Goal: Task Accomplishment & Management: Use online tool/utility

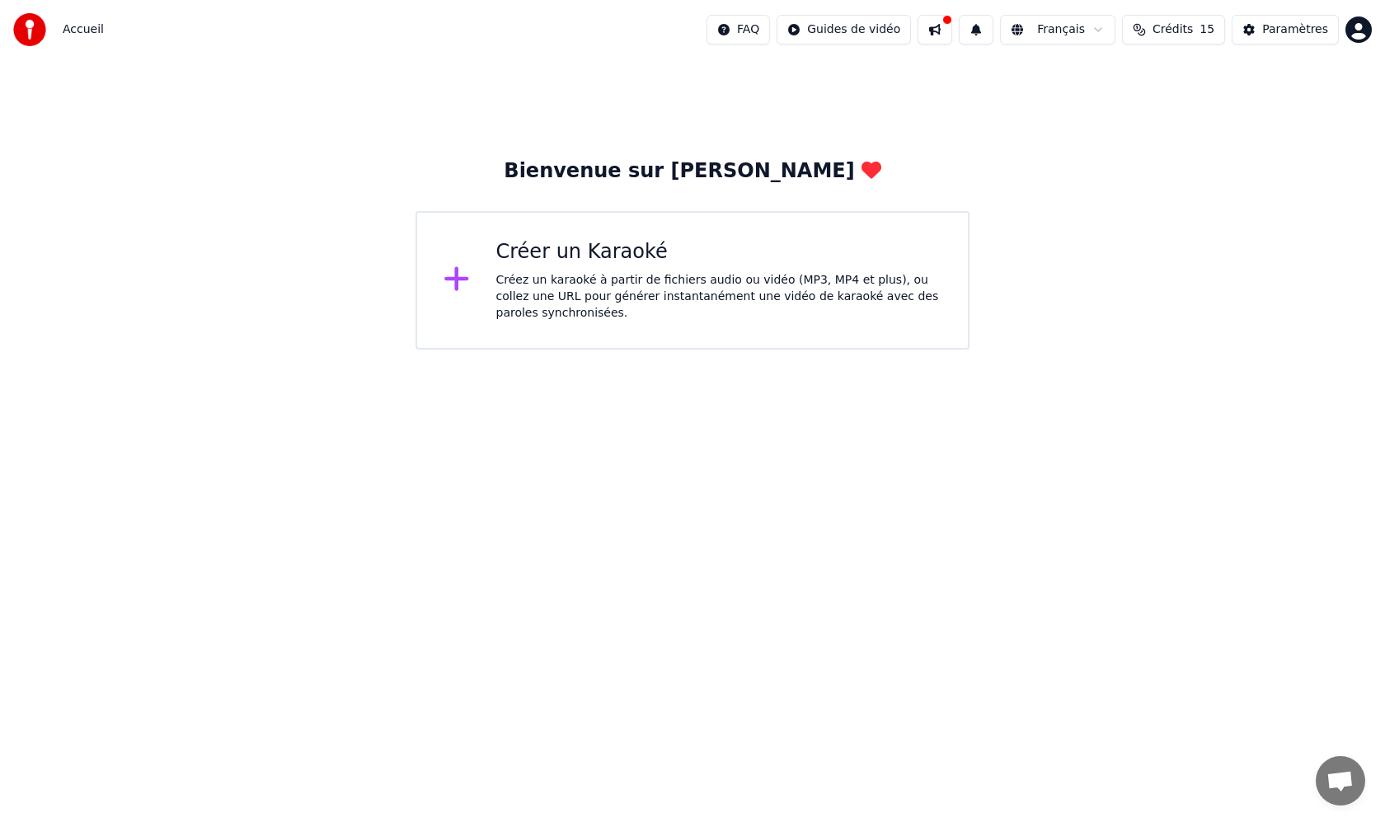
drag, startPoint x: 336, startPoint y: 139, endPoint x: 364, endPoint y: 167, distance: 39.6
click at [336, 139] on div "Bienvenue sur [PERSON_NAME] un Karaoké Créez un karaoké à partir de fichiers au…" at bounding box center [692, 204] width 1385 height 290
click at [464, 284] on icon at bounding box center [457, 279] width 26 height 30
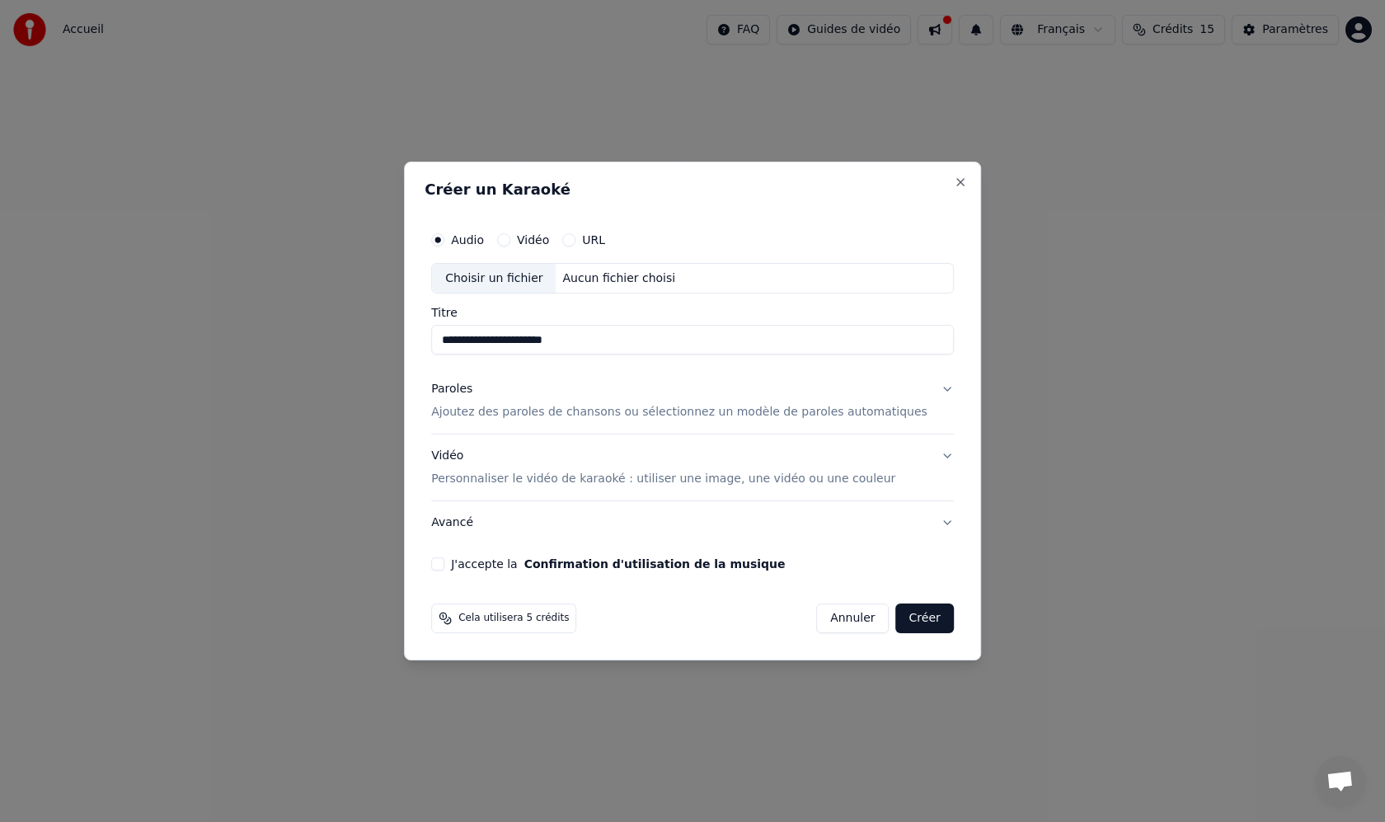
drag, startPoint x: 588, startPoint y: 341, endPoint x: 426, endPoint y: 345, distance: 161.7
click at [426, 345] on div "**********" at bounding box center [692, 412] width 577 height 500
type input "**********"
click at [674, 413] on p "Ajoutez des paroles de chansons ou sélectionnez un modèle de paroles automatiqu…" at bounding box center [679, 413] width 496 height 16
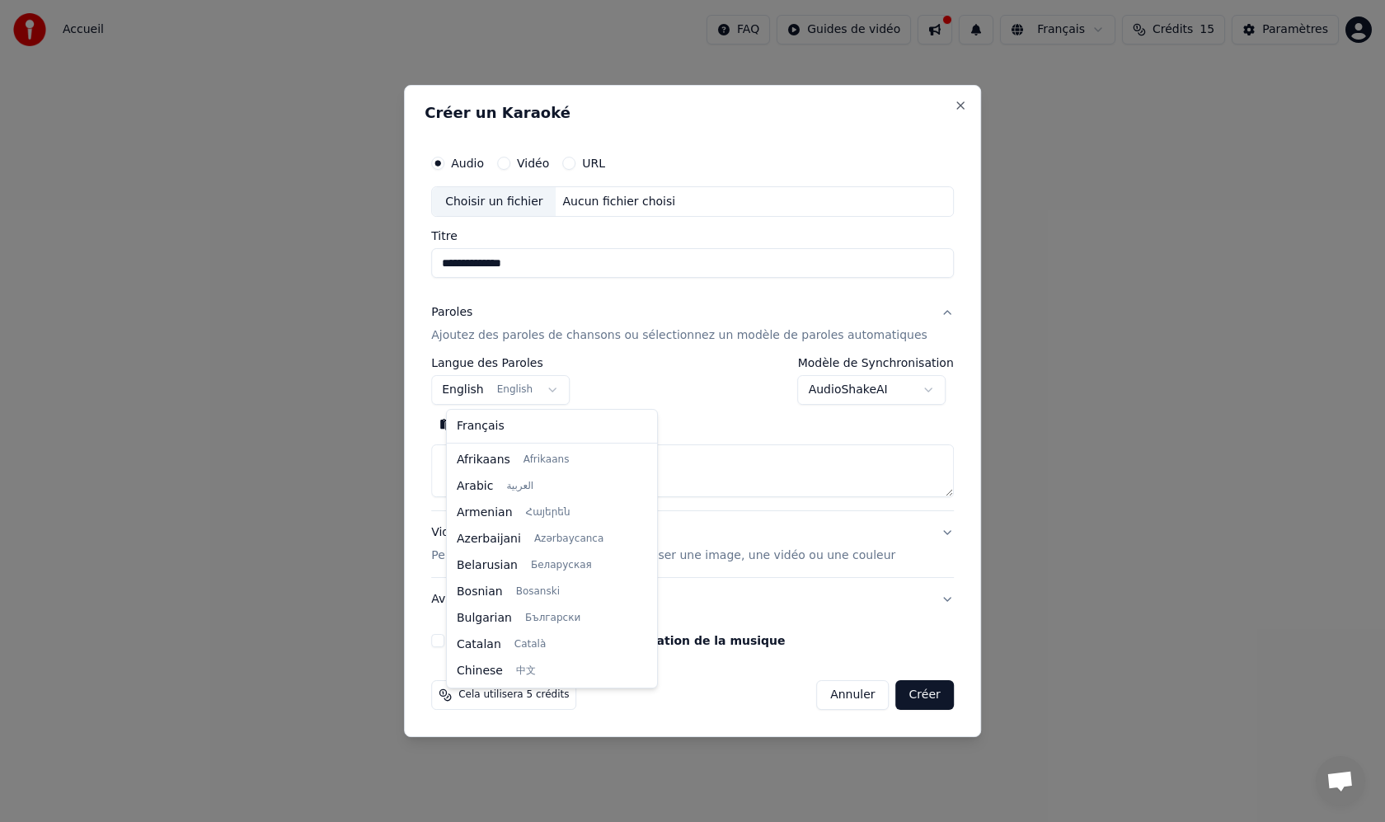
click at [473, 350] on body "**********" at bounding box center [692, 175] width 1385 height 350
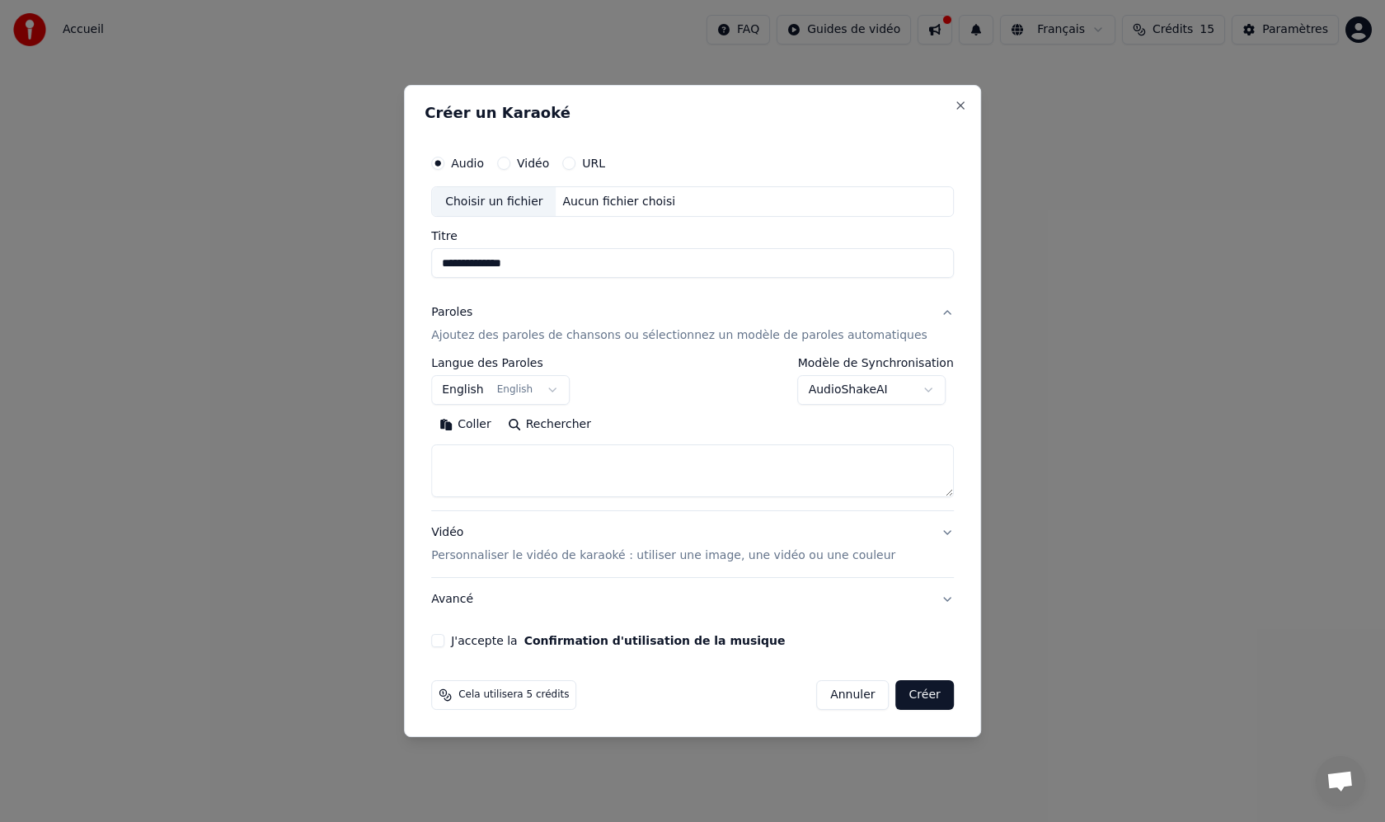
click at [529, 350] on body "**********" at bounding box center [692, 175] width 1385 height 350
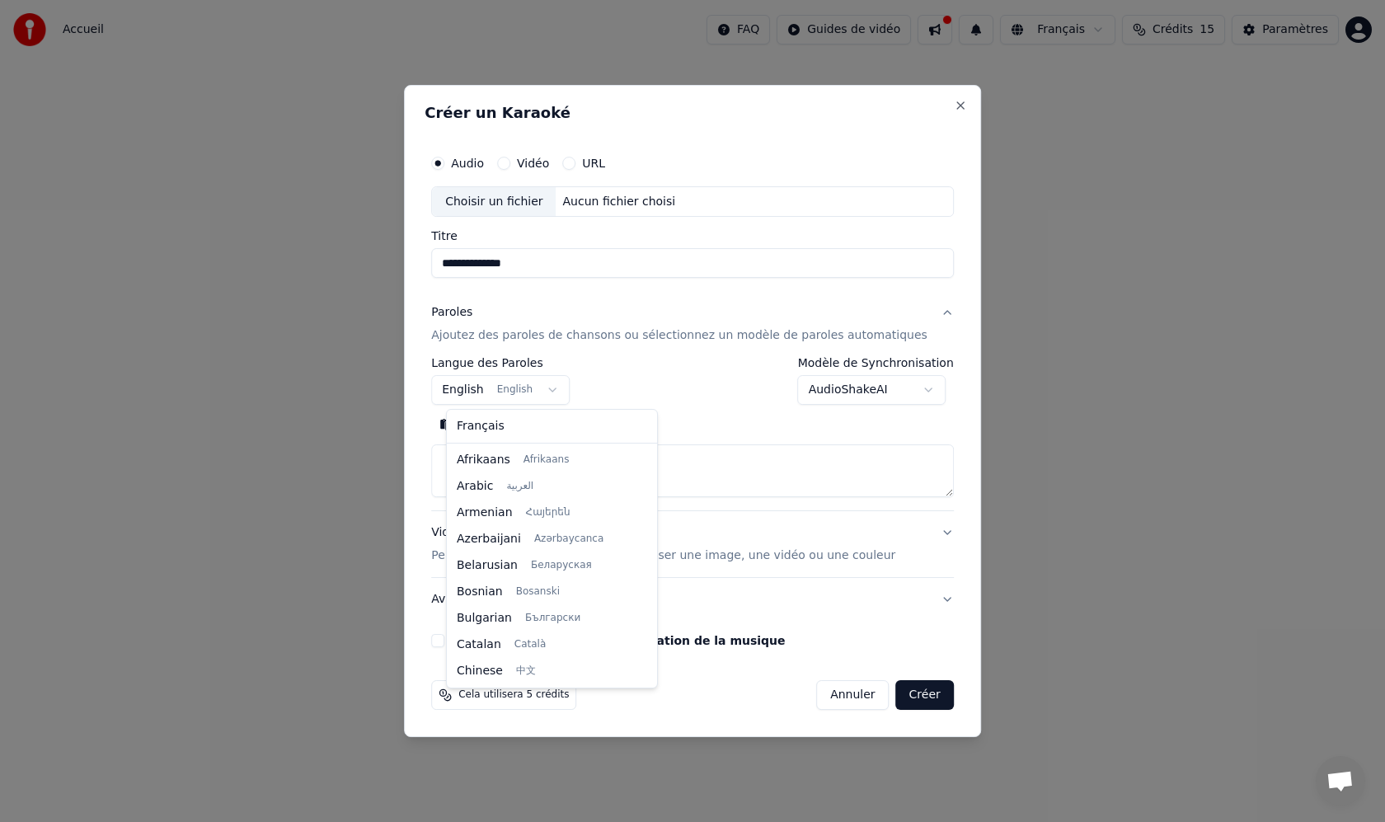
scroll to position [132, 0]
select select "**"
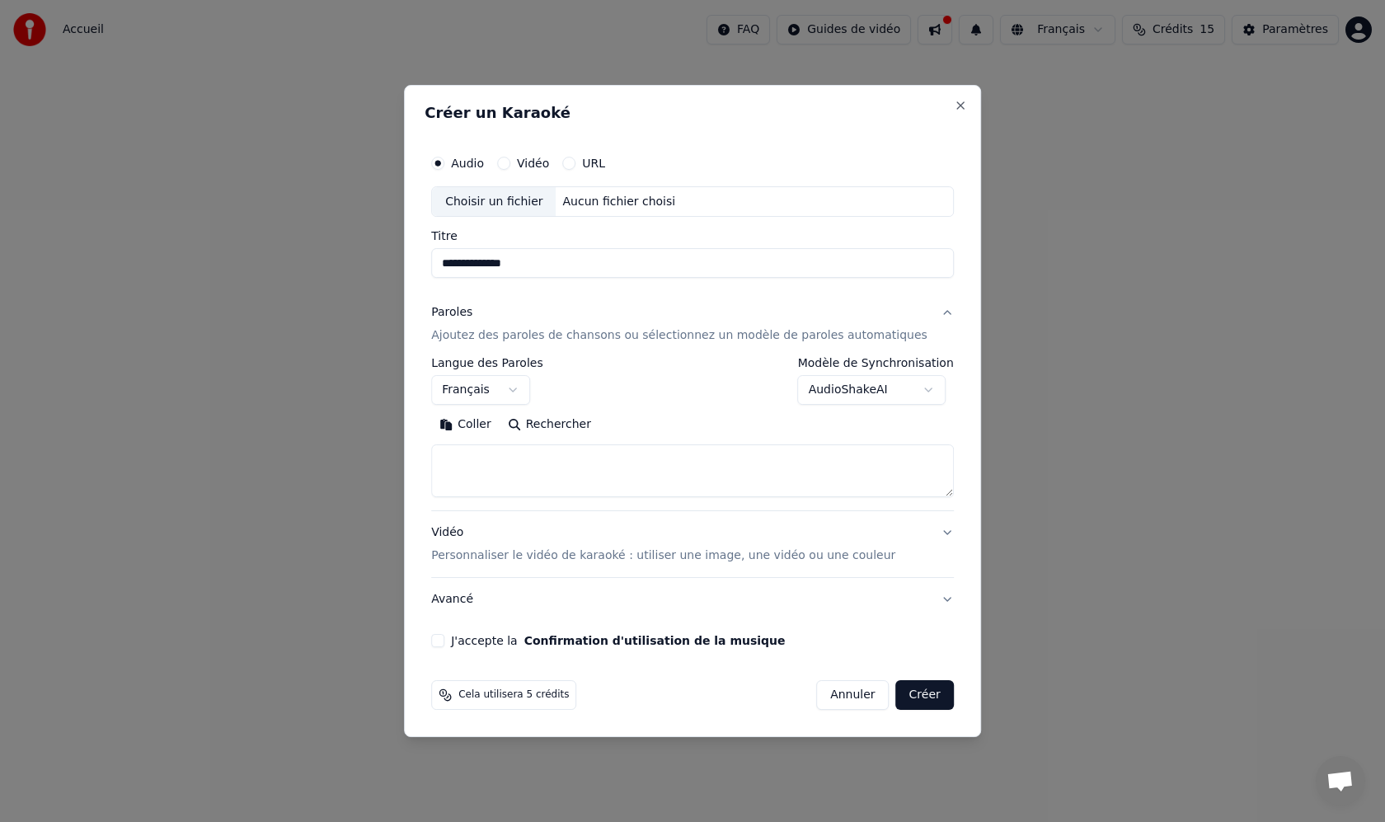
click at [582, 468] on textarea at bounding box center [692, 471] width 523 height 53
paste textarea "**********"
type textarea "**********"
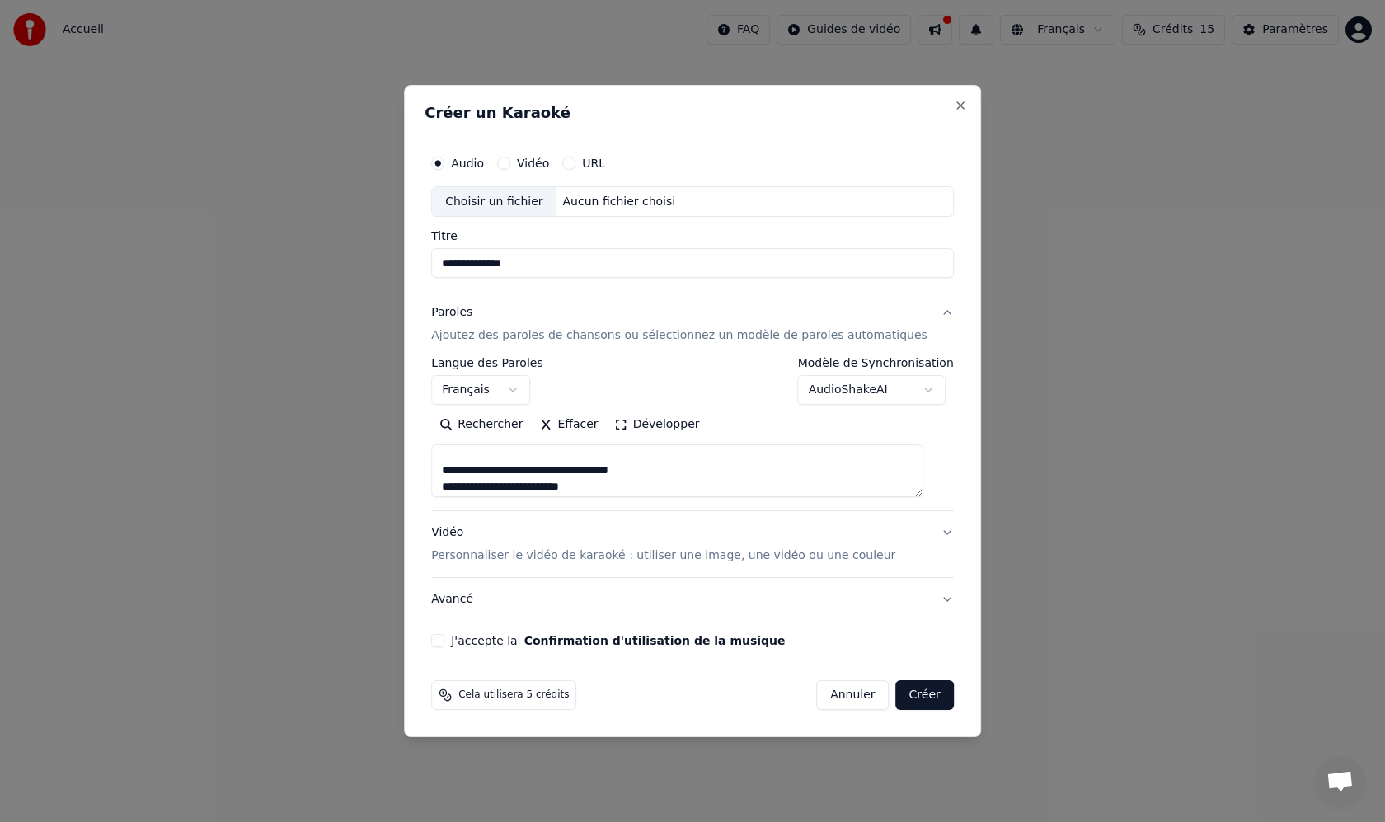
click at [925, 350] on body "**********" at bounding box center [692, 175] width 1385 height 350
click at [707, 350] on body "**********" at bounding box center [692, 175] width 1385 height 350
click at [752, 557] on p "Personnaliser le vidéo de karaoké : utiliser une image, une vidéo ou une couleur" at bounding box center [663, 555] width 464 height 16
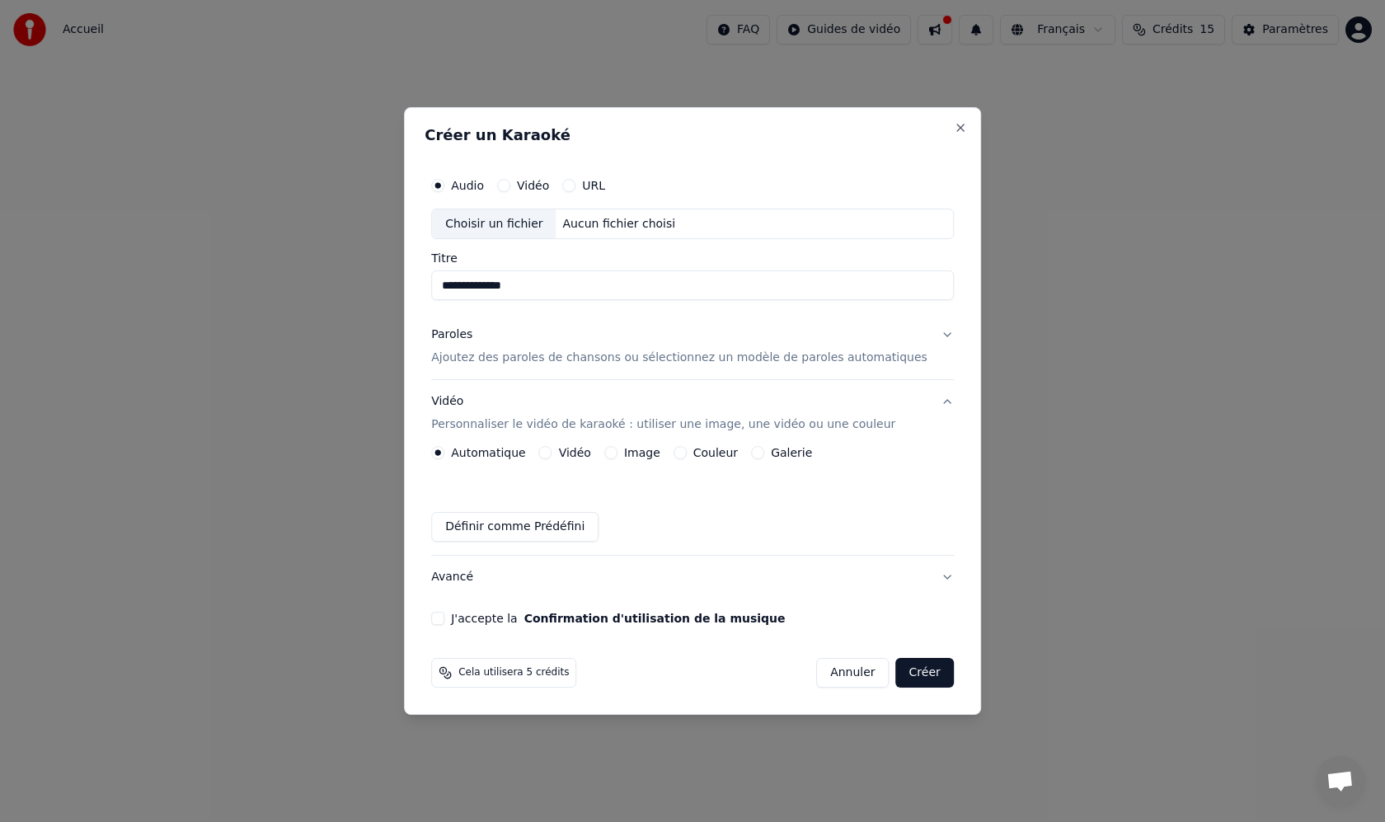
click at [747, 228] on div "Choisir un fichier Aucun fichier choisi" at bounding box center [692, 224] width 523 height 31
click at [521, 221] on div "Choisir un fichier" at bounding box center [494, 224] width 124 height 30
type input "**********"
click at [914, 673] on button "Créer" at bounding box center [925, 673] width 58 height 30
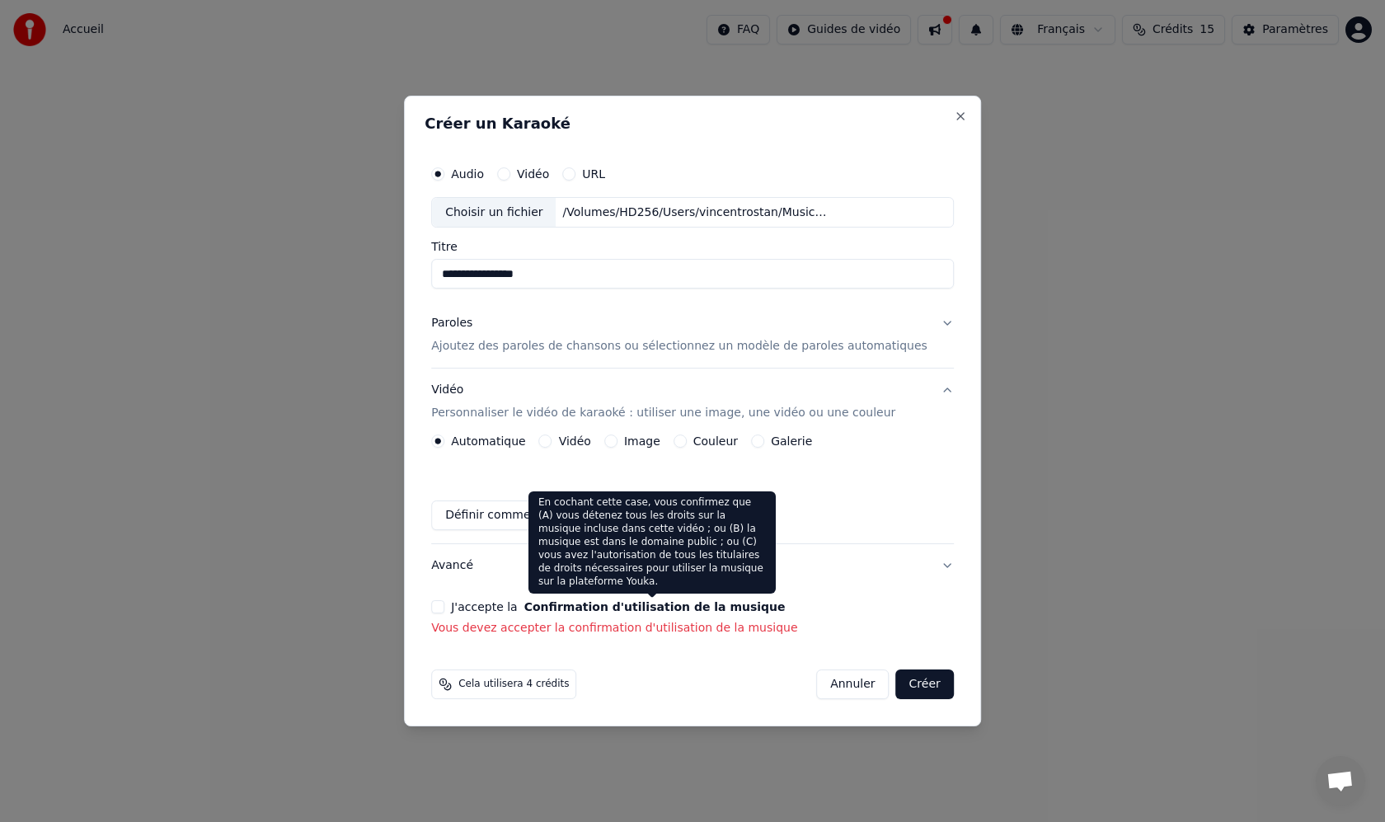
click at [735, 610] on button "Confirmation d'utilisation de la musique" at bounding box center [654, 607] width 261 height 12
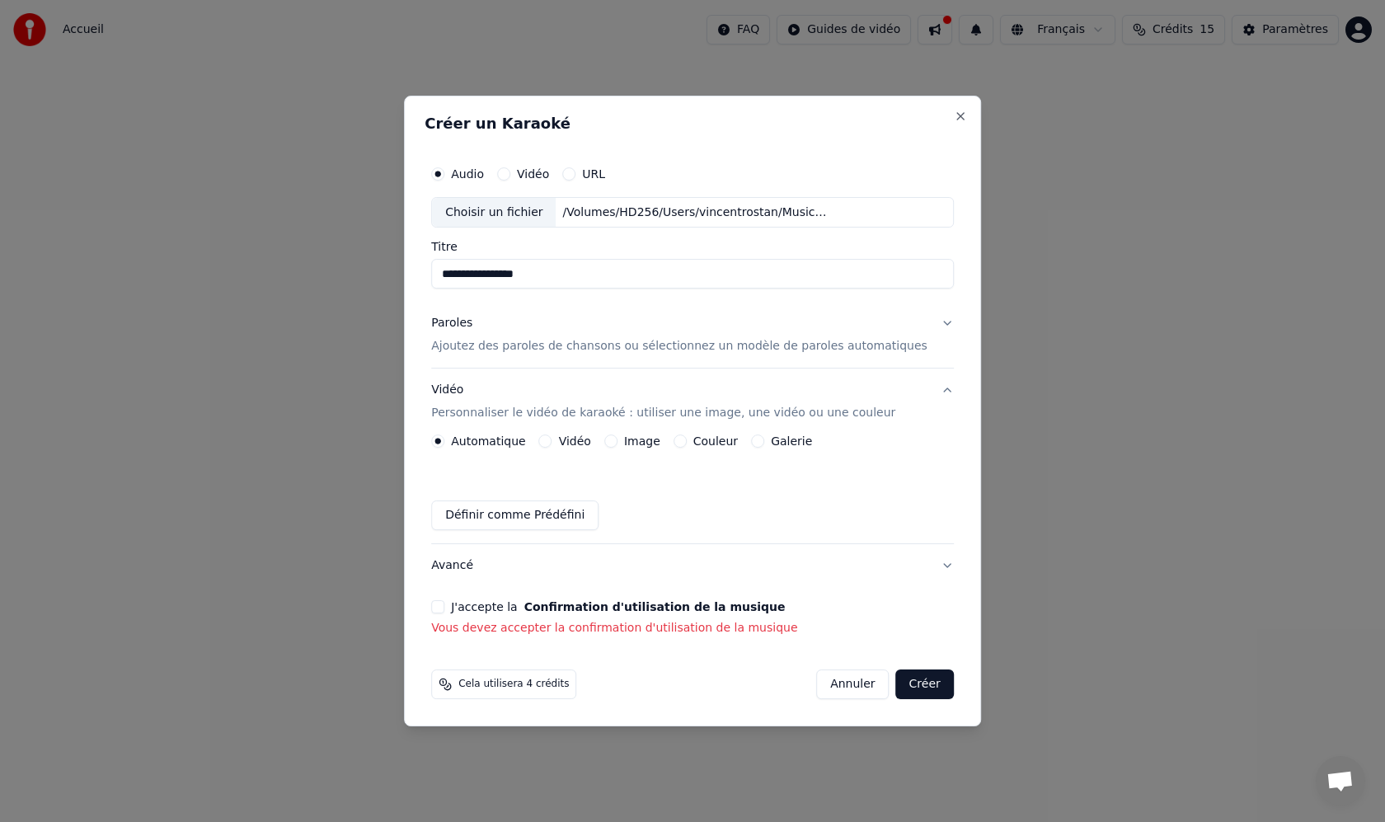
click at [712, 586] on button "Avancé" at bounding box center [692, 565] width 523 height 43
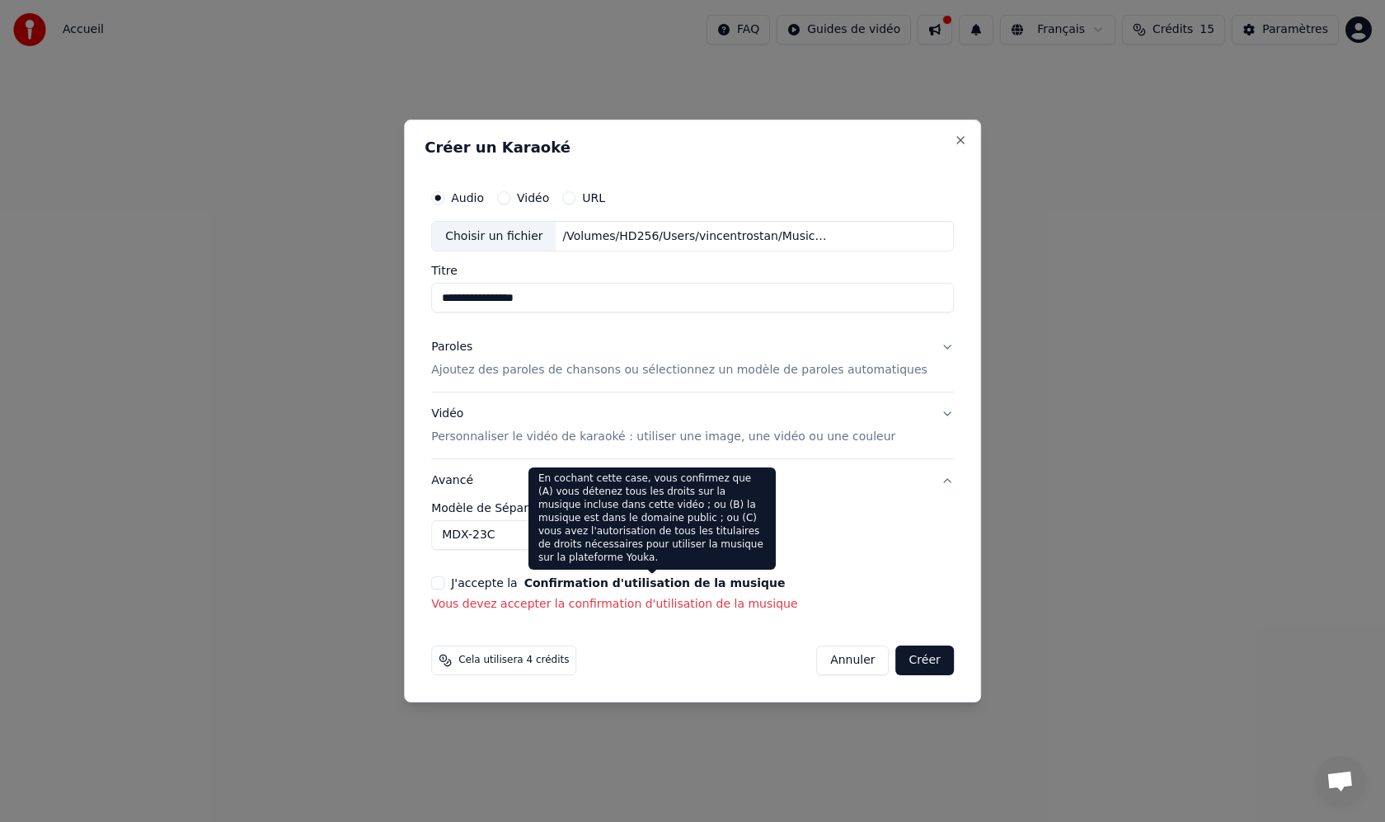
click at [538, 584] on button "Confirmation d'utilisation de la musique" at bounding box center [654, 583] width 261 height 12
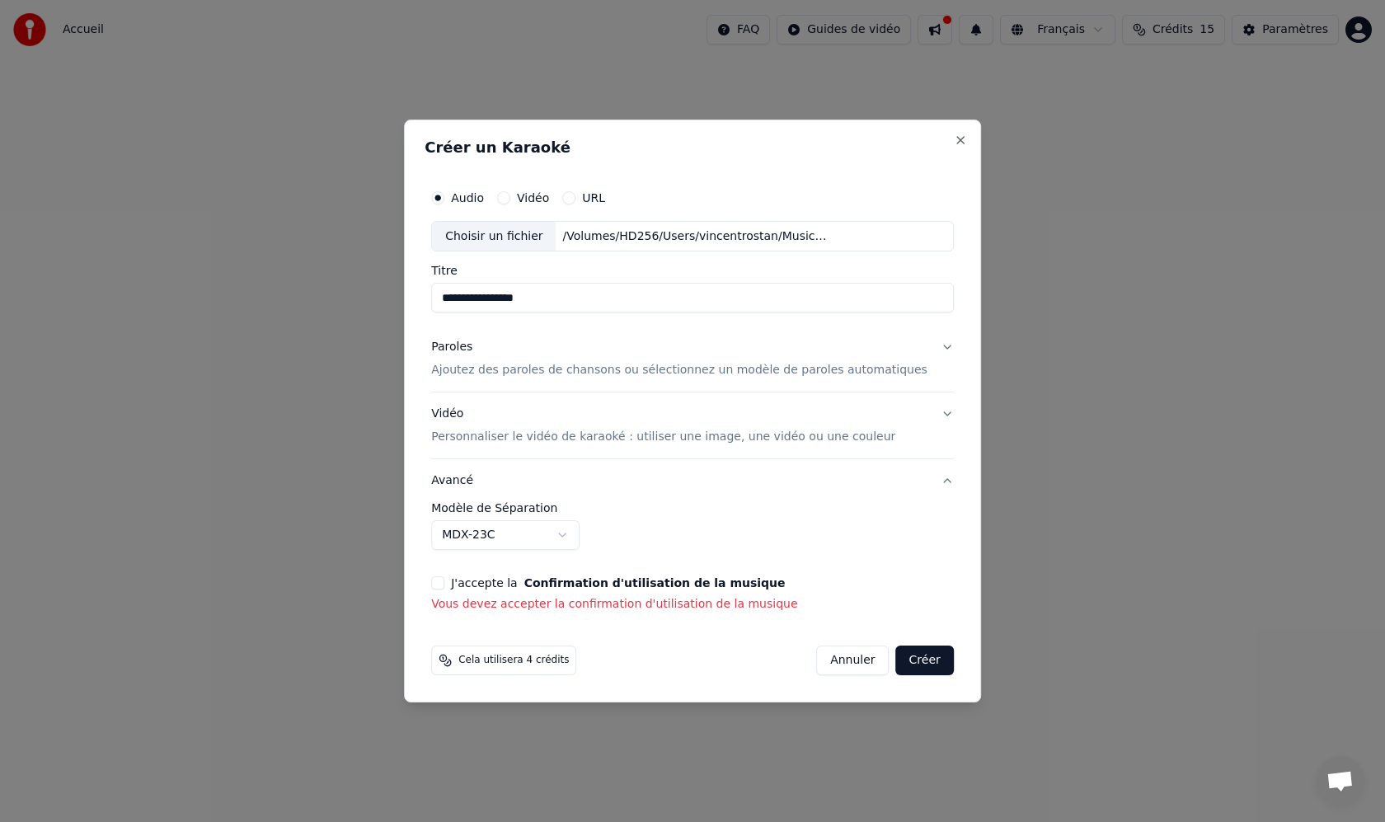
click at [647, 577] on button "Confirmation d'utilisation de la musique" at bounding box center [654, 583] width 261 height 12
click at [717, 600] on p "Vous devez accepter la confirmation d'utilisation de la musique" at bounding box center [692, 604] width 523 height 16
click at [720, 613] on div "**********" at bounding box center [693, 397] width 536 height 445
click at [702, 590] on div "J'accepte la Confirmation d'utilisation de la musique Vous devez accepter la co…" at bounding box center [692, 594] width 523 height 36
drag, startPoint x: 887, startPoint y: 535, endPoint x: 637, endPoint y: 543, distance: 250.8
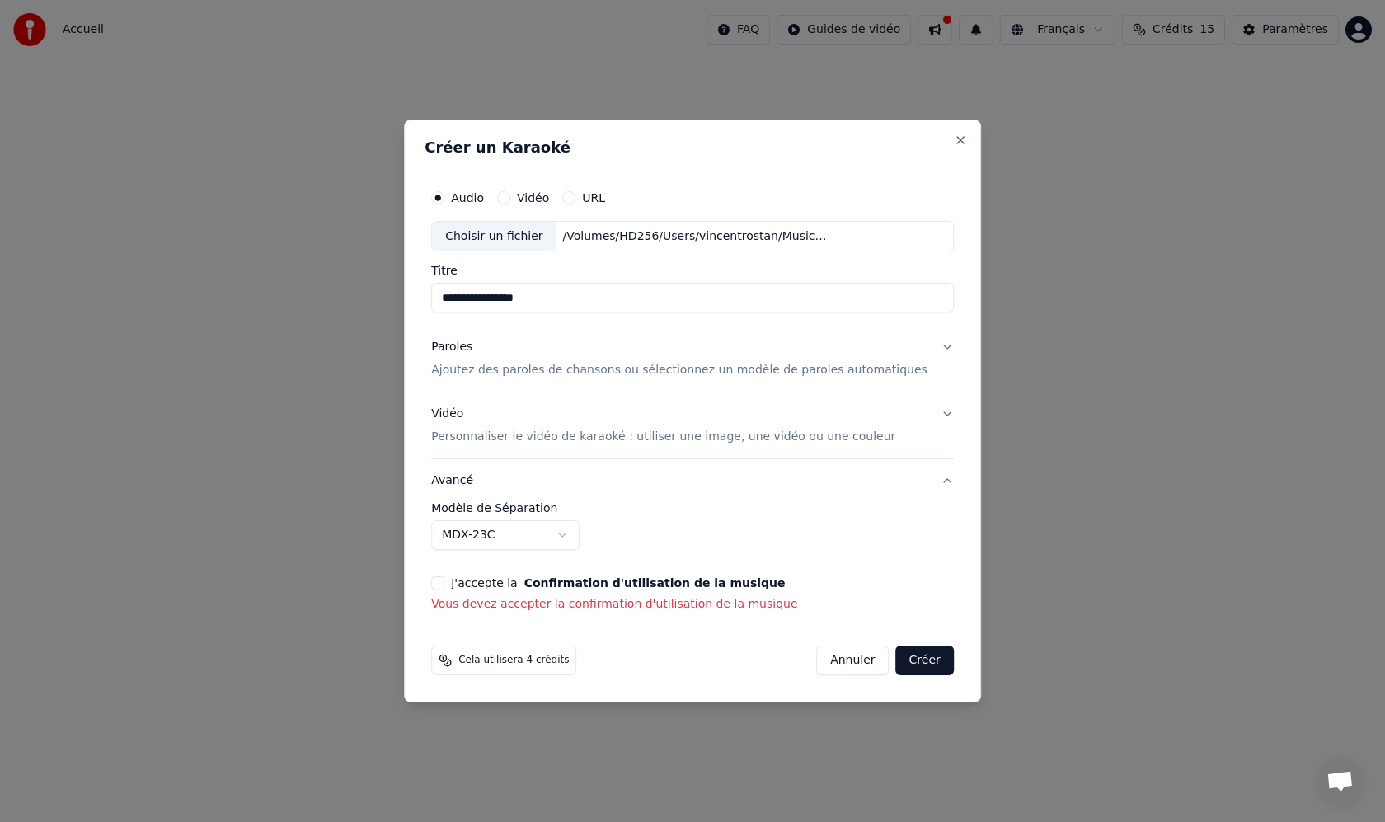
click at [887, 535] on div "**********" at bounding box center [692, 526] width 523 height 48
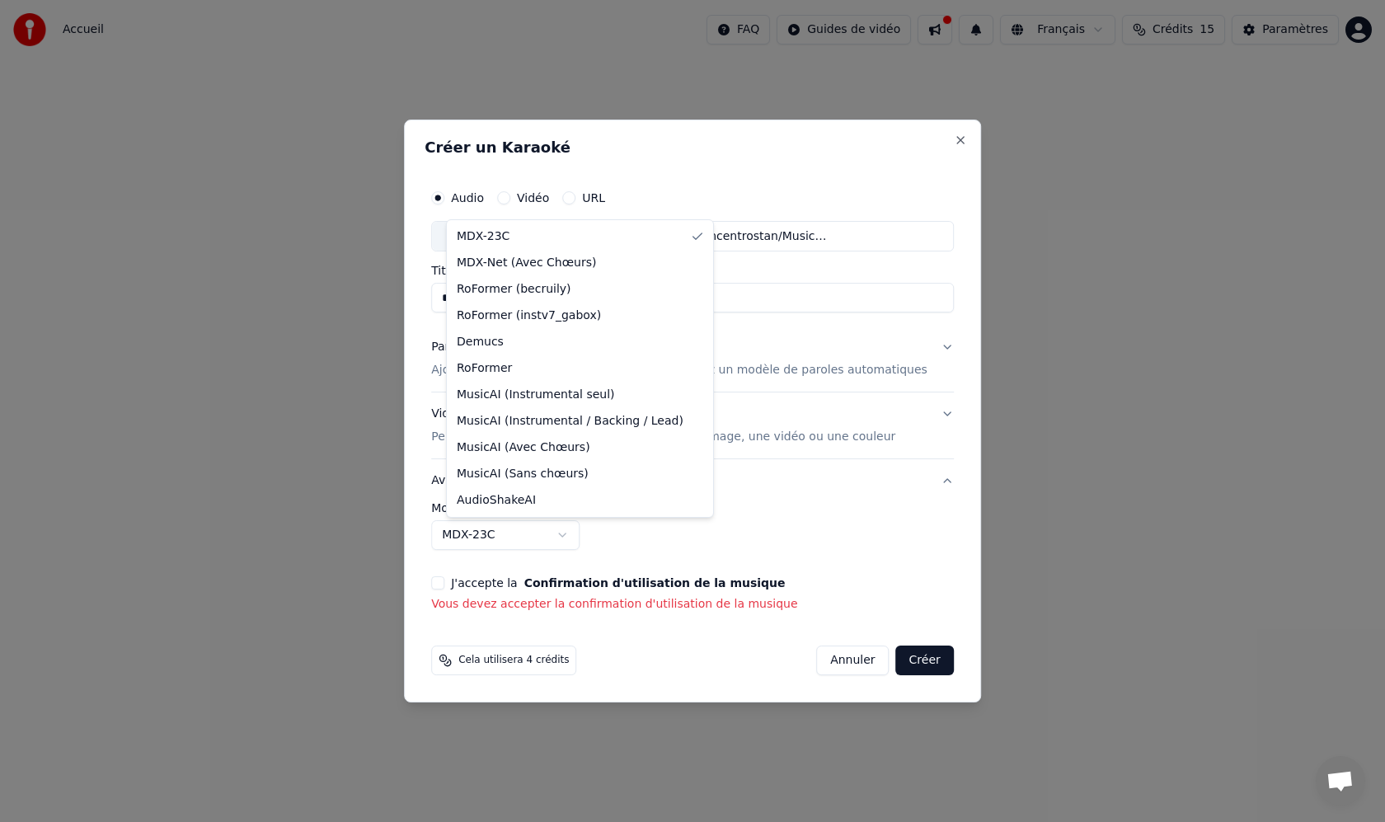
click at [562, 350] on body "**********" at bounding box center [692, 175] width 1385 height 350
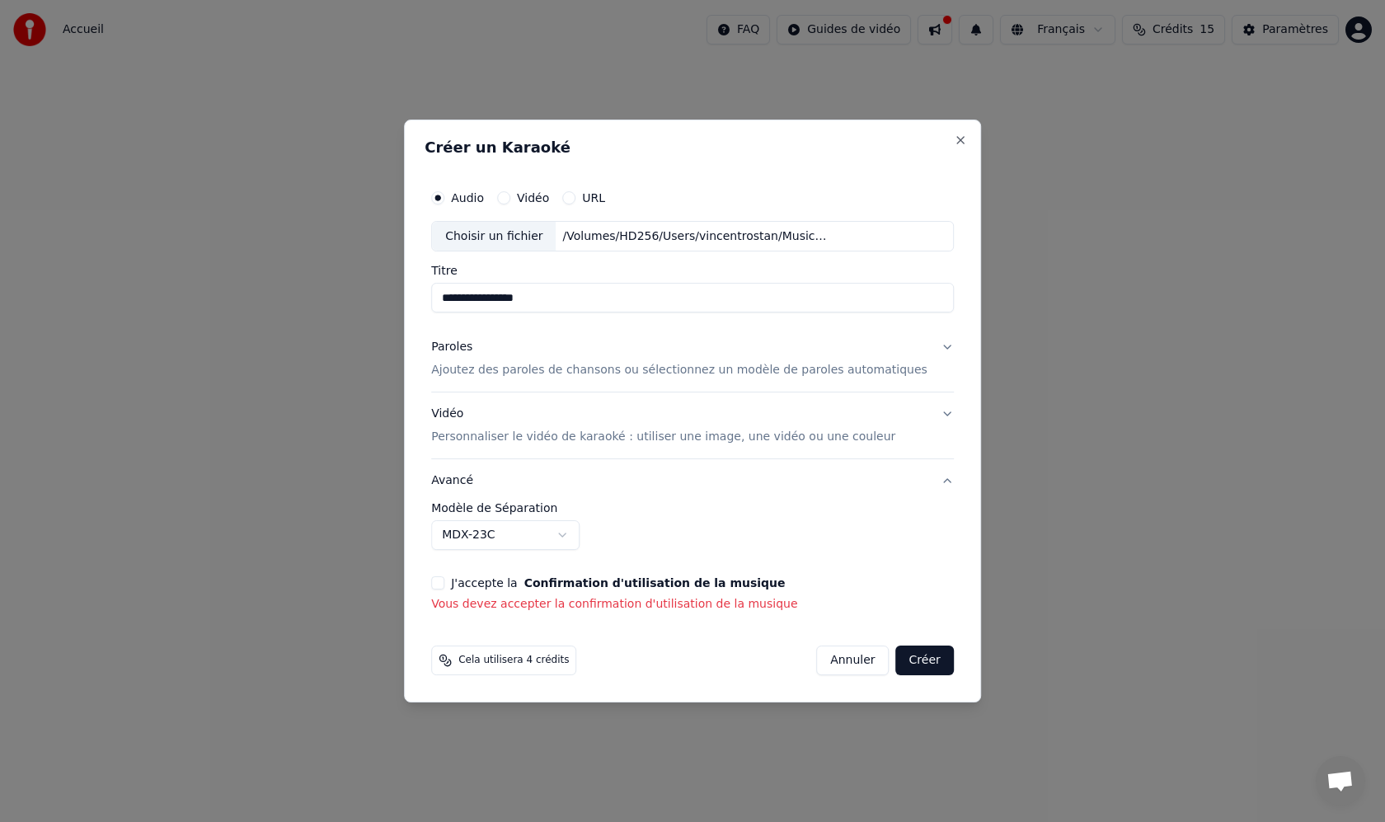
click at [740, 350] on body "**********" at bounding box center [692, 175] width 1385 height 350
click at [444, 585] on button "J'accepte la Confirmation d'utilisation de la musique" at bounding box center [437, 582] width 13 height 13
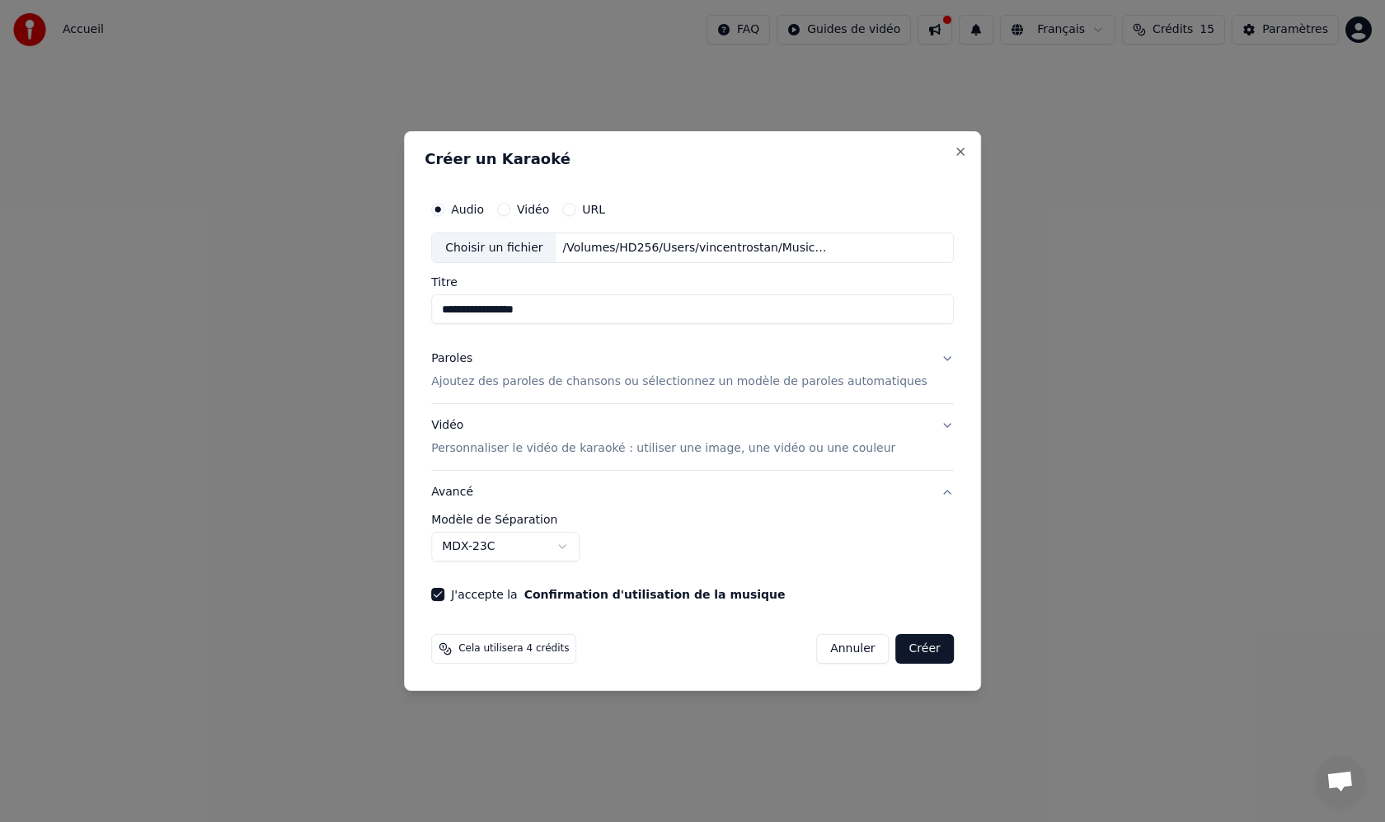
click at [914, 649] on button "Créer" at bounding box center [925, 649] width 58 height 30
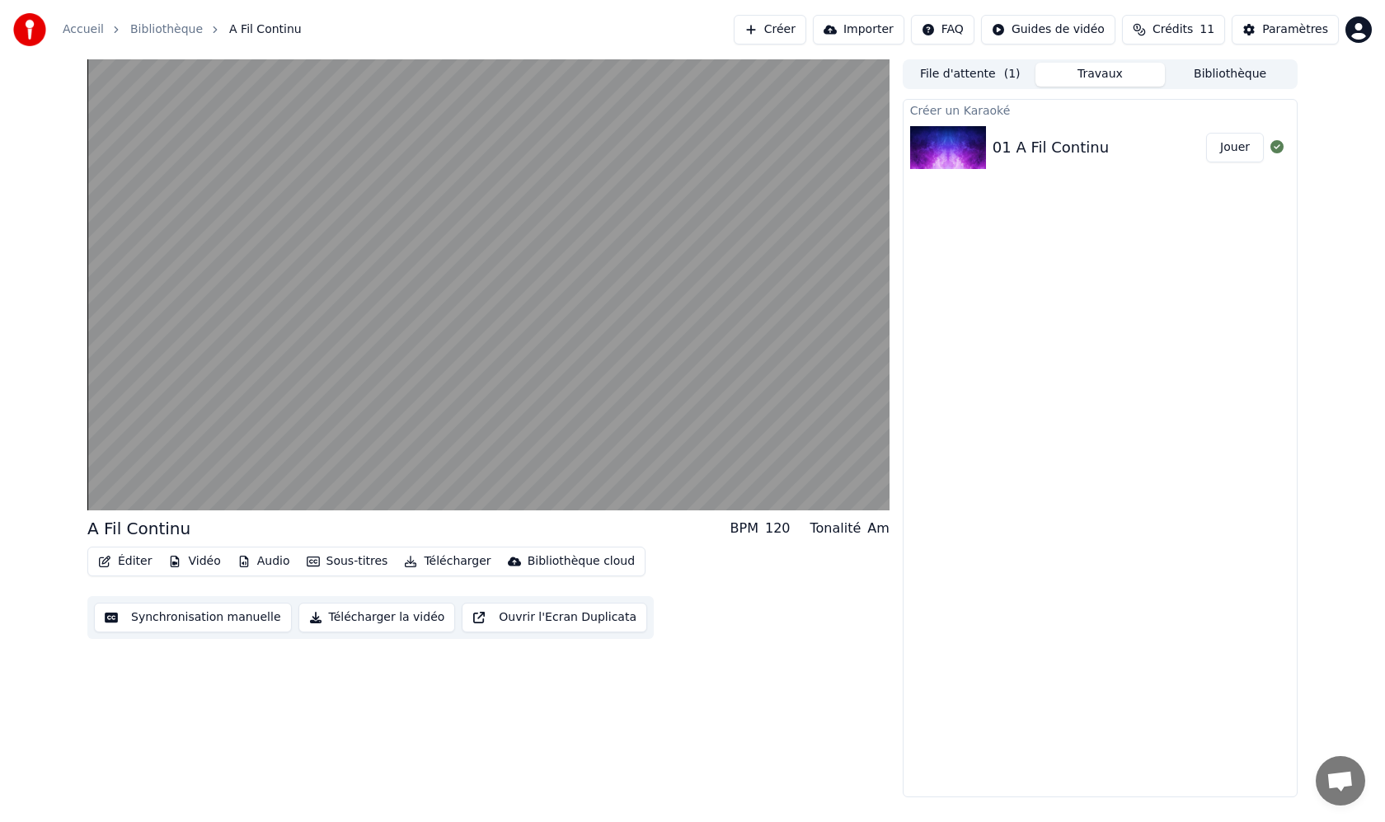
click at [210, 561] on button "Vidéo" at bounding box center [194, 561] width 65 height 23
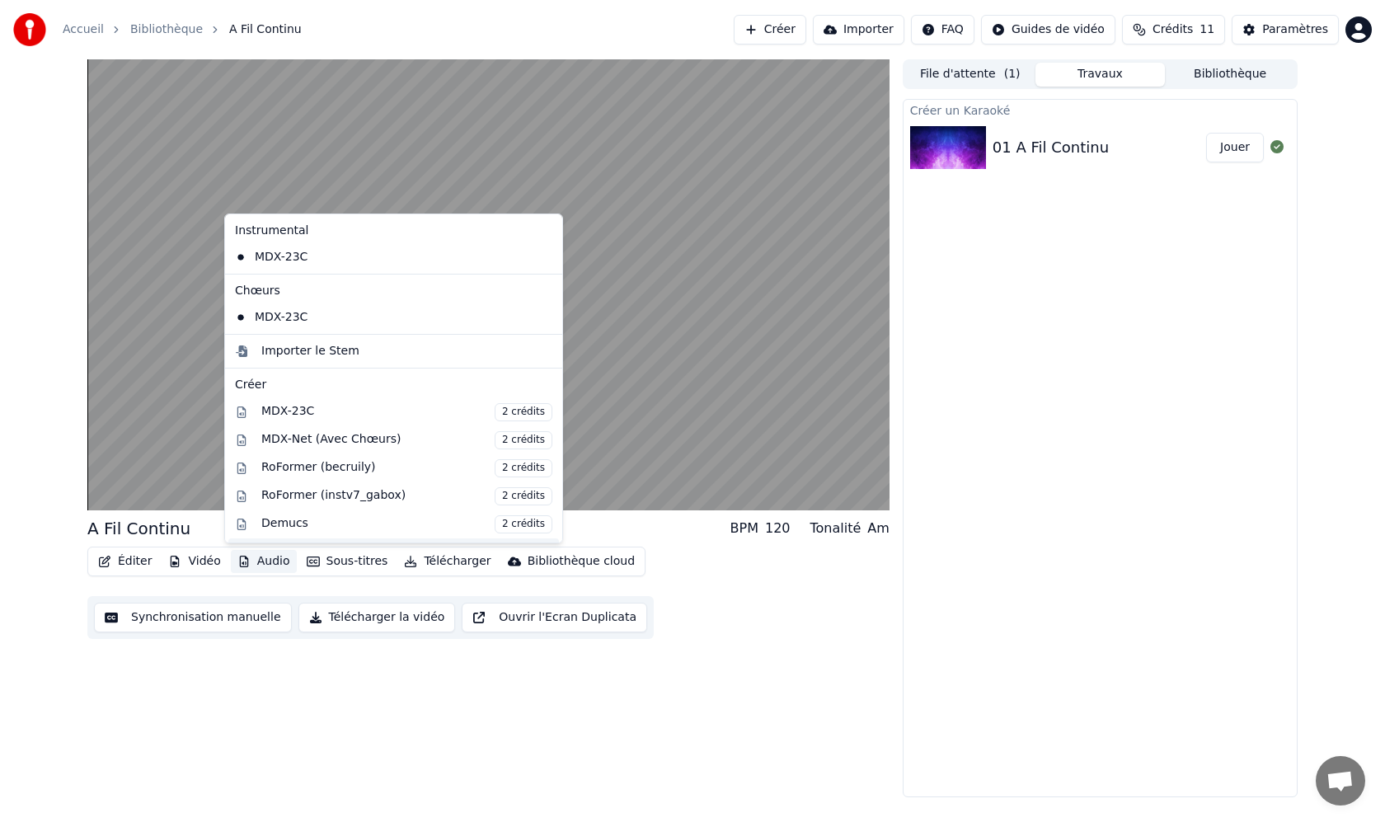
click at [289, 539] on div "RoFormer 2 crédits" at bounding box center [393, 552] width 331 height 28
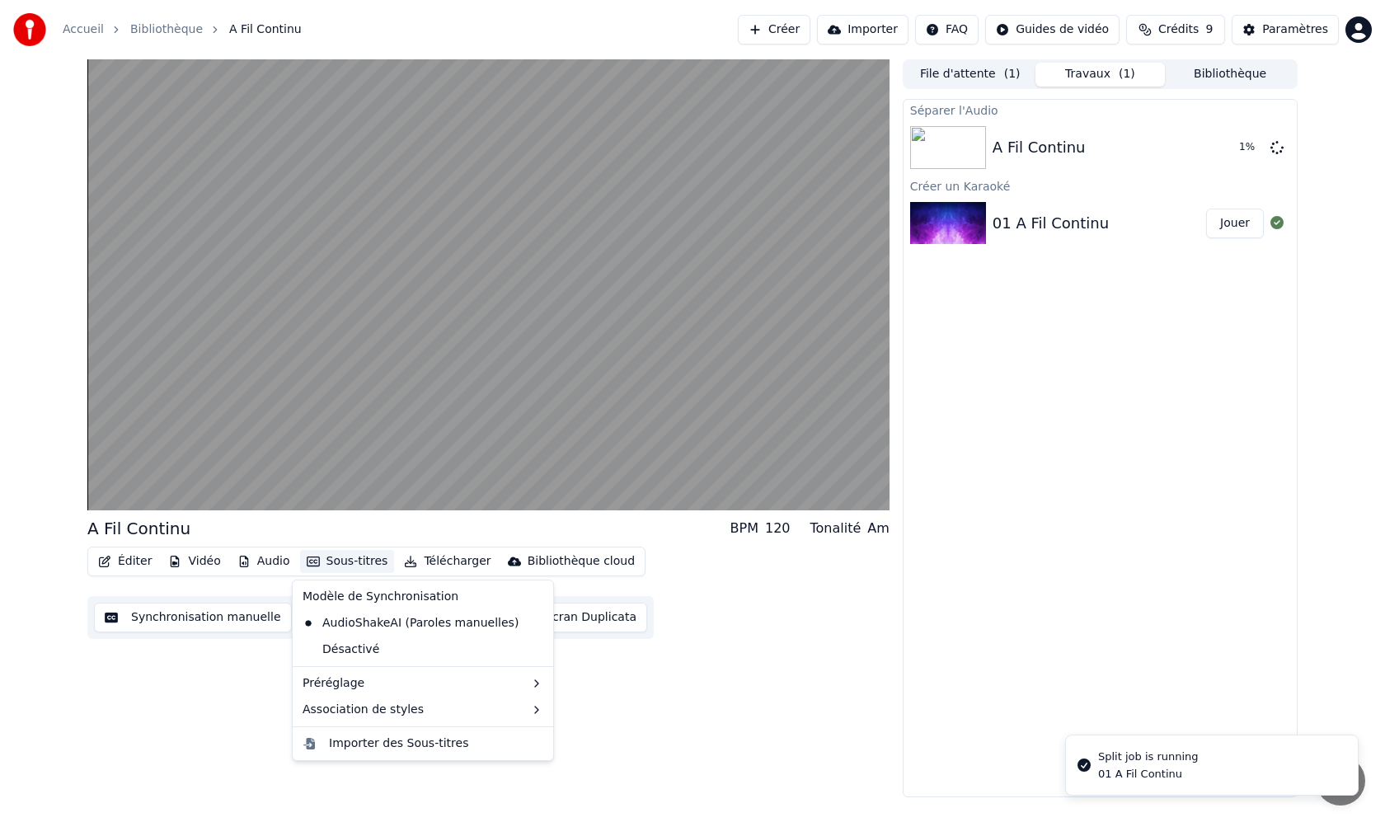
click at [352, 561] on button "Sous-titres" at bounding box center [347, 561] width 95 height 23
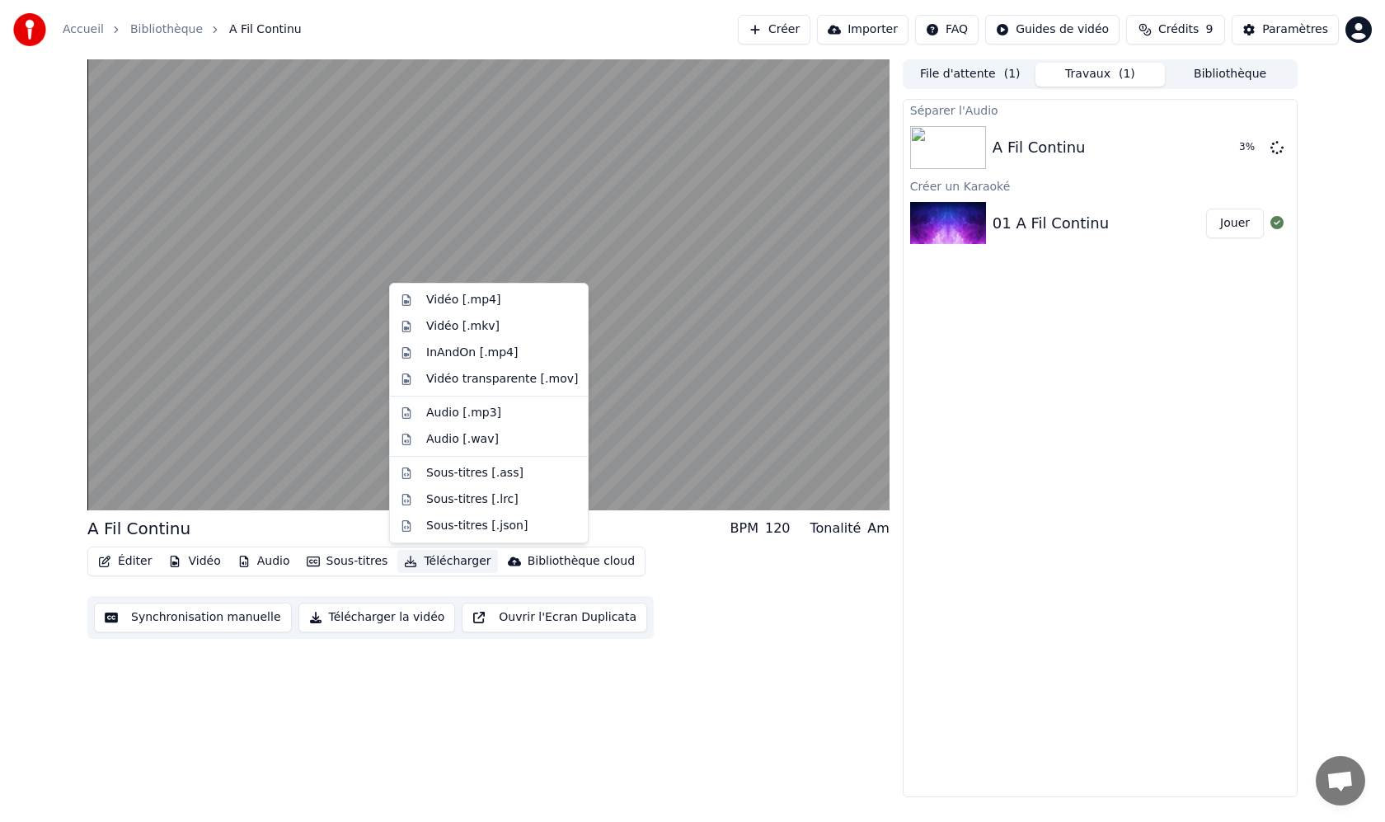
click at [749, 583] on div "Éditer Vidéo Audio Sous-titres Télécharger Bibliothèque cloud Synchronisation m…" at bounding box center [488, 593] width 802 height 92
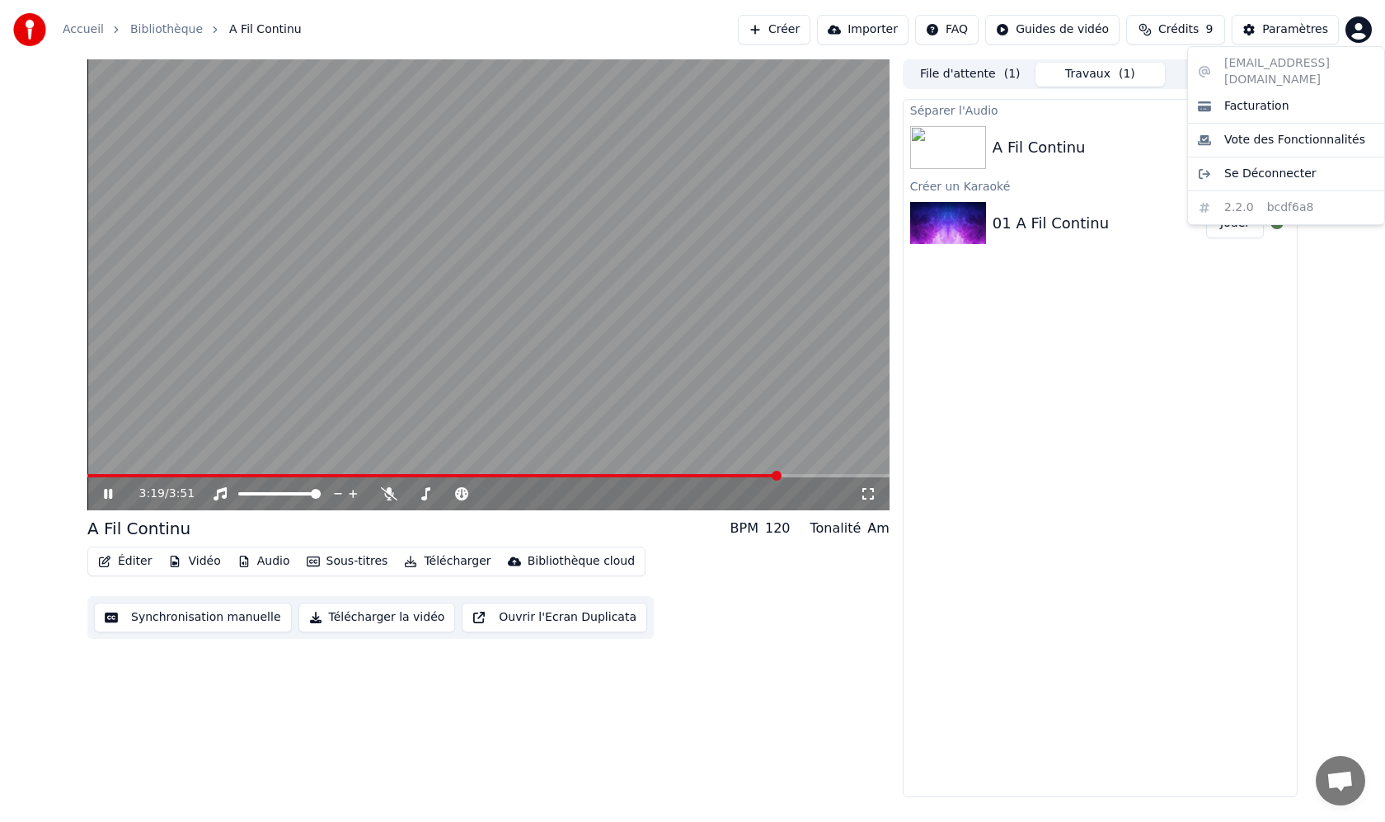
click at [1365, 29] on html "Accueil Bibliothèque A Fil Continu Créer Importer FAQ Guides de vidéo Crédits 9…" at bounding box center [692, 411] width 1385 height 822
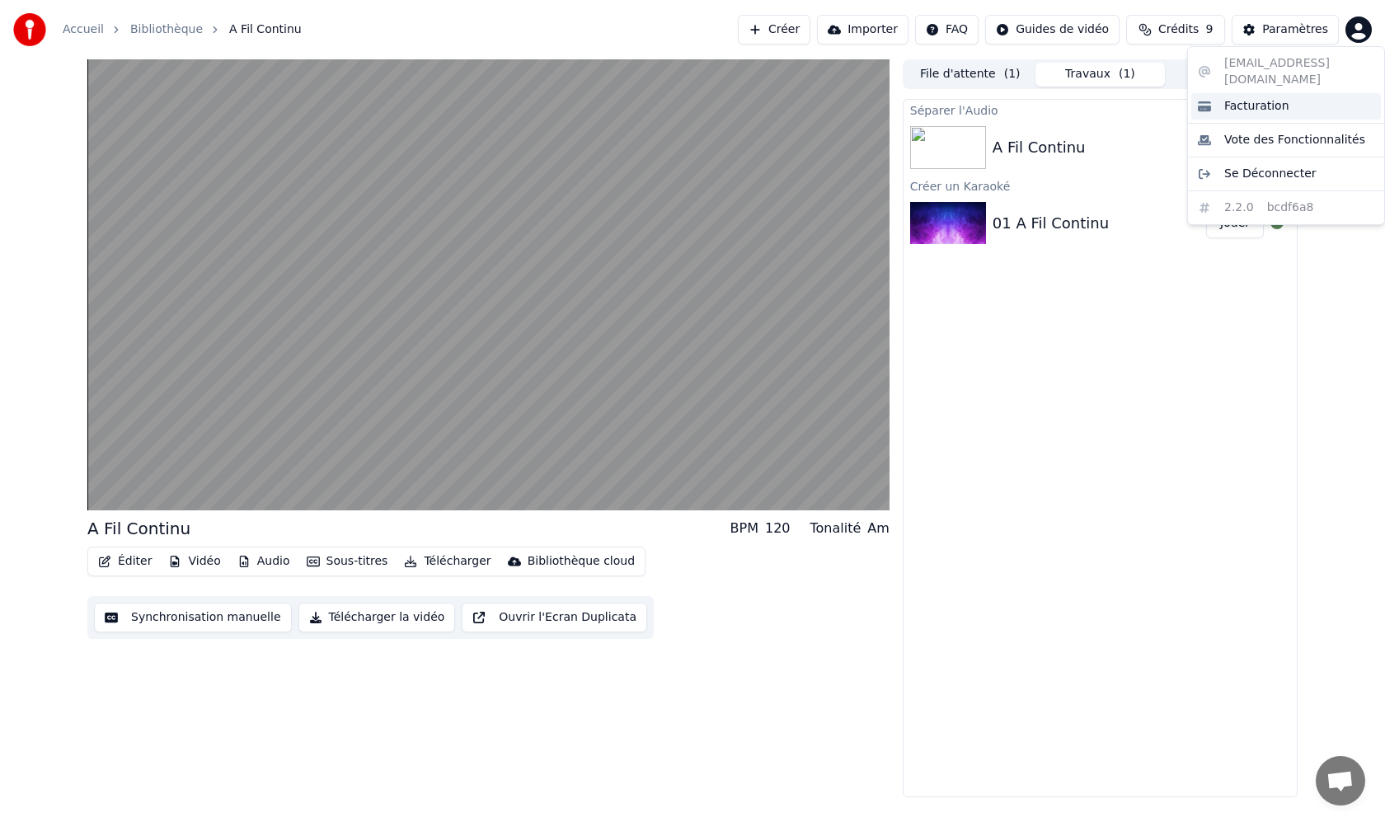
click at [1264, 98] on span "Facturation" at bounding box center [1256, 106] width 65 height 16
click at [1223, 224] on button "Jouer" at bounding box center [1235, 224] width 58 height 30
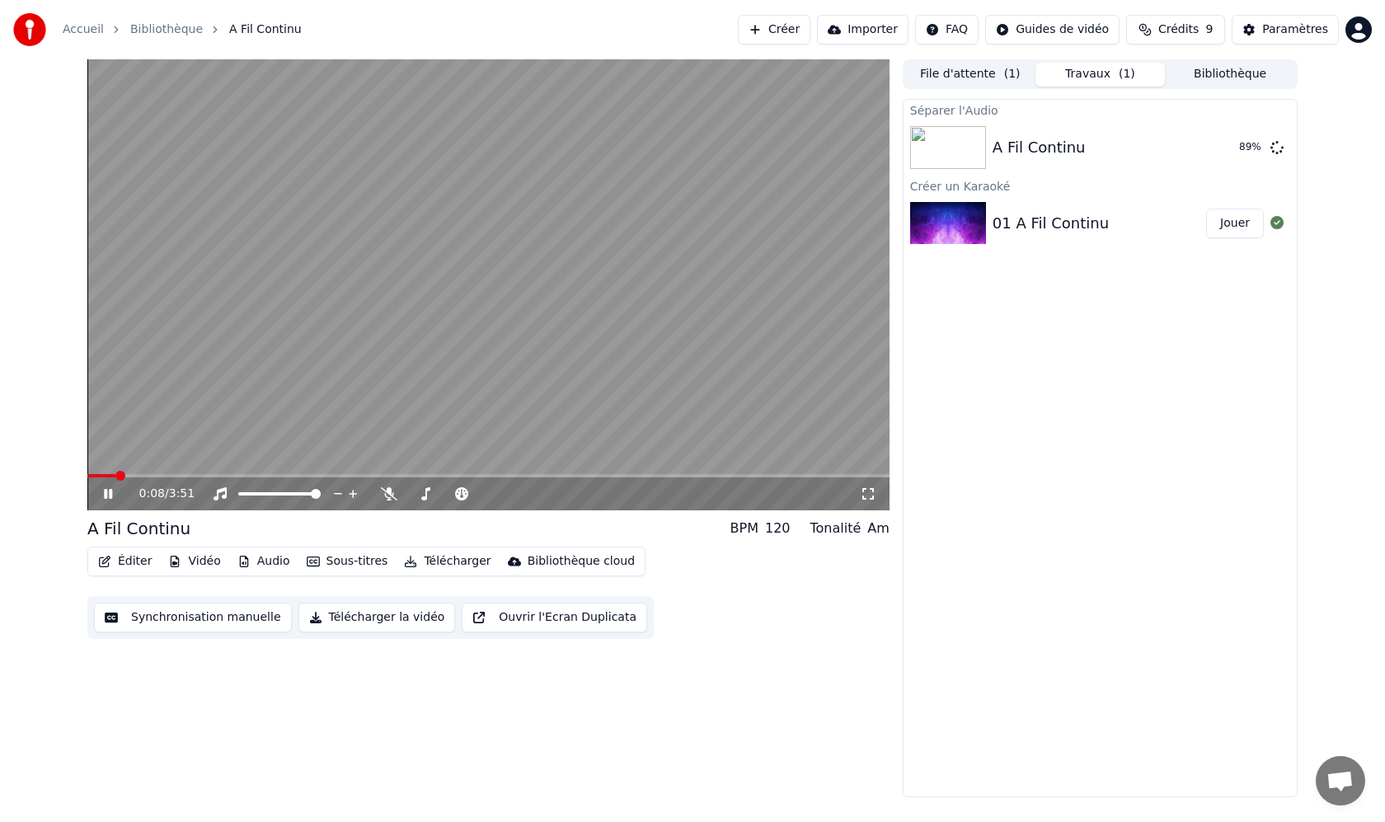
click at [106, 491] on icon at bounding box center [108, 494] width 8 height 10
click at [1168, 399] on div "Séparer l'Audio A Fil Continu Jouer Créer un Karaoké 01 A Fil Continu Jouer" at bounding box center [1100, 448] width 395 height 698
click at [207, 564] on button "Vidéo" at bounding box center [194, 561] width 65 height 23
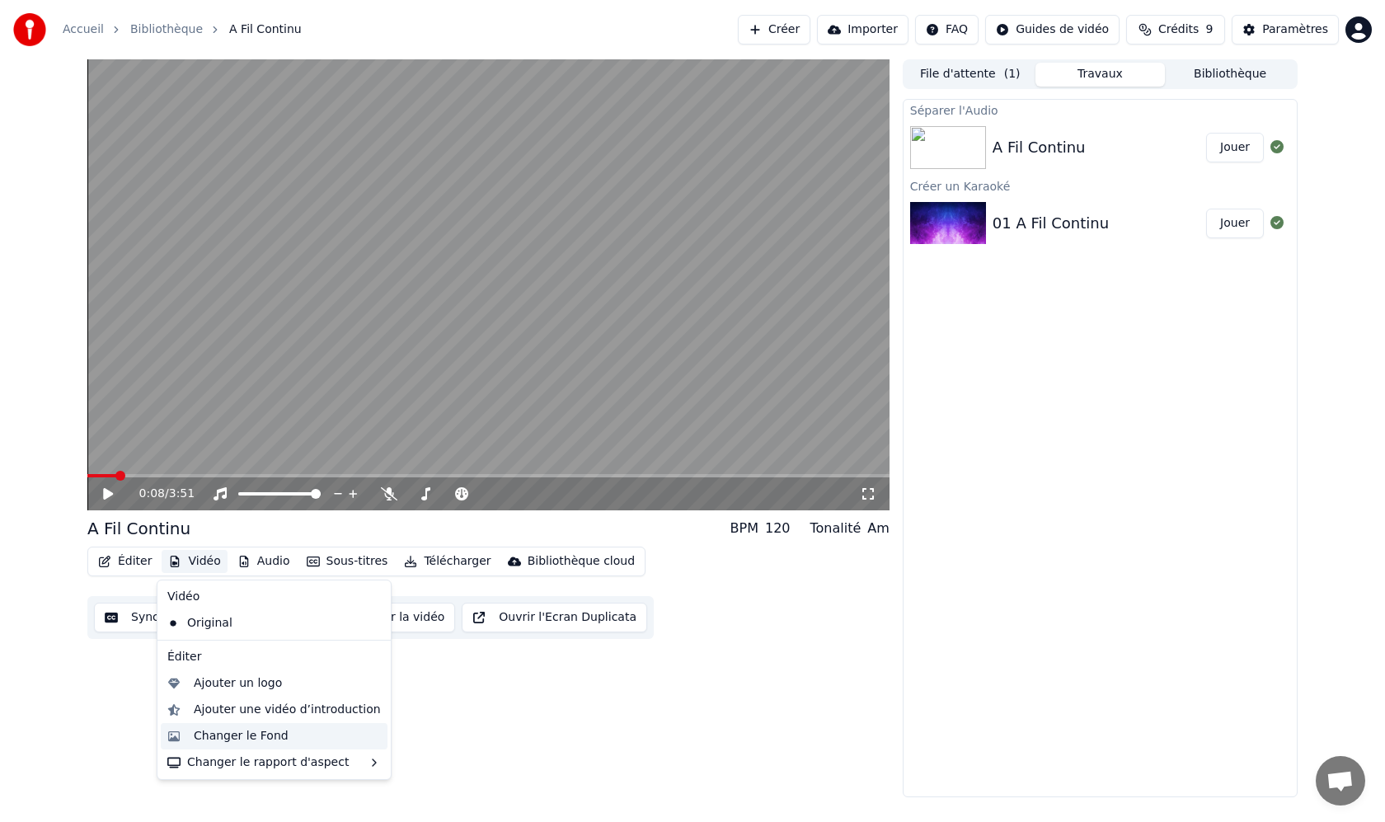
click at [275, 737] on div "Changer le Fond" at bounding box center [241, 736] width 95 height 16
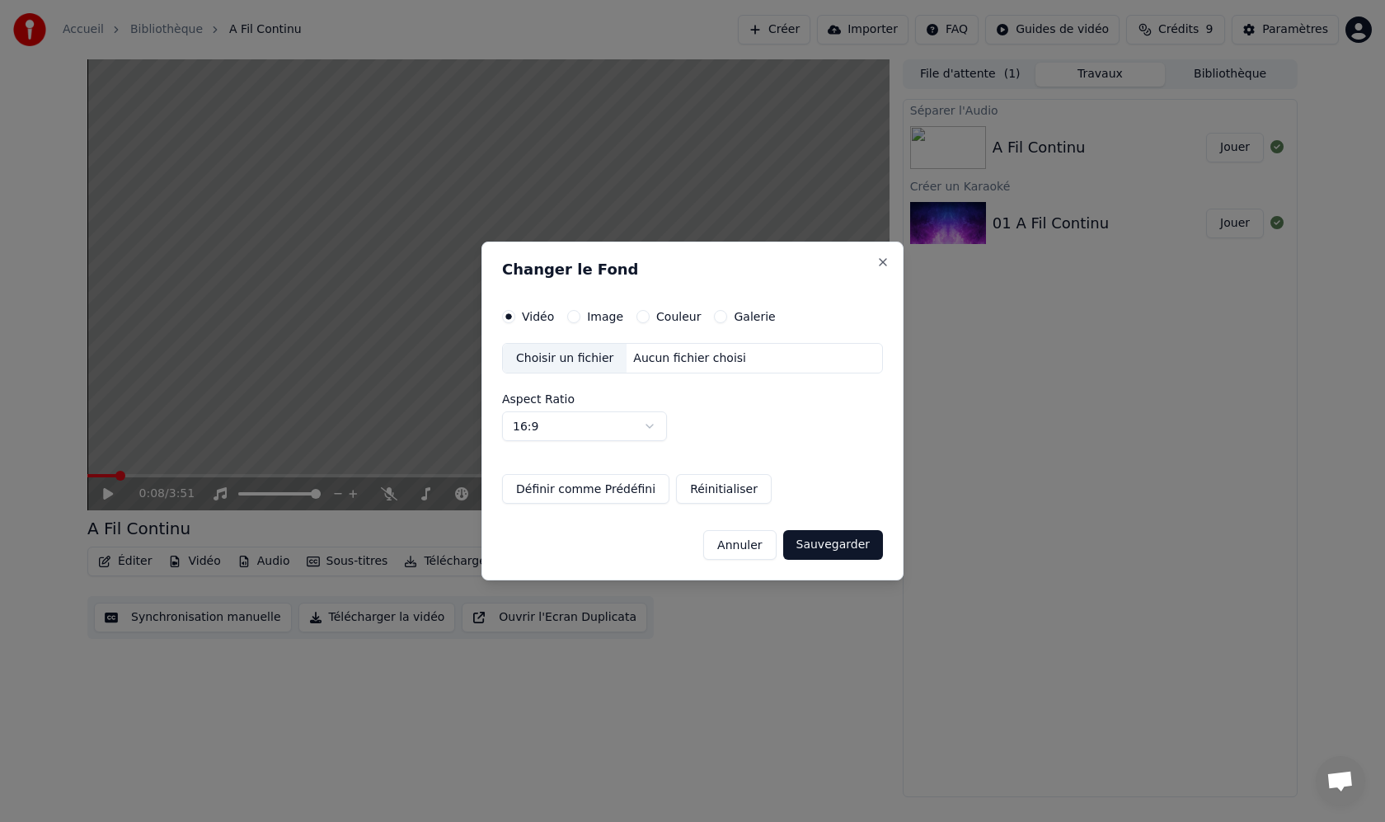
click at [592, 351] on div "Choisir un fichier" at bounding box center [565, 359] width 124 height 30
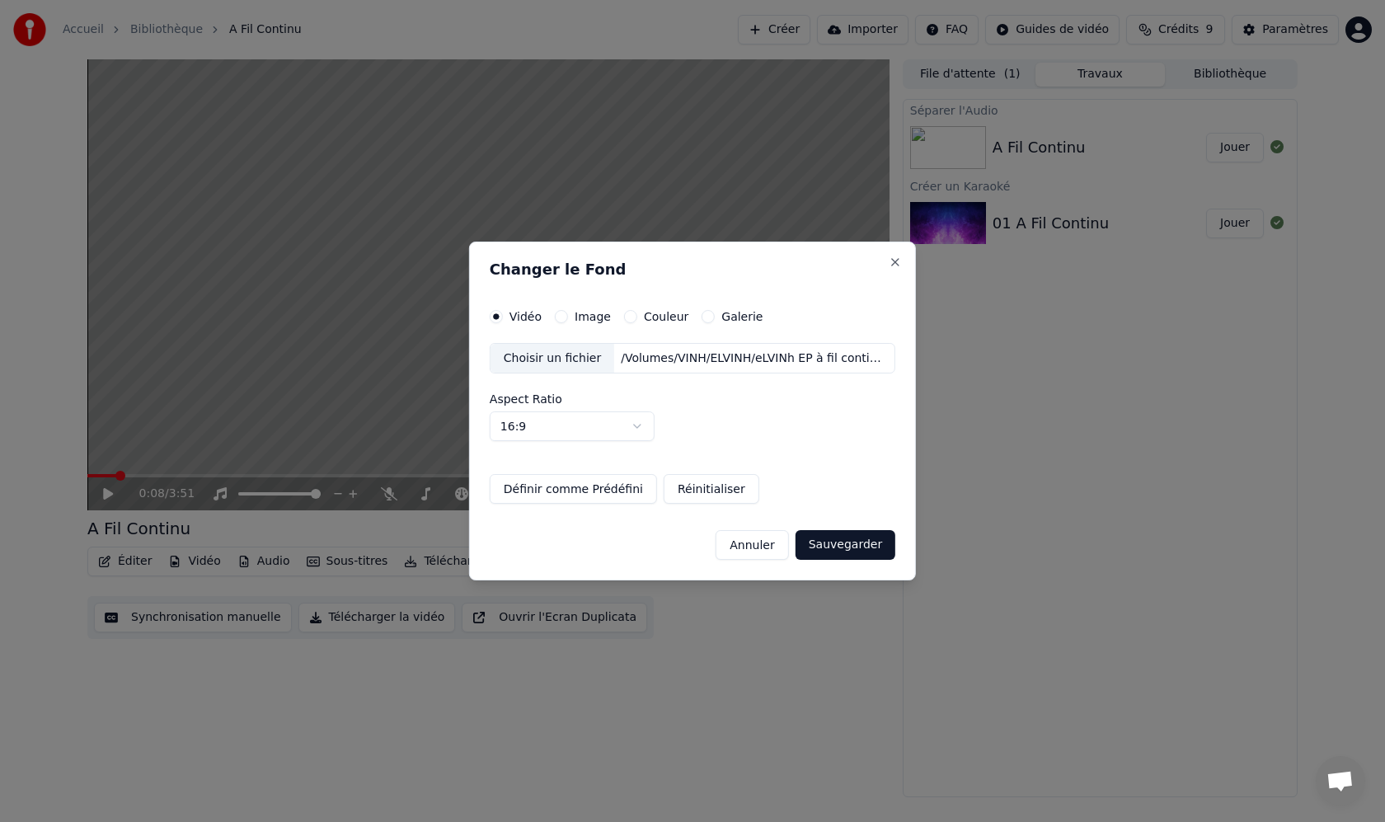
click at [849, 547] on button "Sauvegarder" at bounding box center [846, 545] width 100 height 30
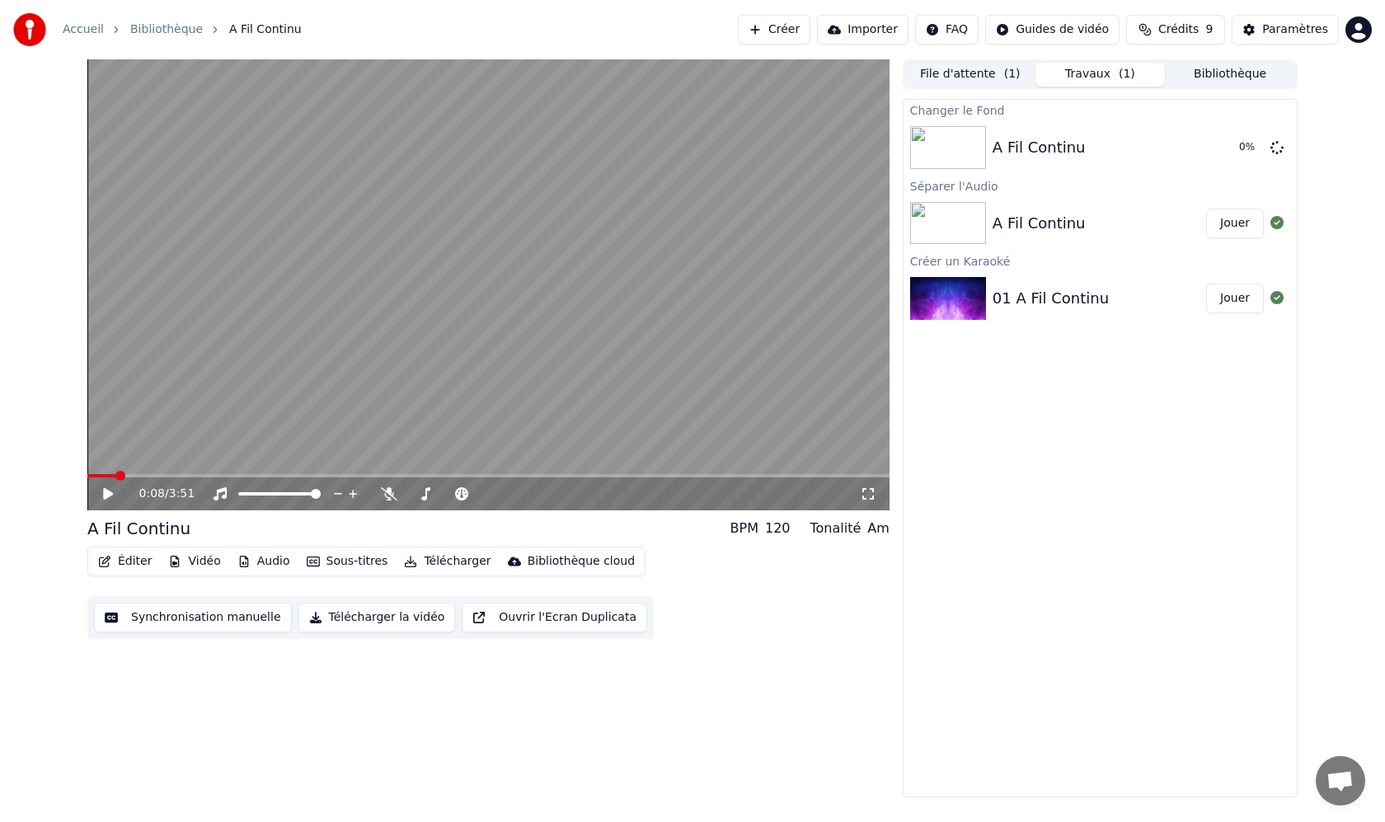
click at [1223, 302] on button "Jouer" at bounding box center [1235, 299] width 58 height 30
click at [524, 192] on video at bounding box center [488, 284] width 802 height 451
click at [1009, 414] on div "Changer le Fond A Fil Continu 0 % Séparer l'Audio A Fil Continu Jouer Créer un …" at bounding box center [1100, 448] width 395 height 698
click at [1313, 372] on div "1:53 / 3:51 A Fil Continu BPM 120 Tonalité Am Éditer Vidéo Audio Sous-titres Té…" at bounding box center [692, 428] width 1385 height 738
drag, startPoint x: 1119, startPoint y: 414, endPoint x: 1117, endPoint y: 425, distance: 11.7
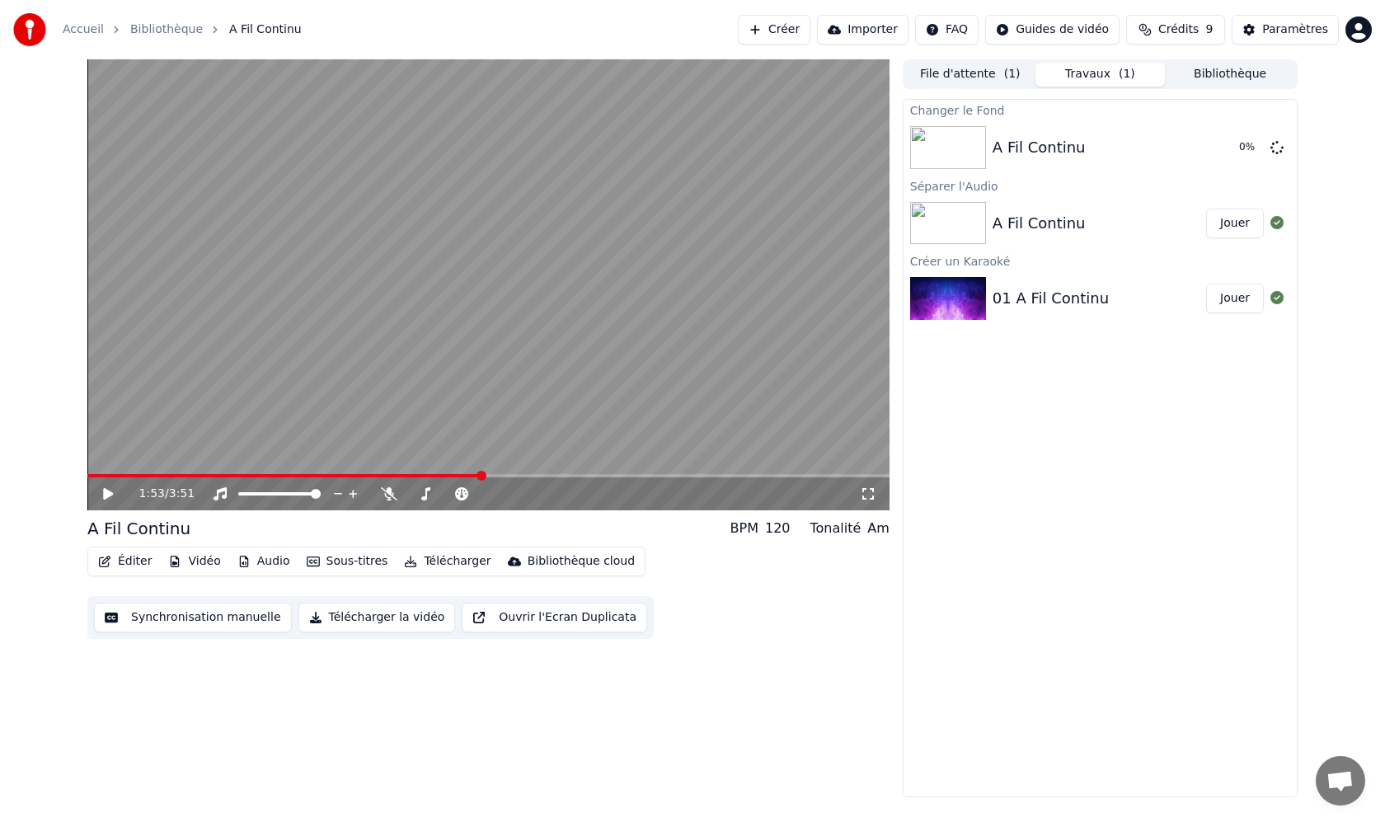
click at [1120, 414] on div "Changer le Fond A Fil Continu 0 % Séparer l'Audio A Fil Continu Jouer Créer un …" at bounding box center [1100, 448] width 395 height 698
click at [806, 622] on div "Éditer Vidéo Audio Sous-titres Télécharger Bibliothèque cloud Synchronisation m…" at bounding box center [488, 593] width 802 height 92
click at [544, 21] on div "Accueil Bibliothèque A Fil Continu Créer Importer FAQ Guides de vidéo Crédits 9…" at bounding box center [692, 29] width 1385 height 59
click at [1143, 486] on div "Changer le Fond A Fil Continu 0 % Séparer l'Audio A Fil Continu Jouer Créer un …" at bounding box center [1100, 448] width 395 height 698
click at [1102, 77] on button "Travaux ( 1 )" at bounding box center [1101, 75] width 130 height 24
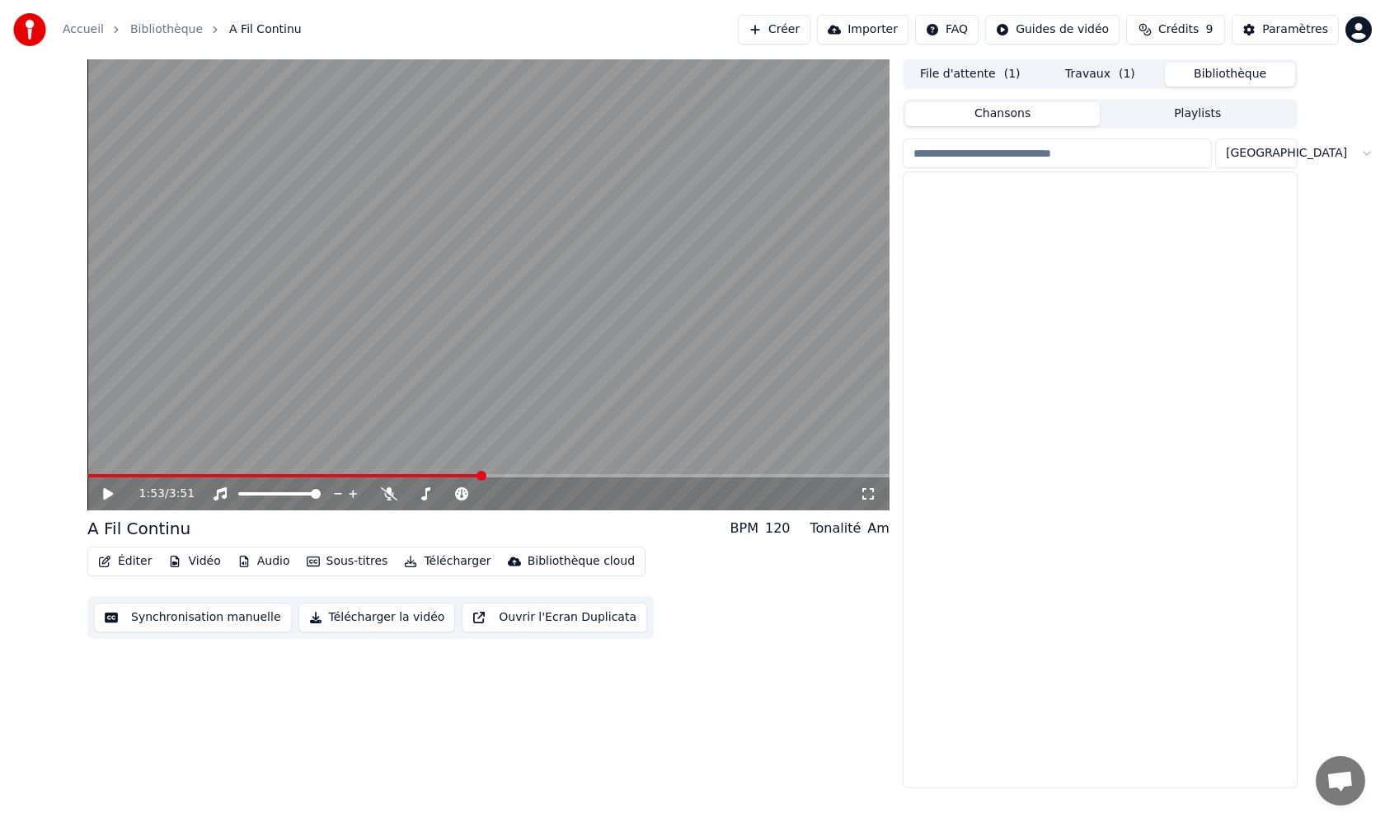
click at [1215, 71] on button "Bibliothèque" at bounding box center [1230, 75] width 130 height 24
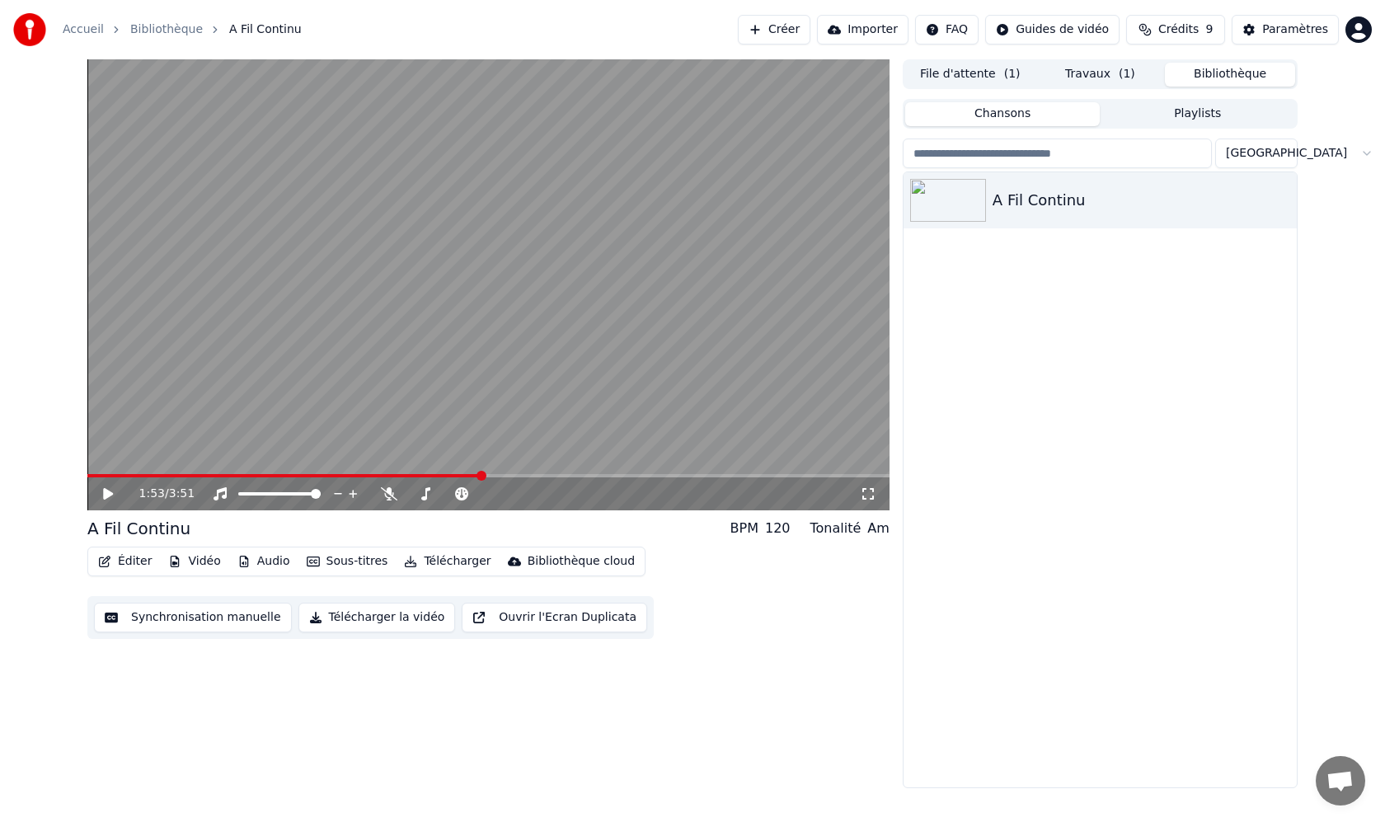
click at [1005, 77] on span "( 1 )" at bounding box center [1012, 74] width 16 height 16
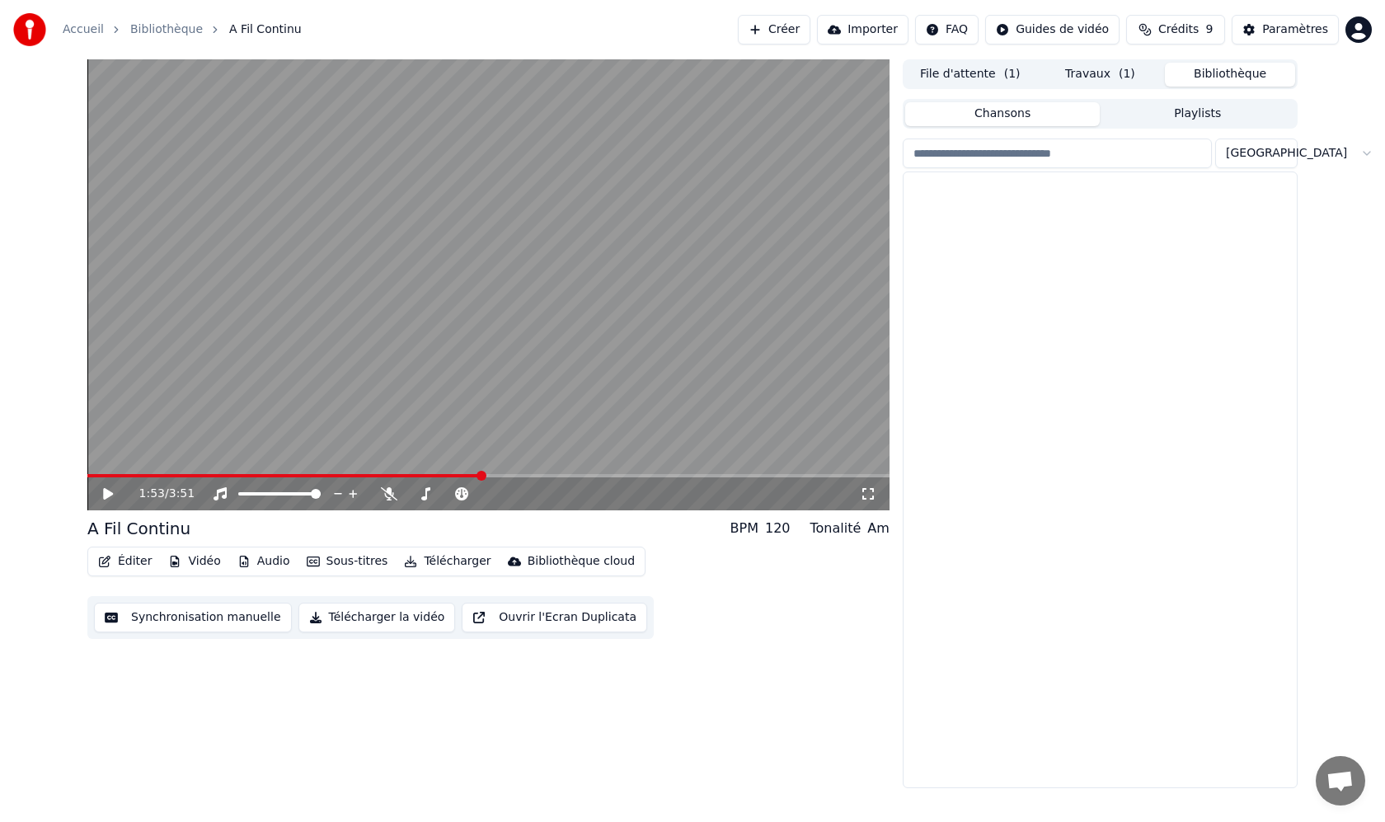
drag, startPoint x: 1246, startPoint y: 73, endPoint x: 974, endPoint y: 55, distance: 272.7
click at [1224, 74] on button "Bibliothèque" at bounding box center [1230, 75] width 130 height 24
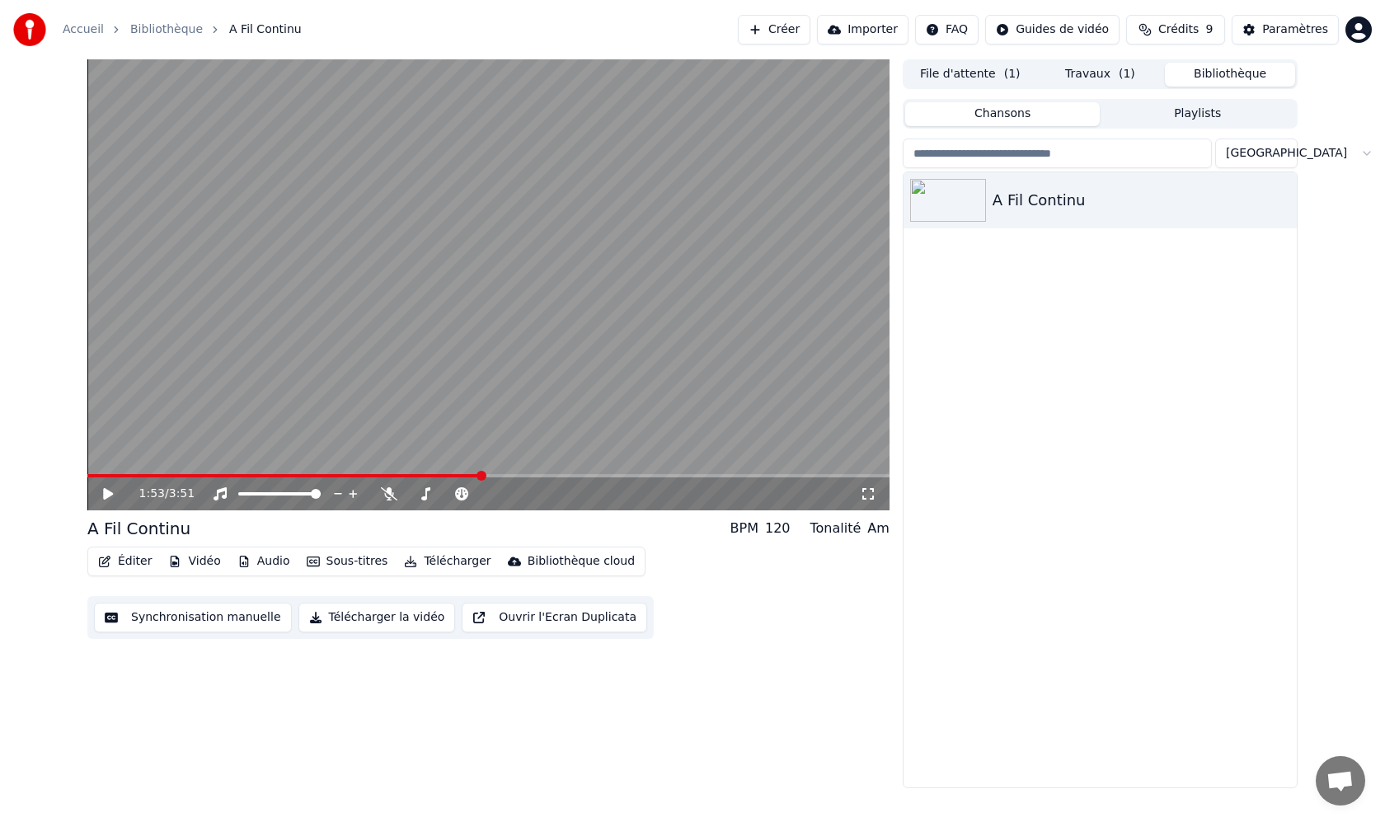
click at [811, 30] on button "Créer" at bounding box center [774, 30] width 73 height 30
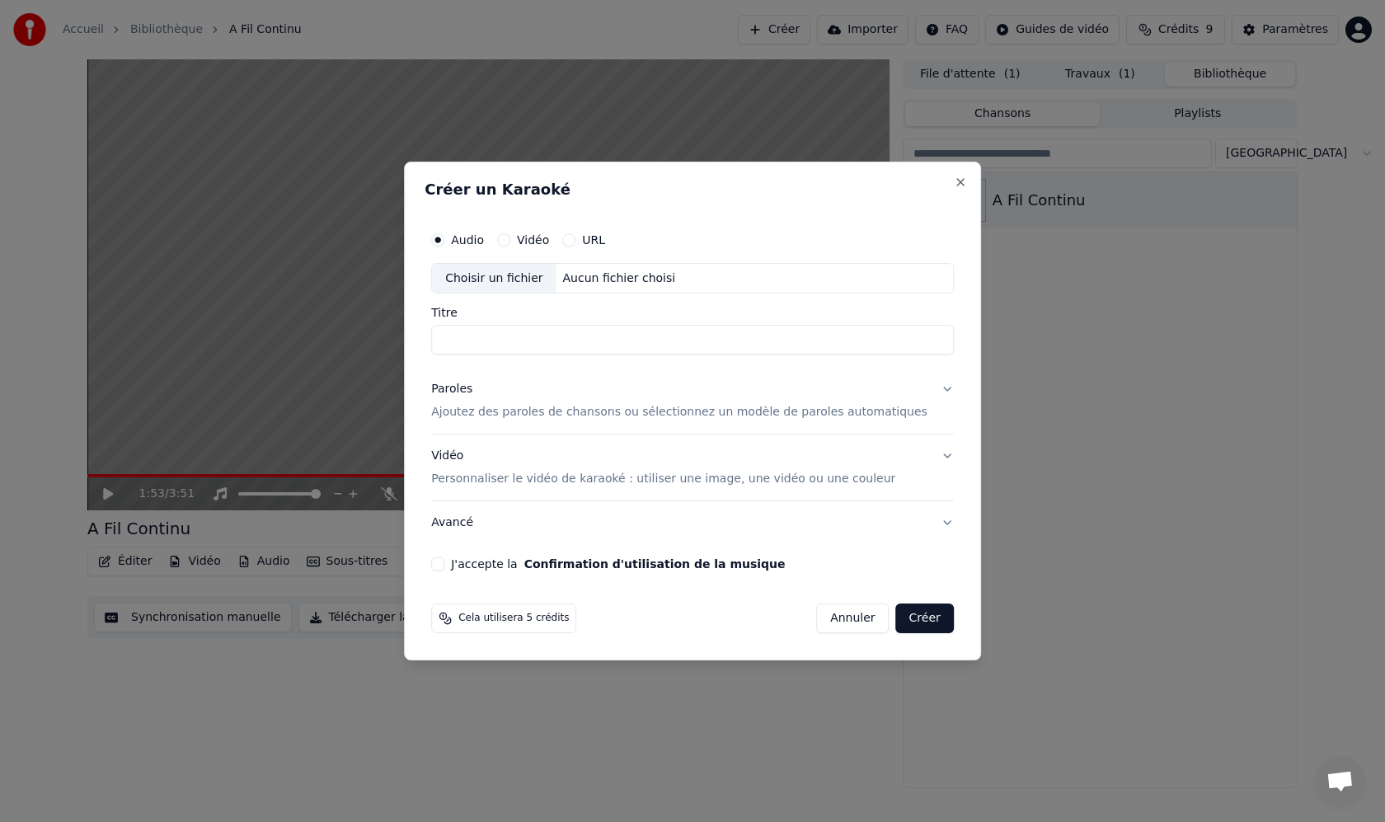
click at [572, 341] on input "Titre" at bounding box center [692, 341] width 523 height 30
click at [550, 340] on input "Titre" at bounding box center [692, 341] width 523 height 30
click at [551, 340] on input "Titre" at bounding box center [692, 341] width 523 height 30
paste input "**********"
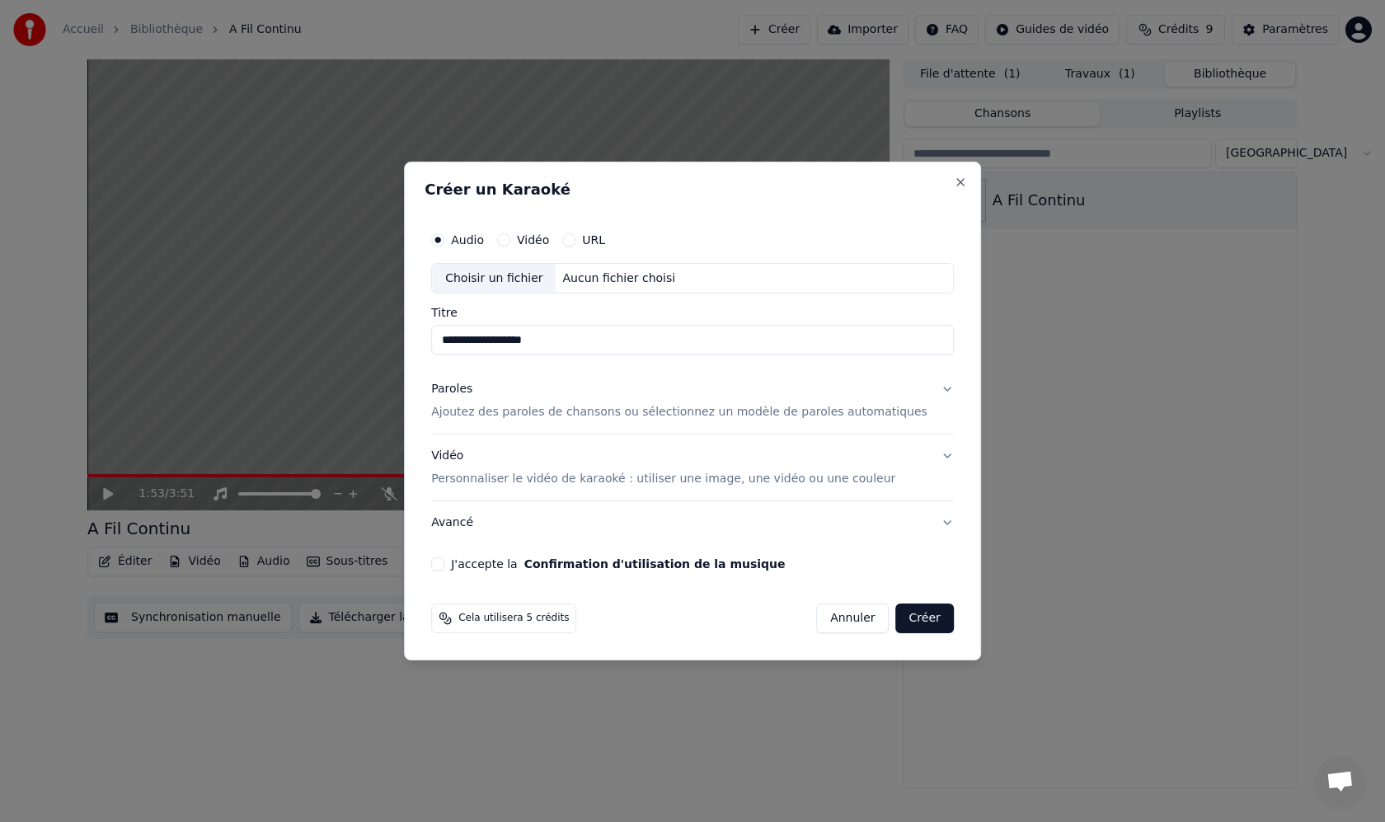
type input "**********"
click at [659, 416] on p "Ajoutez des paroles de chansons ou sélectionnez un modèle de paroles automatiqu…" at bounding box center [679, 413] width 496 height 16
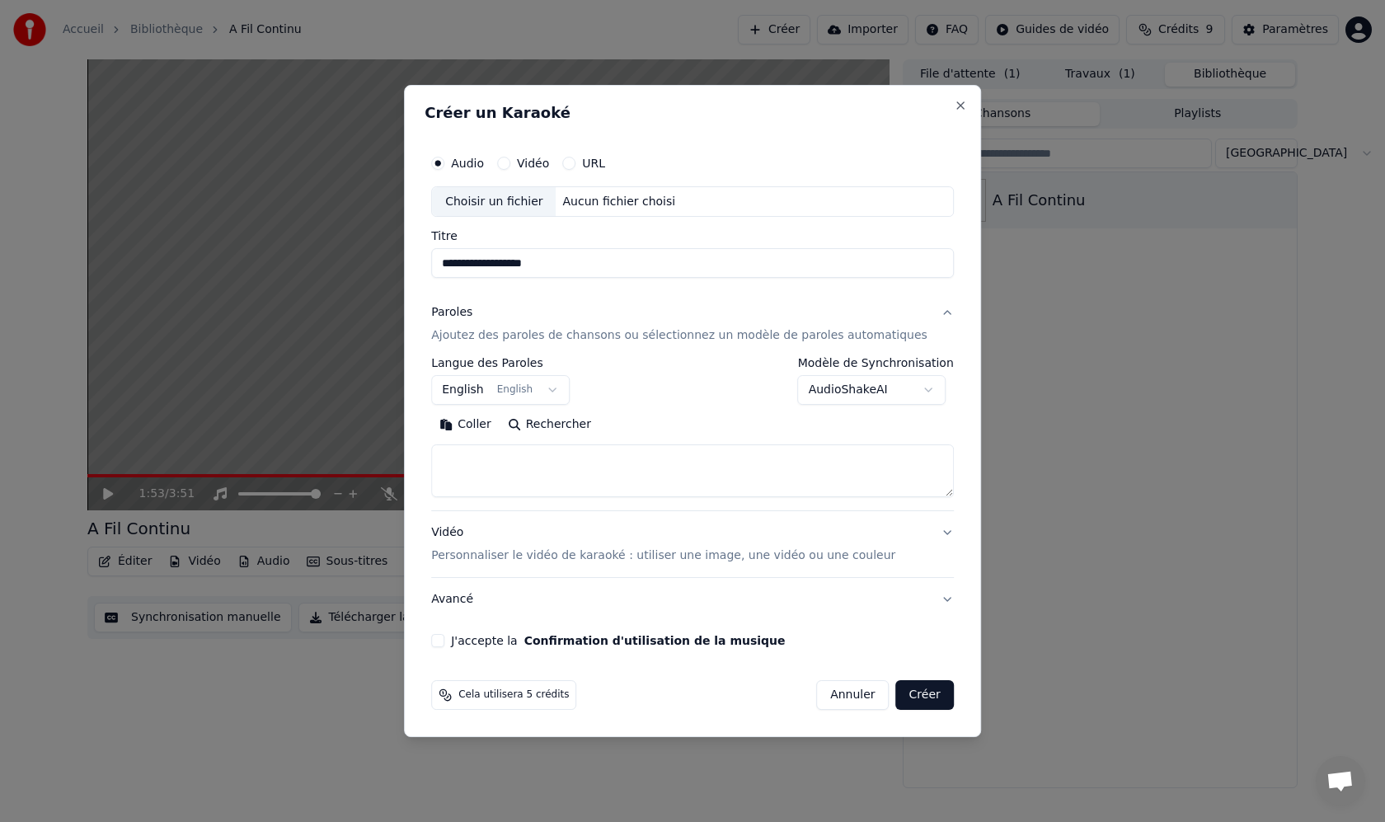
paste textarea "**********"
type textarea "**********"
click at [592, 557] on p "Personnaliser le vidéo de karaoké : utiliser une image, une vidéo ou une couleur" at bounding box center [663, 555] width 464 height 16
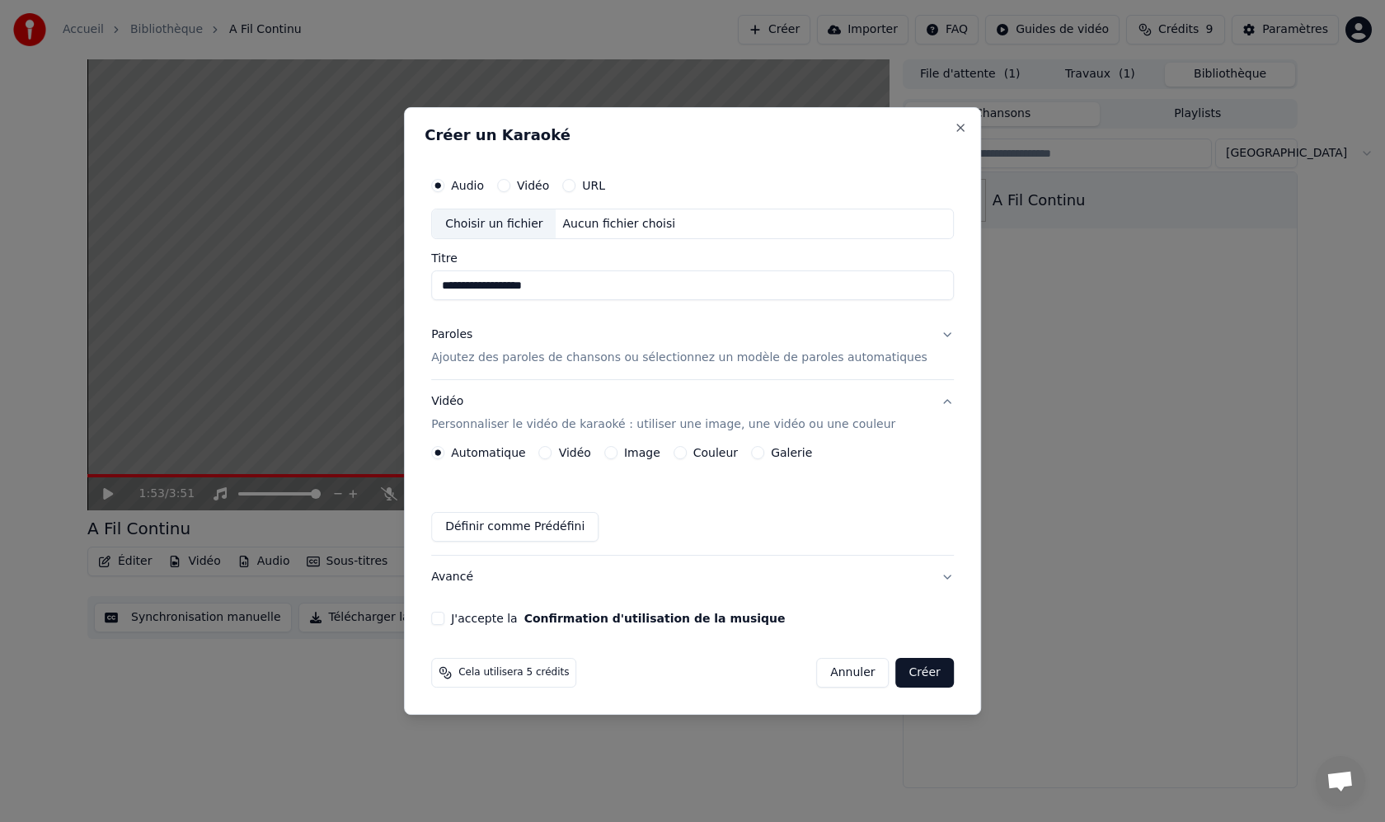
click at [660, 454] on label "Image" at bounding box center [642, 453] width 36 height 12
click at [618, 454] on button "Image" at bounding box center [610, 452] width 13 height 13
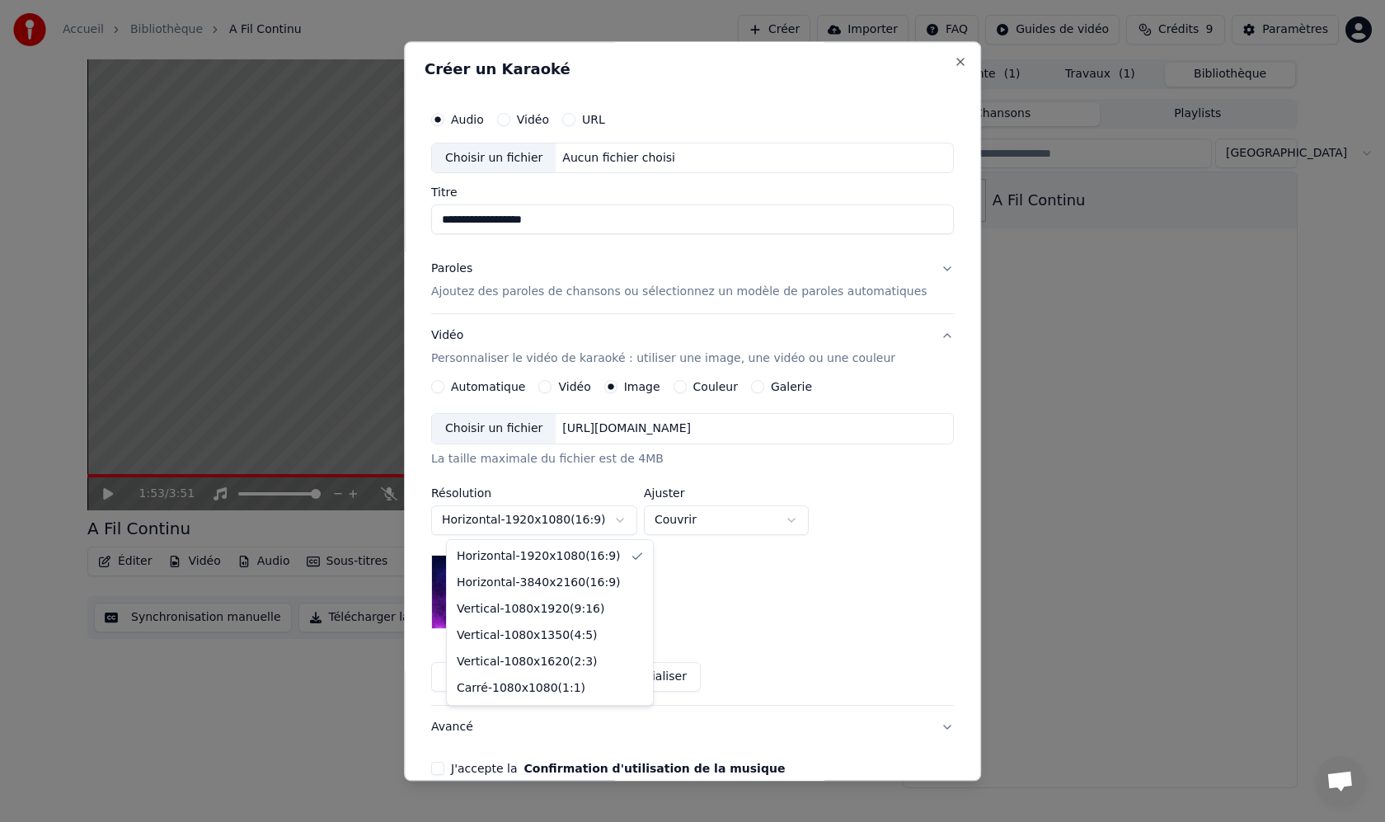
click at [556, 519] on body "**********" at bounding box center [692, 411] width 1385 height 822
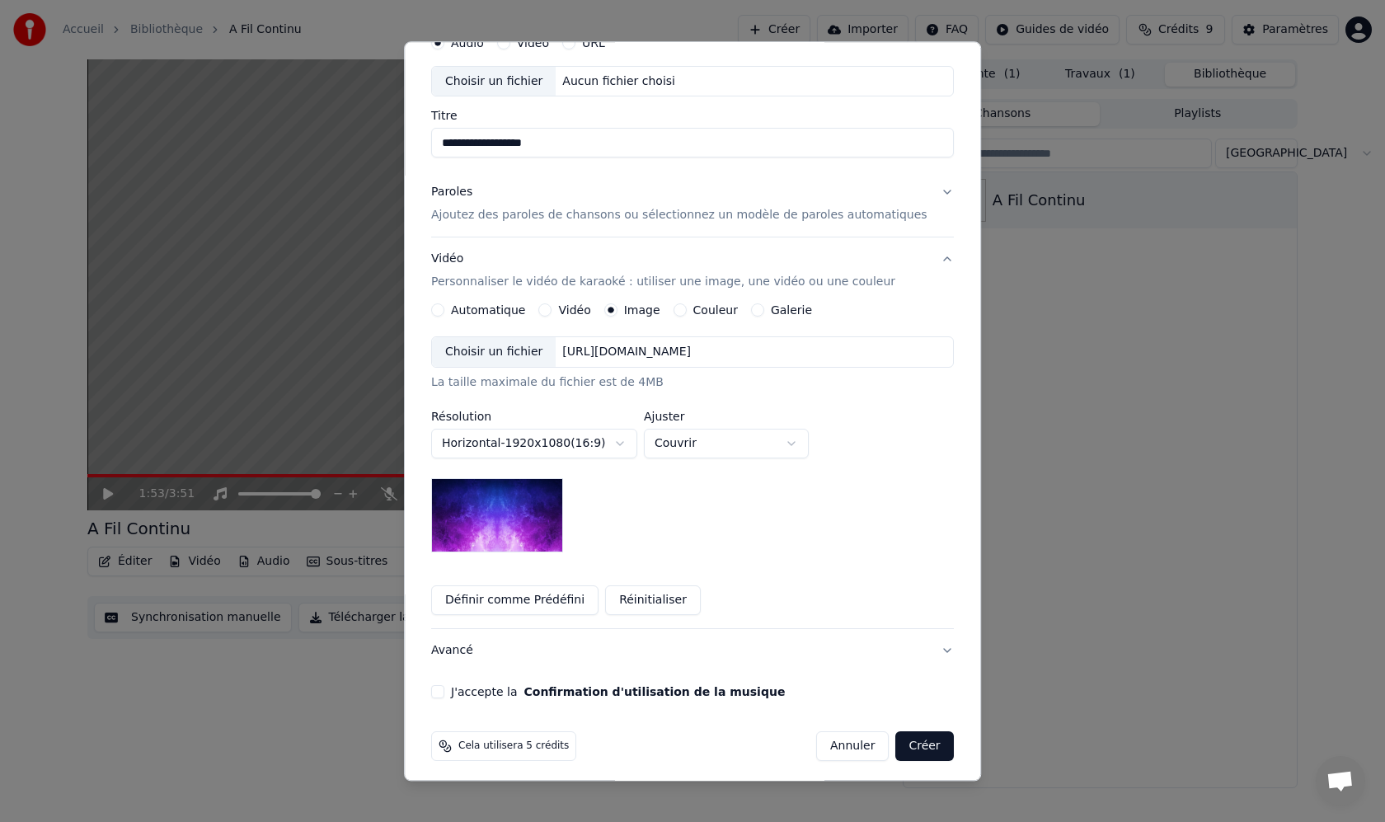
scroll to position [84, 0]
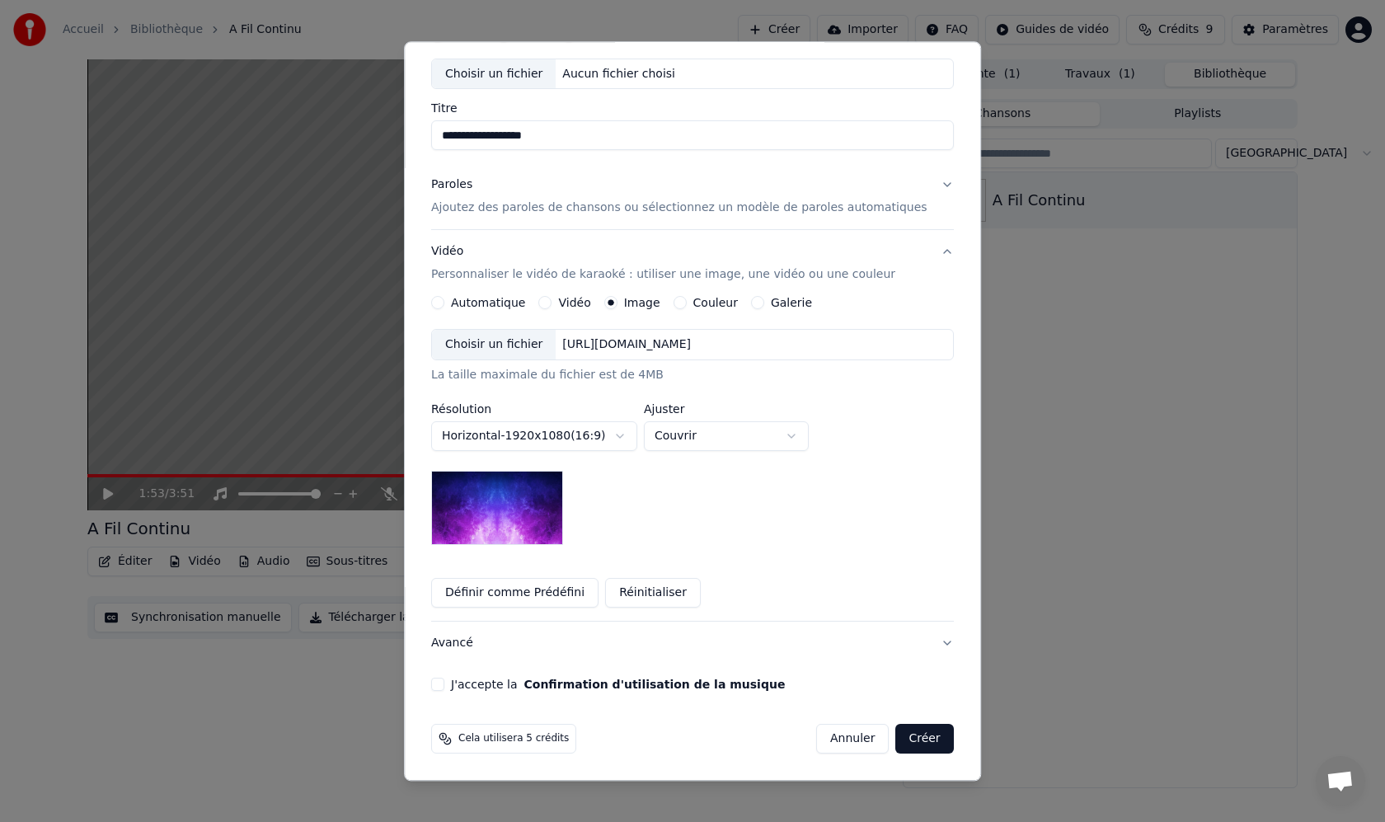
click at [663, 520] on div "**********" at bounding box center [692, 438] width 523 height 216
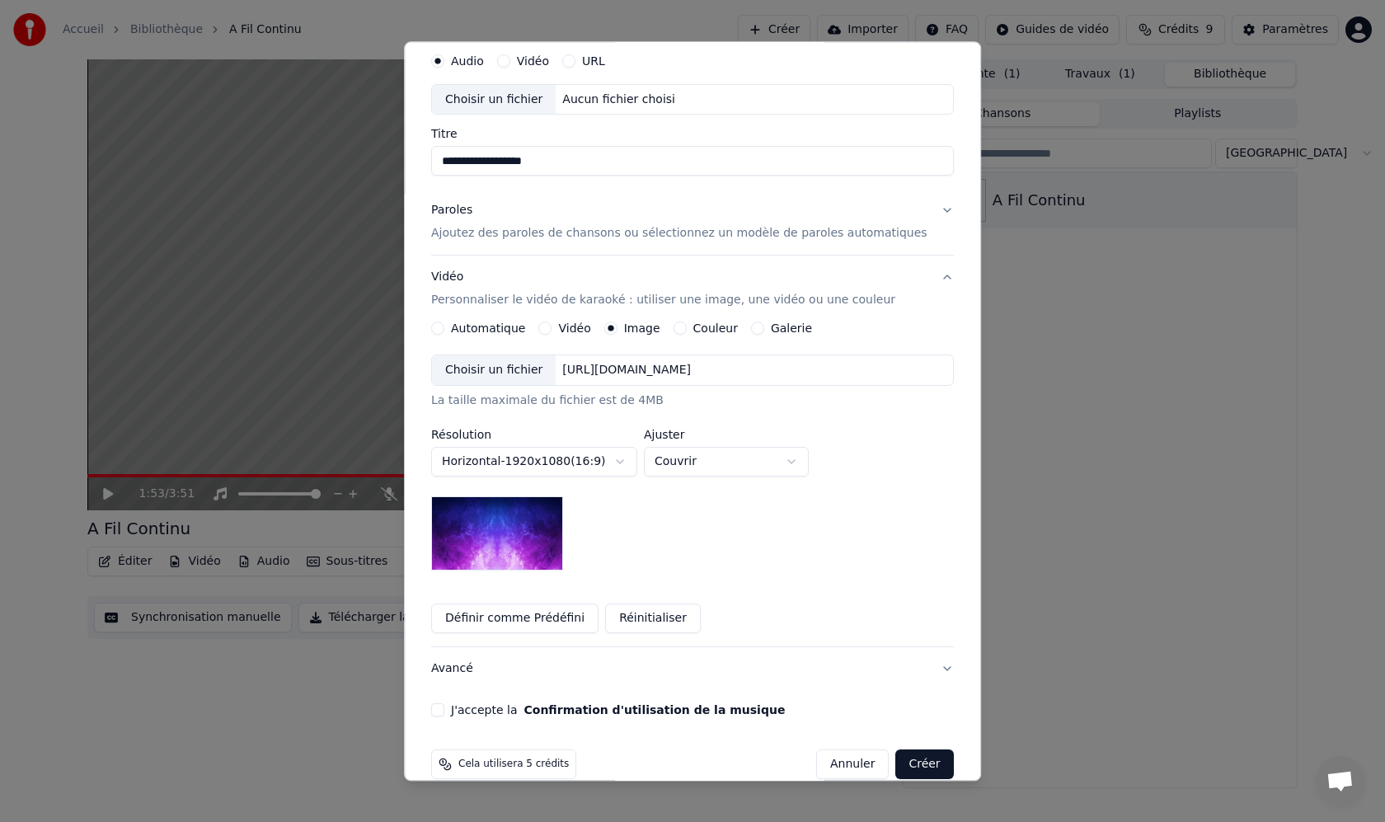
scroll to position [55, 0]
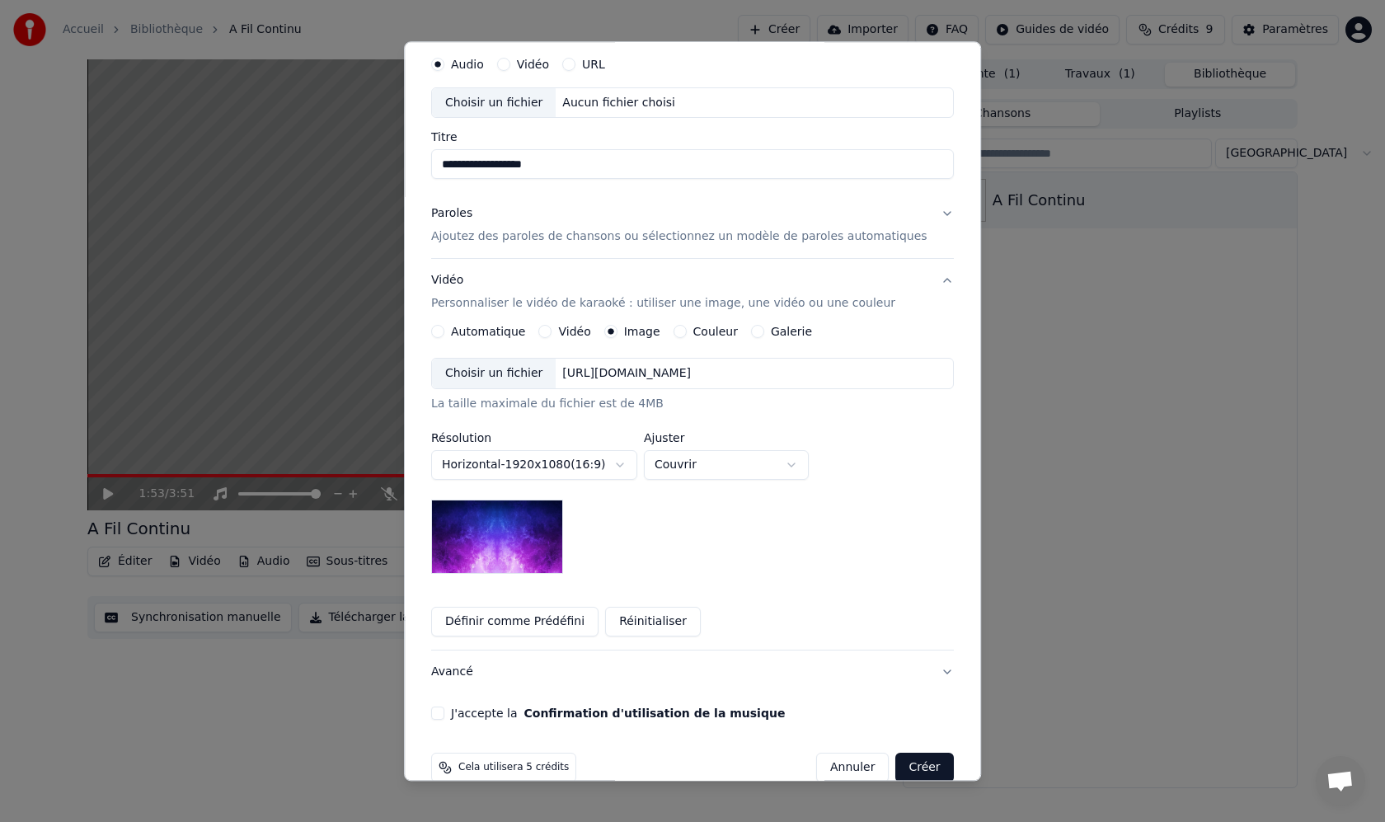
click at [520, 376] on div "Choisir un fichier" at bounding box center [494, 374] width 124 height 30
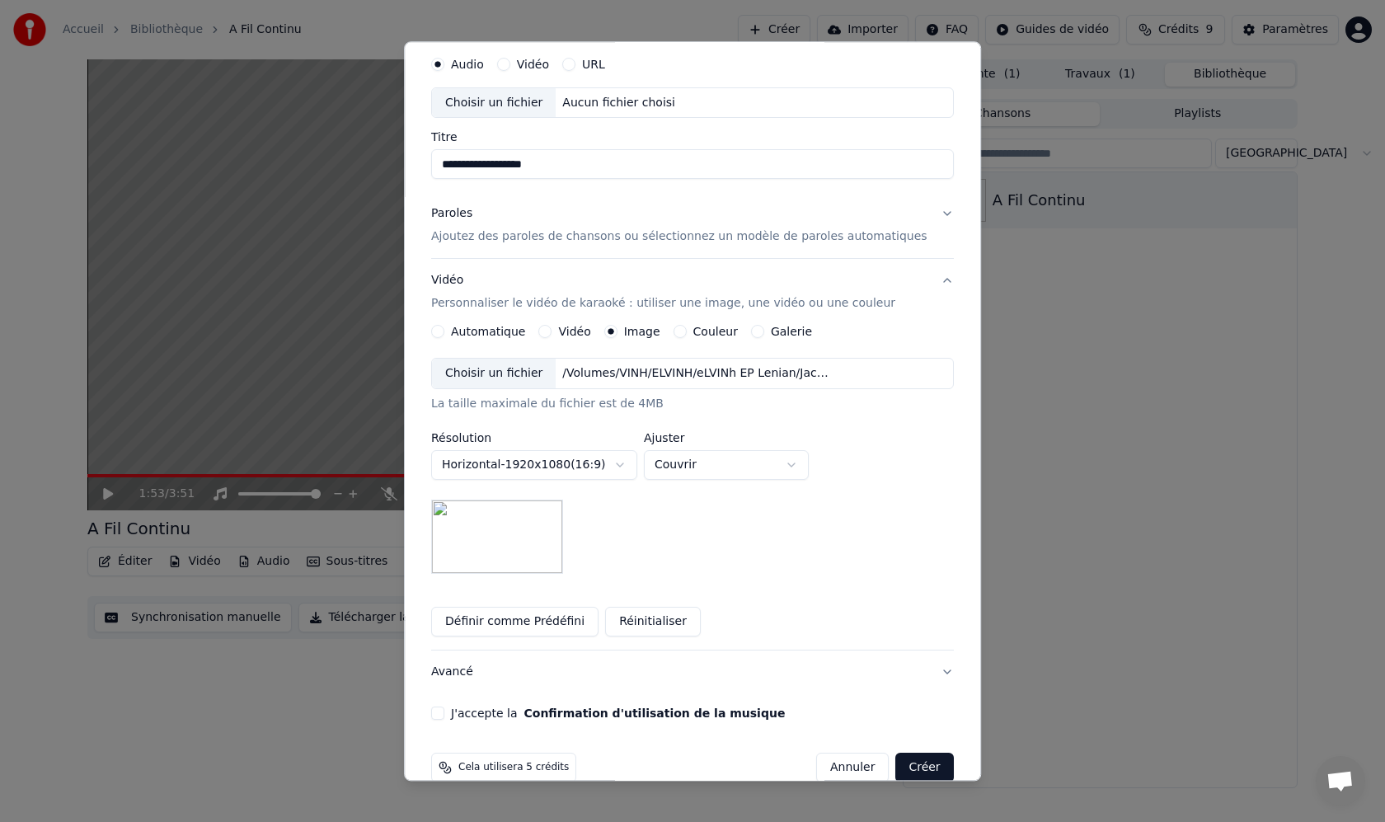
scroll to position [84, 0]
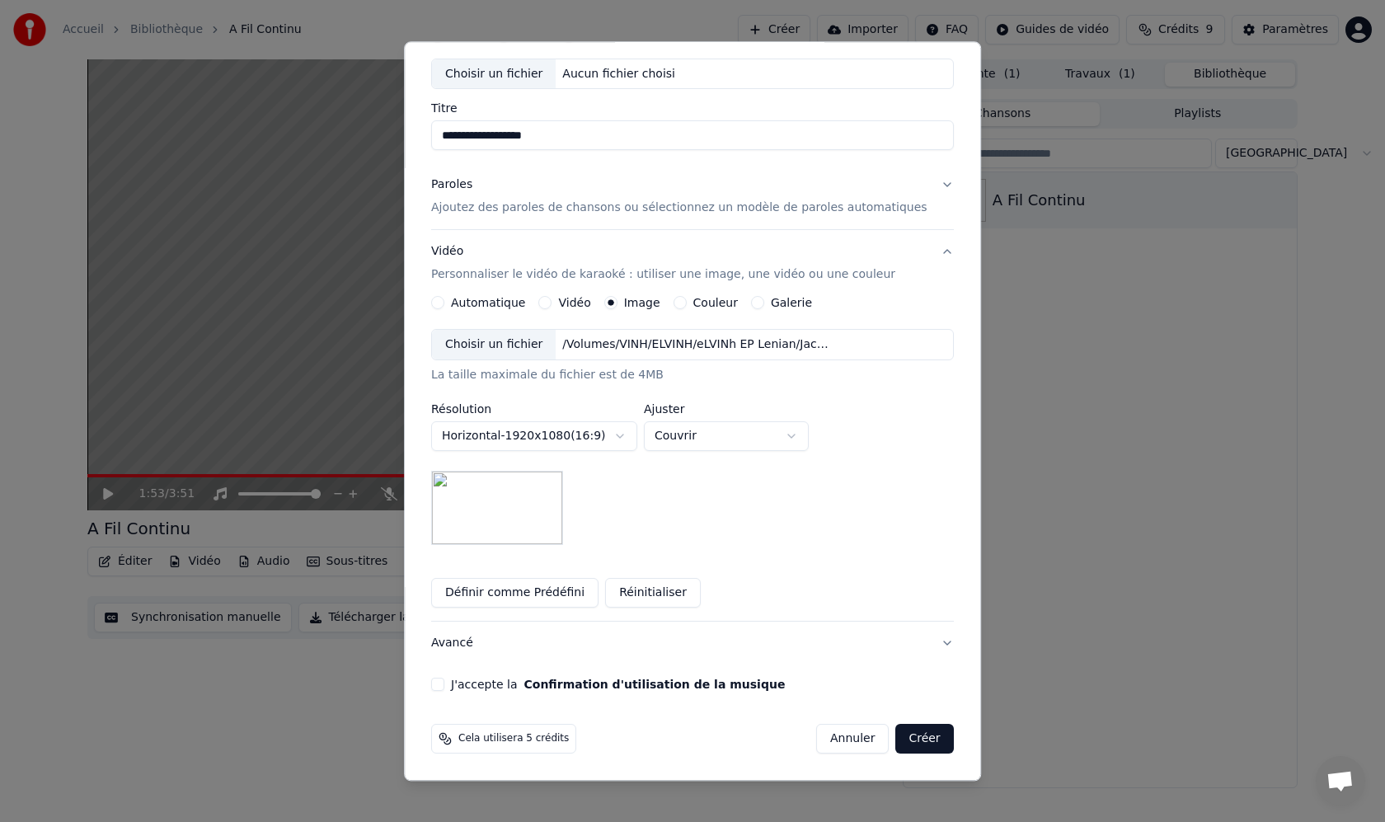
click at [512, 590] on button "Définir comme Prédéfini" at bounding box center [514, 594] width 167 height 30
click at [444, 688] on button "J'accepte la Confirmation d'utilisation de la musique" at bounding box center [437, 685] width 13 height 13
click at [552, 302] on button "Vidéo" at bounding box center [545, 303] width 13 height 13
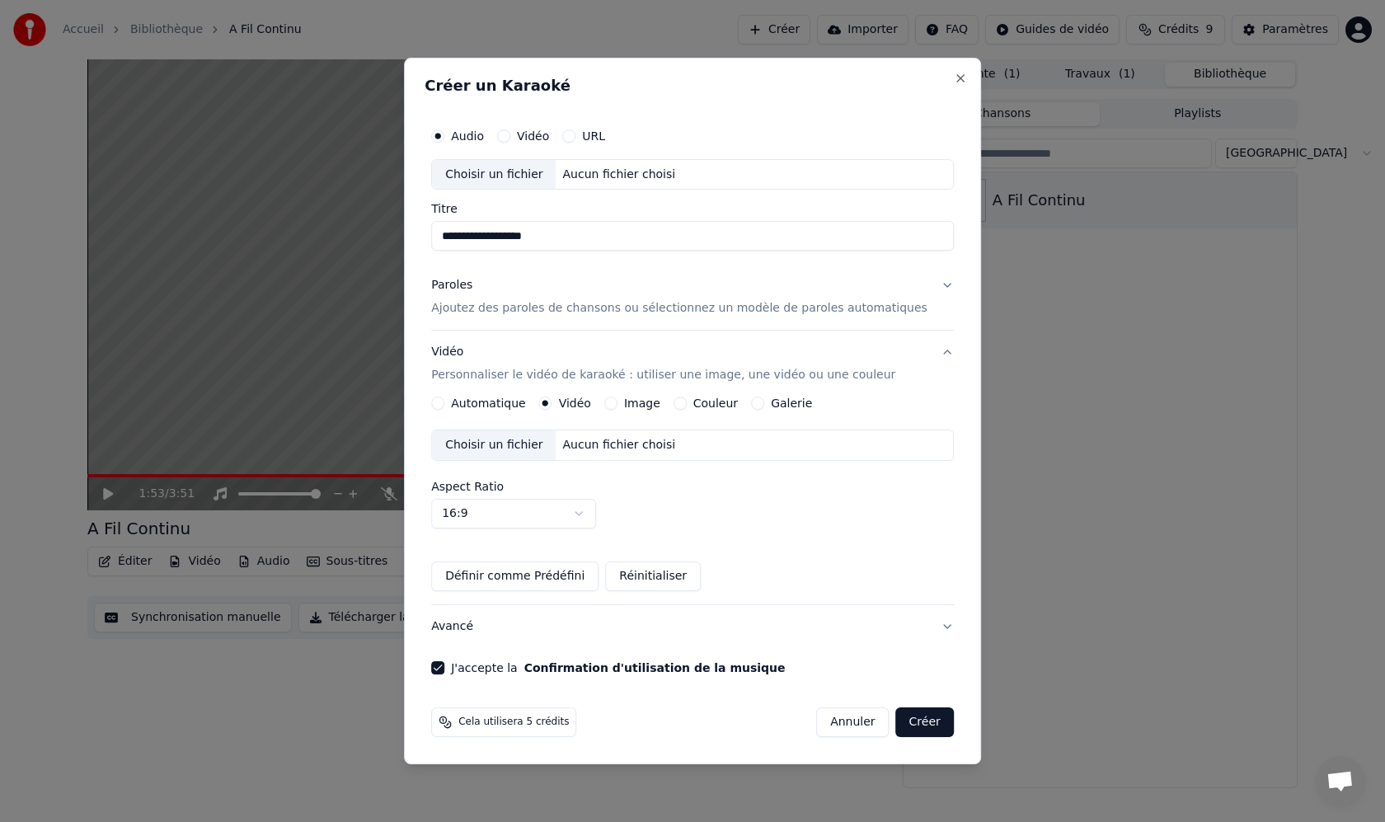
click at [632, 408] on label "Image" at bounding box center [642, 403] width 36 height 12
click at [618, 408] on button "Image" at bounding box center [610, 403] width 13 height 13
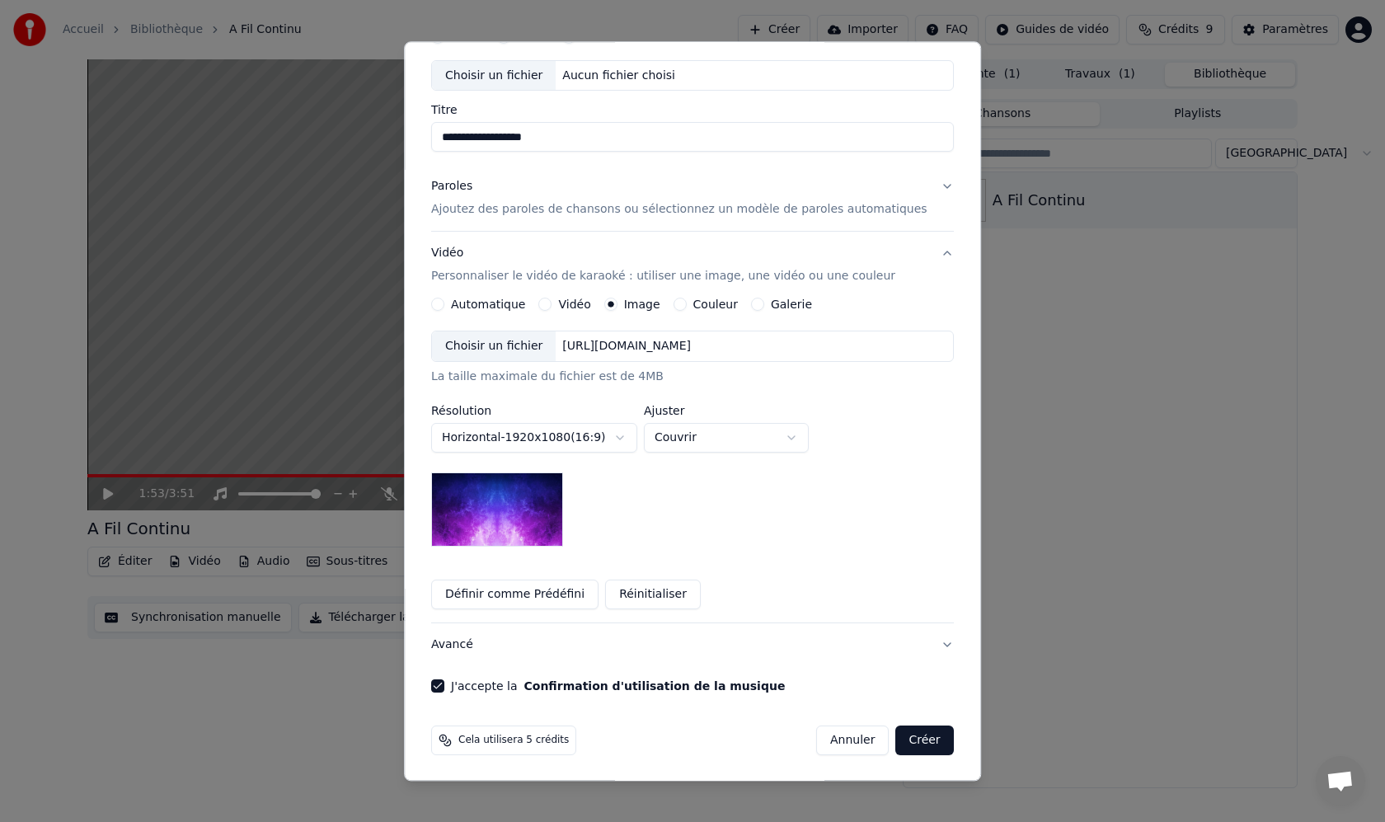
scroll to position [80, 0]
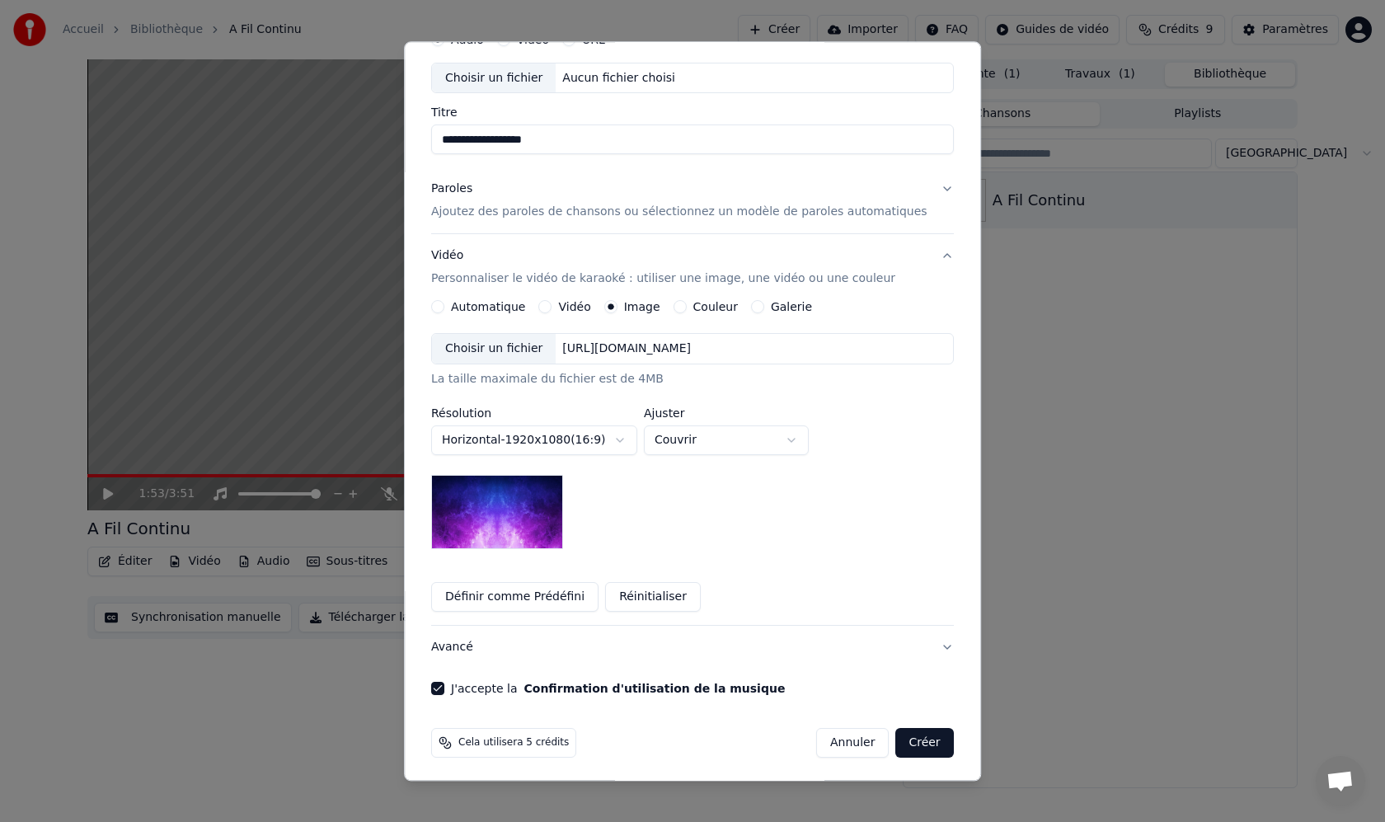
click at [528, 355] on div "Choisir un fichier" at bounding box center [494, 350] width 124 height 30
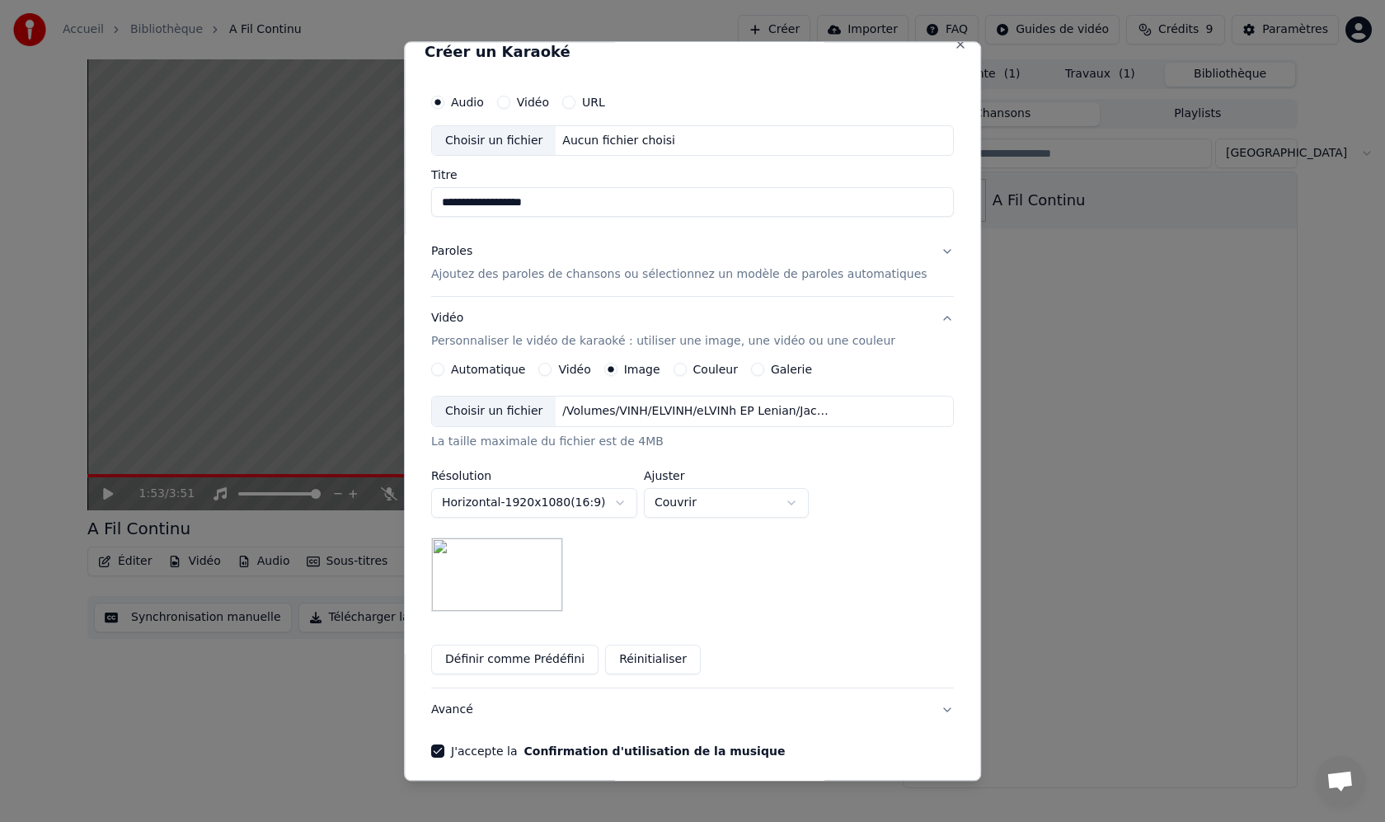
scroll to position [0, 0]
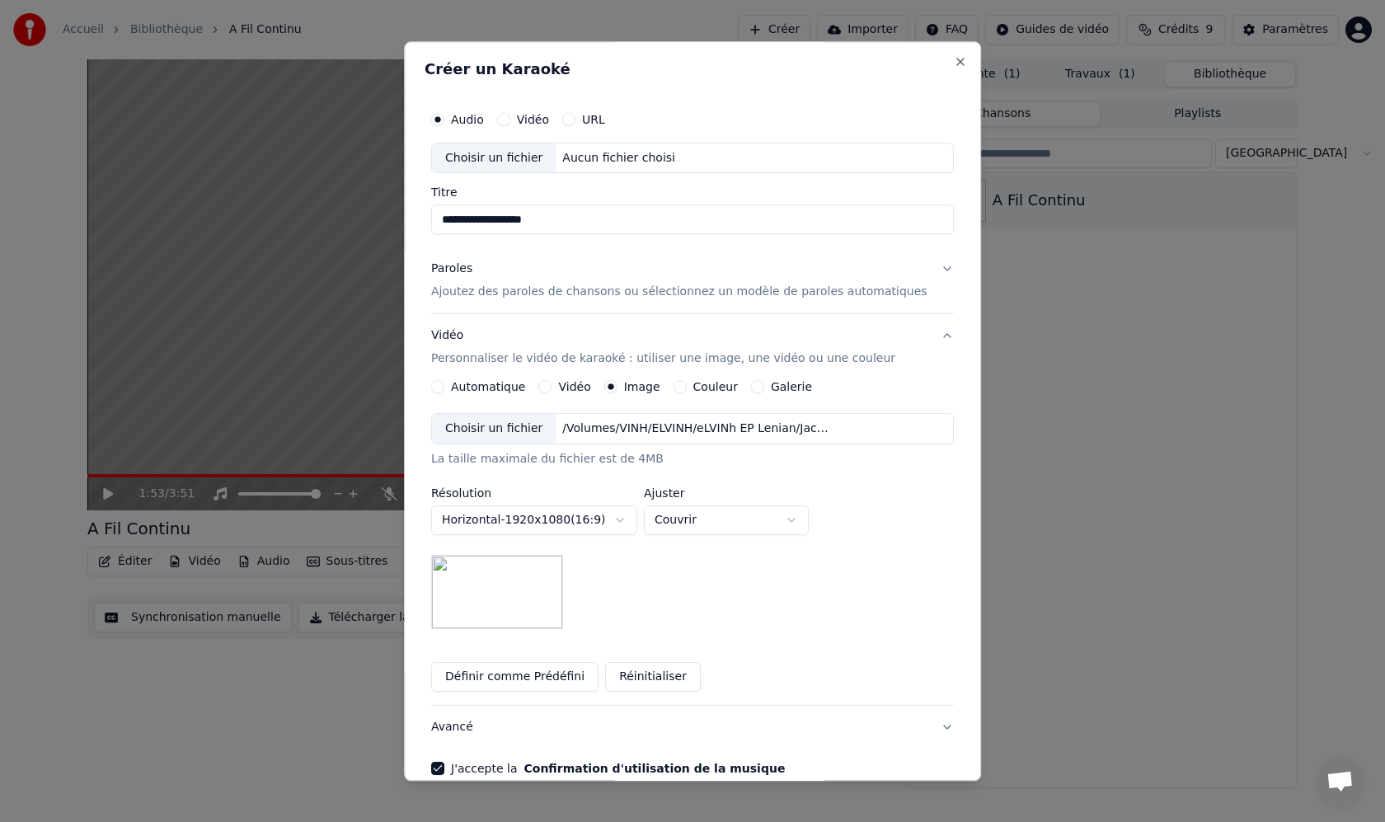
click at [521, 157] on div "Choisir un fichier" at bounding box center [494, 158] width 124 height 30
type input "**********"
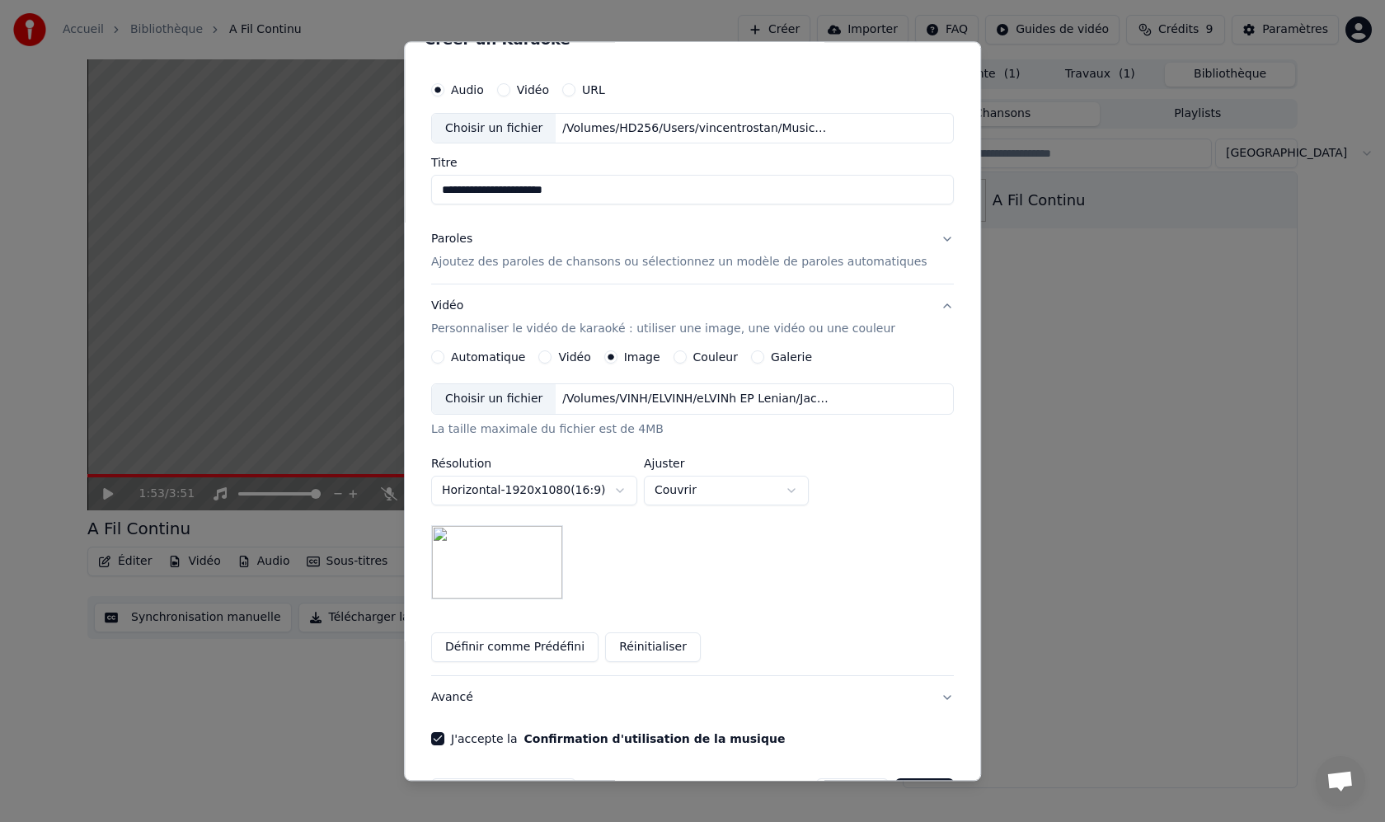
scroll to position [84, 0]
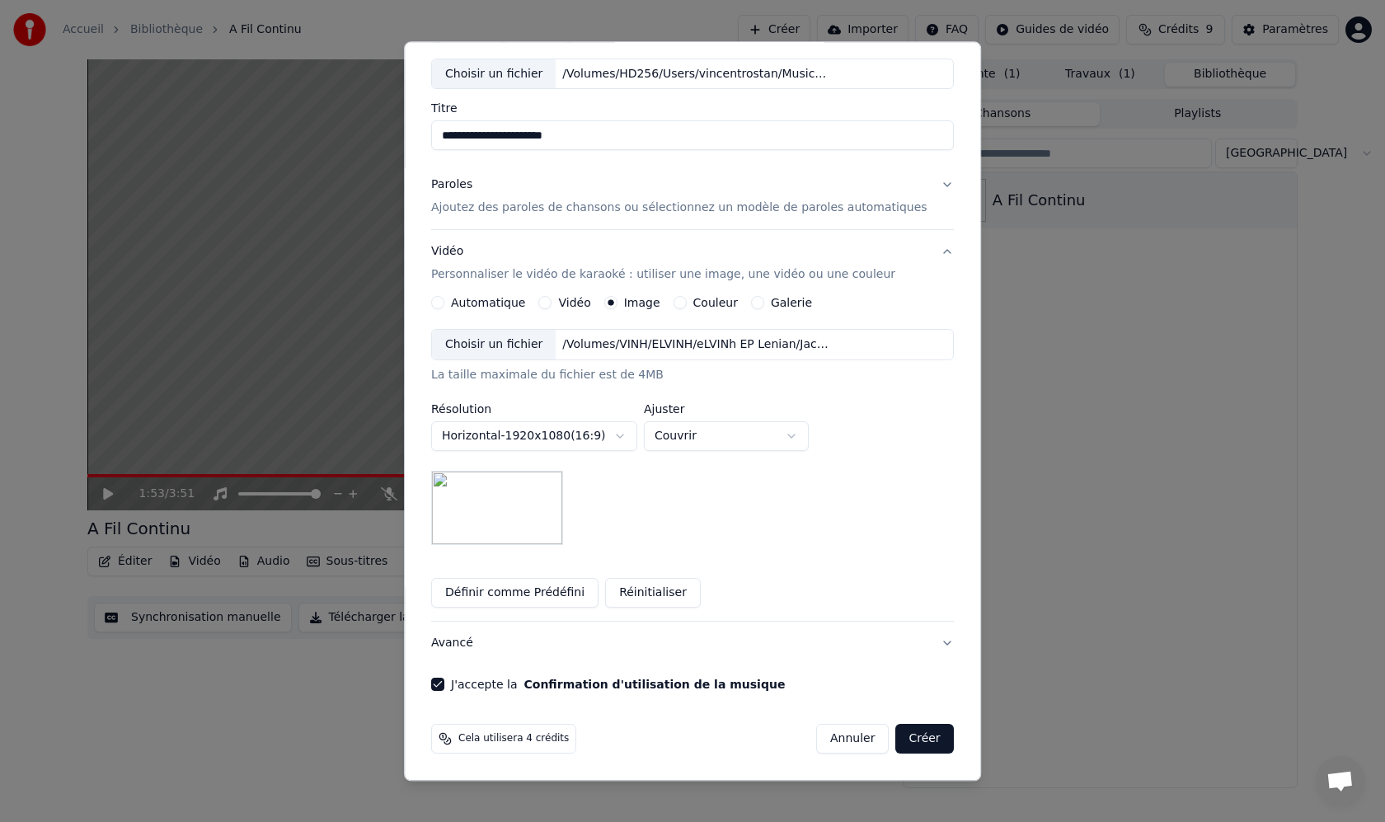
click at [914, 740] on button "Créer" at bounding box center [925, 740] width 58 height 30
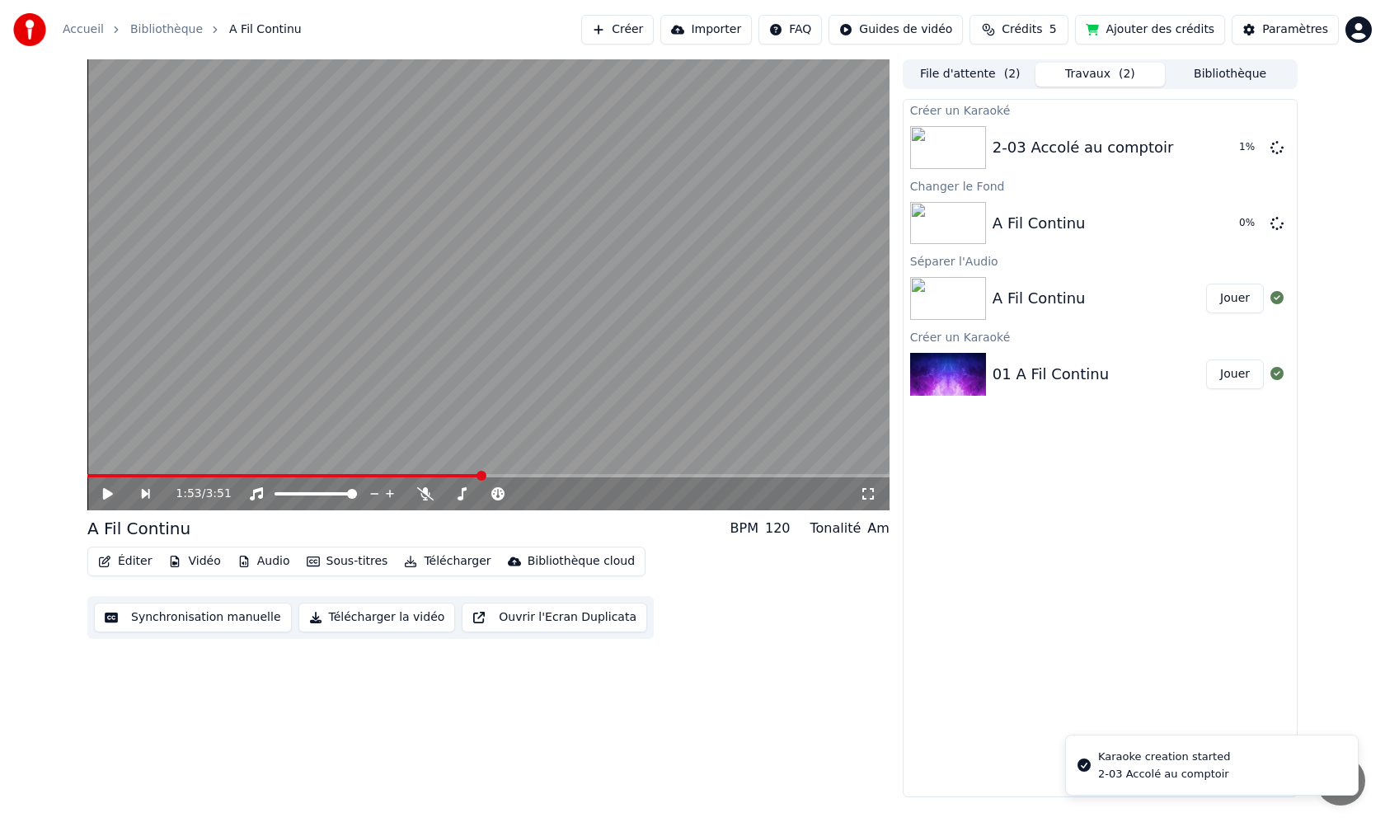
click at [1164, 762] on div "Karaoke creation started" at bounding box center [1164, 757] width 132 height 16
click at [1230, 768] on li "Karaoke creation started 2-03 Accolé au comptoir" at bounding box center [1212, 765] width 294 height 61
click at [1196, 760] on div "Karaoke creation started" at bounding box center [1164, 757] width 132 height 16
click at [1266, 759] on li "Karaoke creation started 2-03 Accolé au comptoir" at bounding box center [1212, 765] width 294 height 61
click at [1191, 772] on div "2-03 Accolé au comptoir" at bounding box center [1164, 774] width 132 height 15
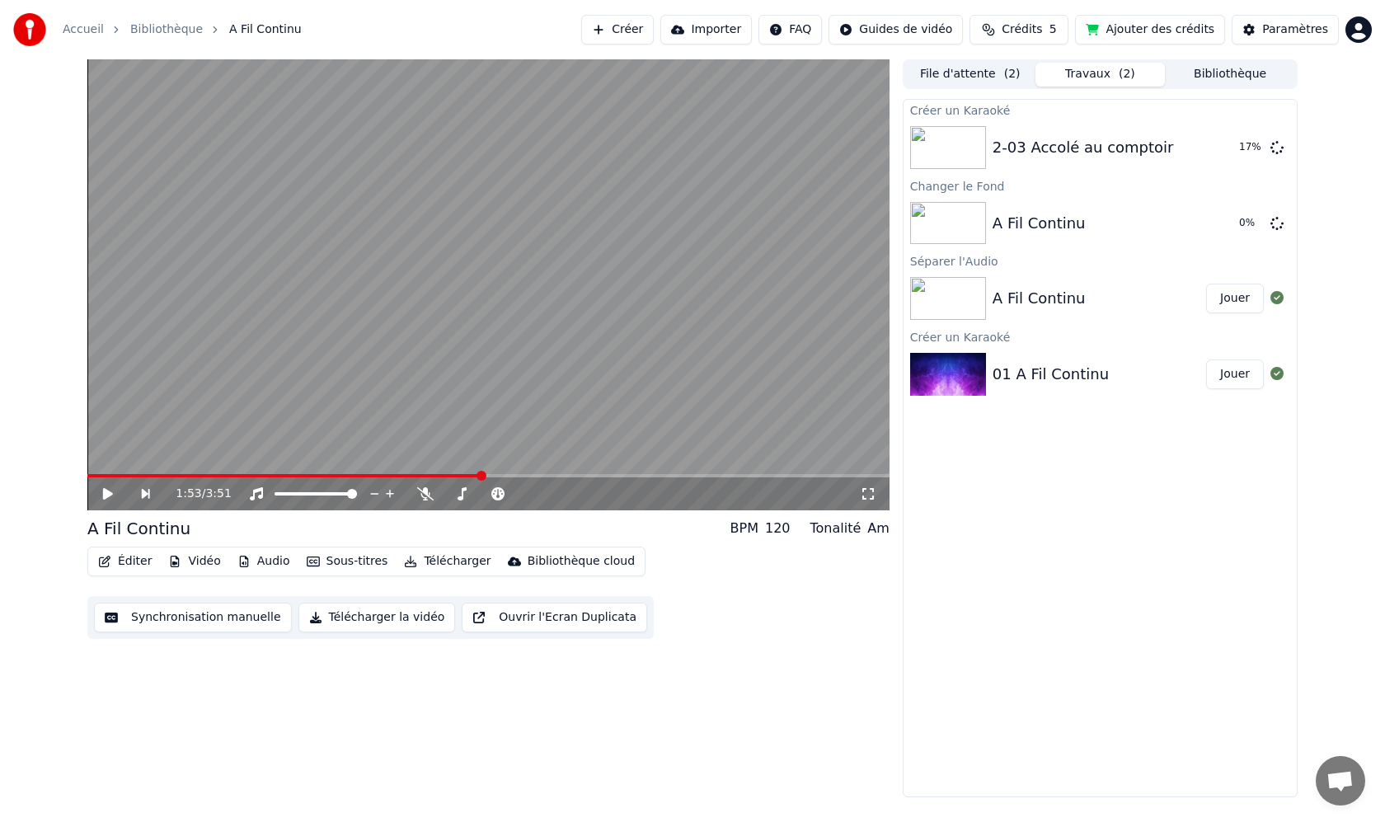
click at [1035, 529] on div "Créer un Karaoké 2-03 Accolé au comptoir 17 % Changer le Fond A Fil Continu 0 …" at bounding box center [1100, 448] width 395 height 698
click at [1121, 520] on div "Créer un Karaoké 2-03 Accolé au comptoir 17 % Changer le Fond A Fil Continu 0 …" at bounding box center [1100, 448] width 395 height 698
click at [1067, 140] on div "2-03 Accolé au comptoir" at bounding box center [1083, 147] width 181 height 23
click at [1233, 147] on button "Jouer" at bounding box center [1235, 148] width 58 height 30
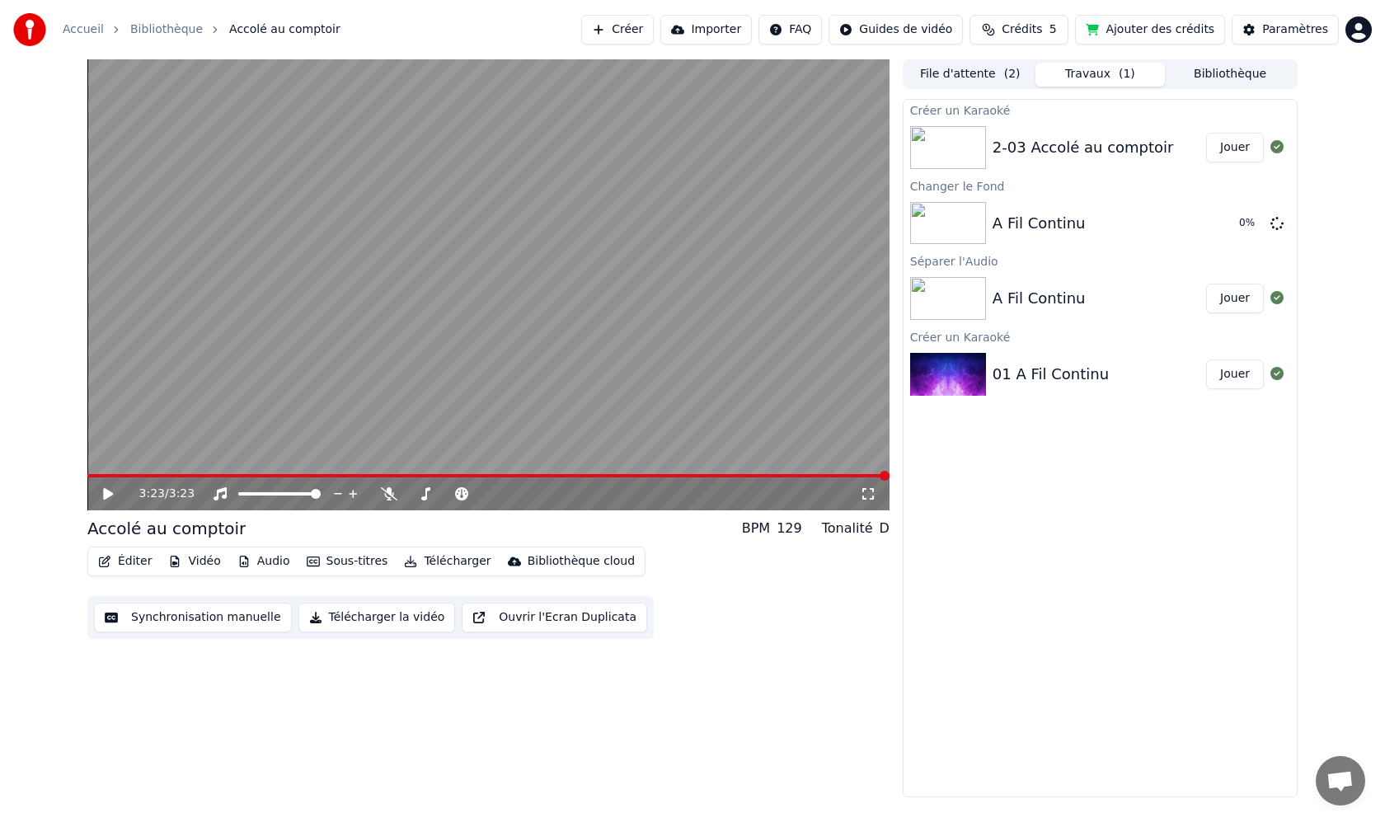
click at [1134, 500] on div "Créer un Karaoké 2-03 Accolé au comptoir Jouer Changer le Fond A Fil Continu 0…" at bounding box center [1100, 448] width 395 height 698
click at [1148, 213] on div "A Fil Continu" at bounding box center [1100, 223] width 214 height 23
click at [1003, 228] on div "A Fil Continu" at bounding box center [1039, 223] width 93 height 23
click at [1276, 226] on icon at bounding box center [1277, 222] width 13 height 13
click at [1279, 224] on icon at bounding box center [1277, 222] width 13 height 13
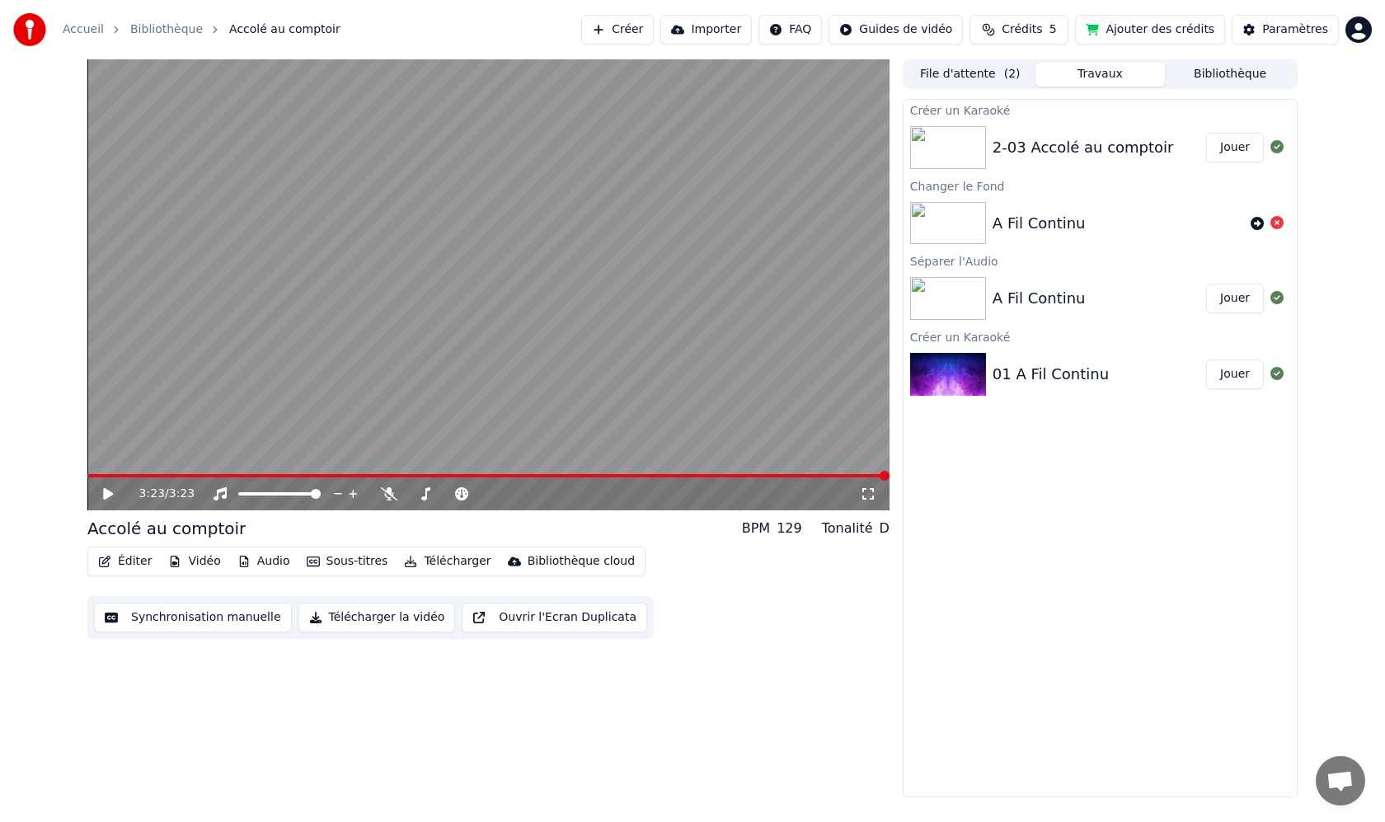
click at [1316, 228] on div "3:23 / 3:23 Accolé au comptoir BPM 129 Tonalité D Éditer Vidéo Audio Sous-titr…" at bounding box center [692, 428] width 1385 height 738
click at [1211, 220] on div "A Fil Continu" at bounding box center [1118, 223] width 251 height 23
click at [1037, 186] on div "Changer le Fond" at bounding box center [1100, 186] width 393 height 20
drag, startPoint x: 1027, startPoint y: 186, endPoint x: 1060, endPoint y: 200, distance: 36.2
click at [1027, 186] on div "Changer le Fond" at bounding box center [1100, 186] width 393 height 20
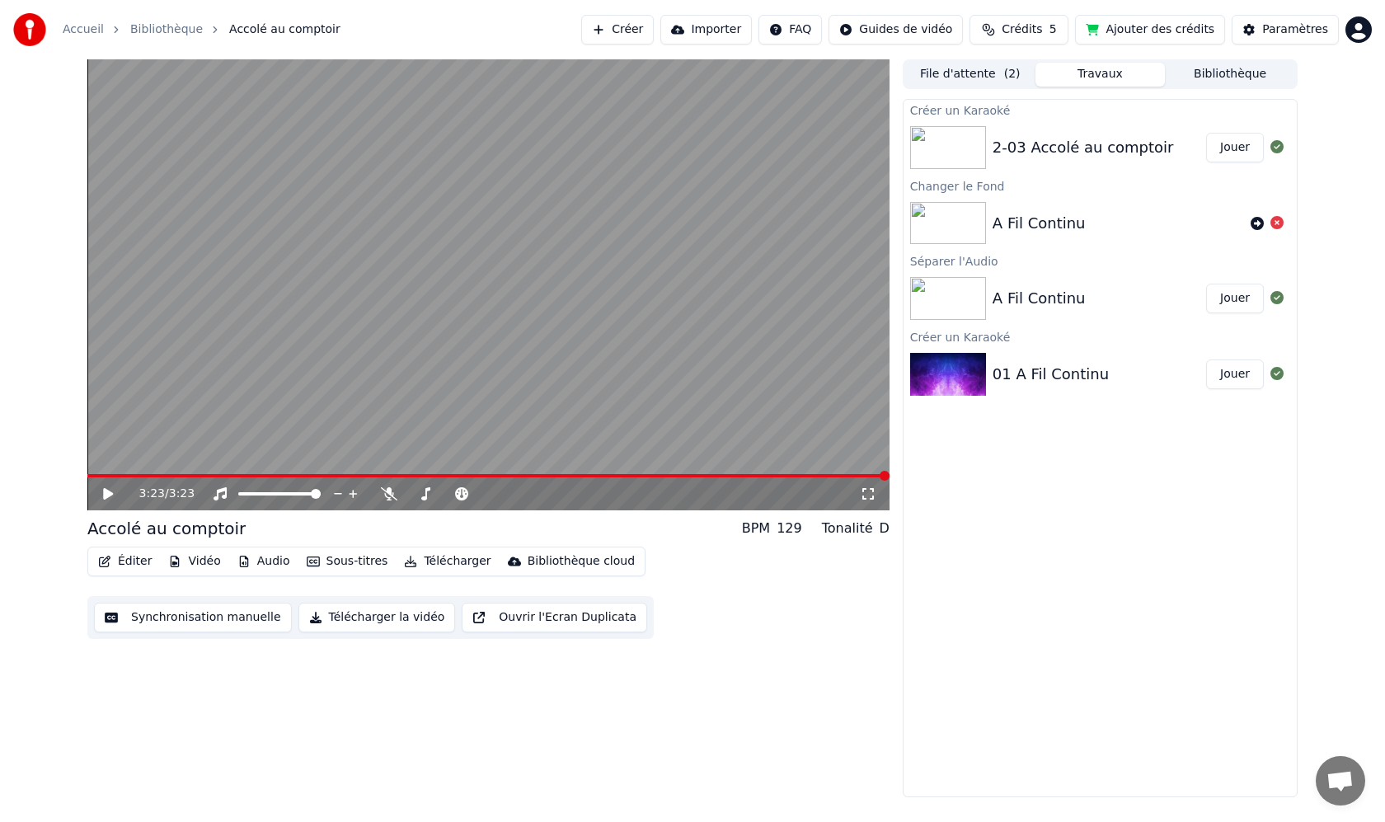
drag, startPoint x: 1060, startPoint y: 201, endPoint x: 1066, endPoint y: 209, distance: 9.9
click at [1061, 203] on div "A Fil Continu" at bounding box center [1100, 223] width 393 height 56
drag, startPoint x: 1066, startPoint y: 209, endPoint x: 1046, endPoint y: 263, distance: 58.2
click at [1066, 209] on div "A Fil Continu" at bounding box center [1100, 223] width 393 height 56
click at [1022, 270] on div "A Fil Continu Jouer" at bounding box center [1100, 298] width 393 height 56
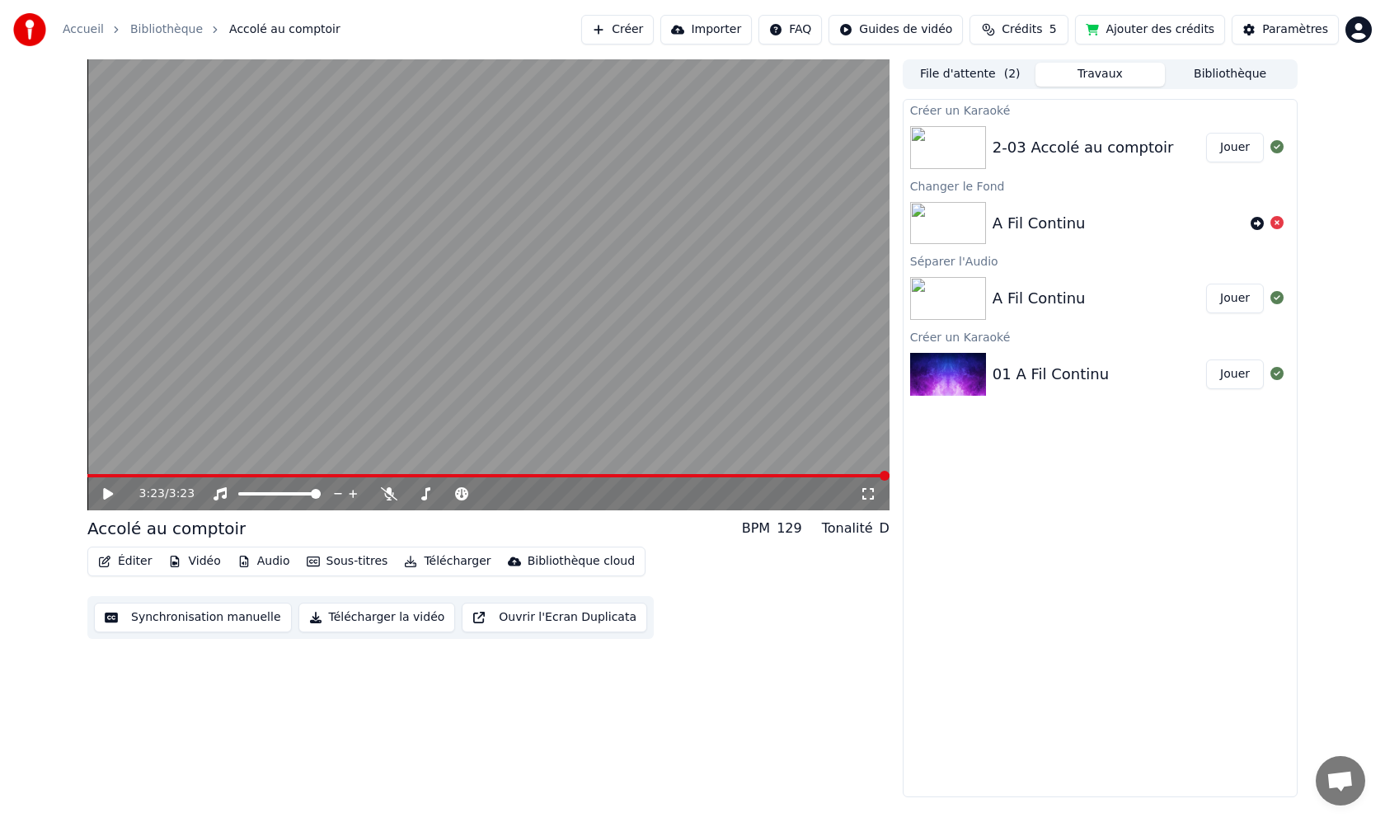
click at [1107, 367] on div "01 A Fil Continu" at bounding box center [1100, 374] width 214 height 23
click at [1098, 374] on div "01 A Fil Continu" at bounding box center [1100, 374] width 214 height 23
click at [1046, 372] on div "01 A Fil Continu" at bounding box center [1051, 374] width 116 height 23
click at [989, 381] on div at bounding box center [951, 374] width 82 height 43
click at [988, 381] on div at bounding box center [951, 374] width 82 height 43
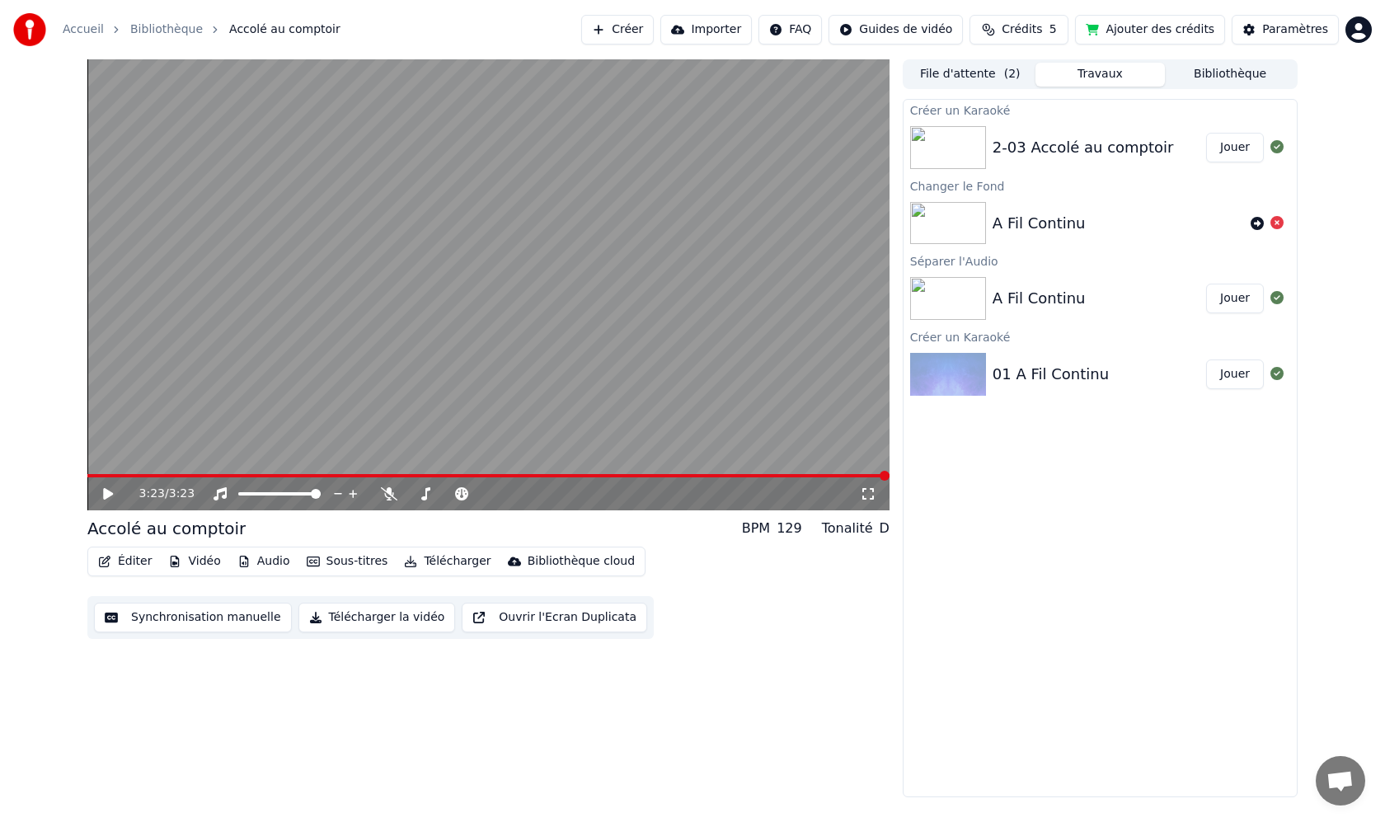
click at [989, 380] on div at bounding box center [951, 374] width 82 height 43
click at [1238, 378] on button "Jouer" at bounding box center [1235, 374] width 58 height 30
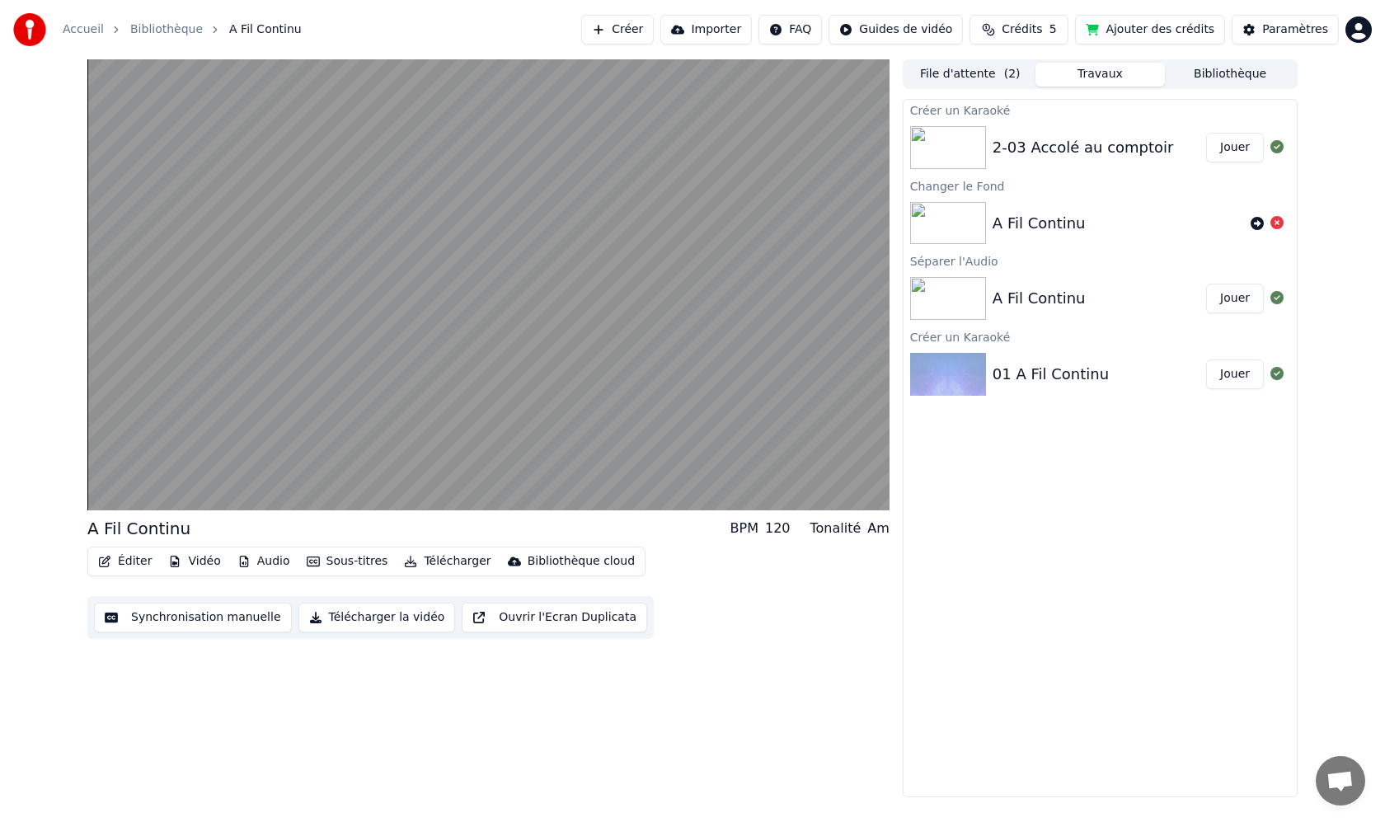
click at [140, 561] on button "Éditer" at bounding box center [125, 561] width 67 height 23
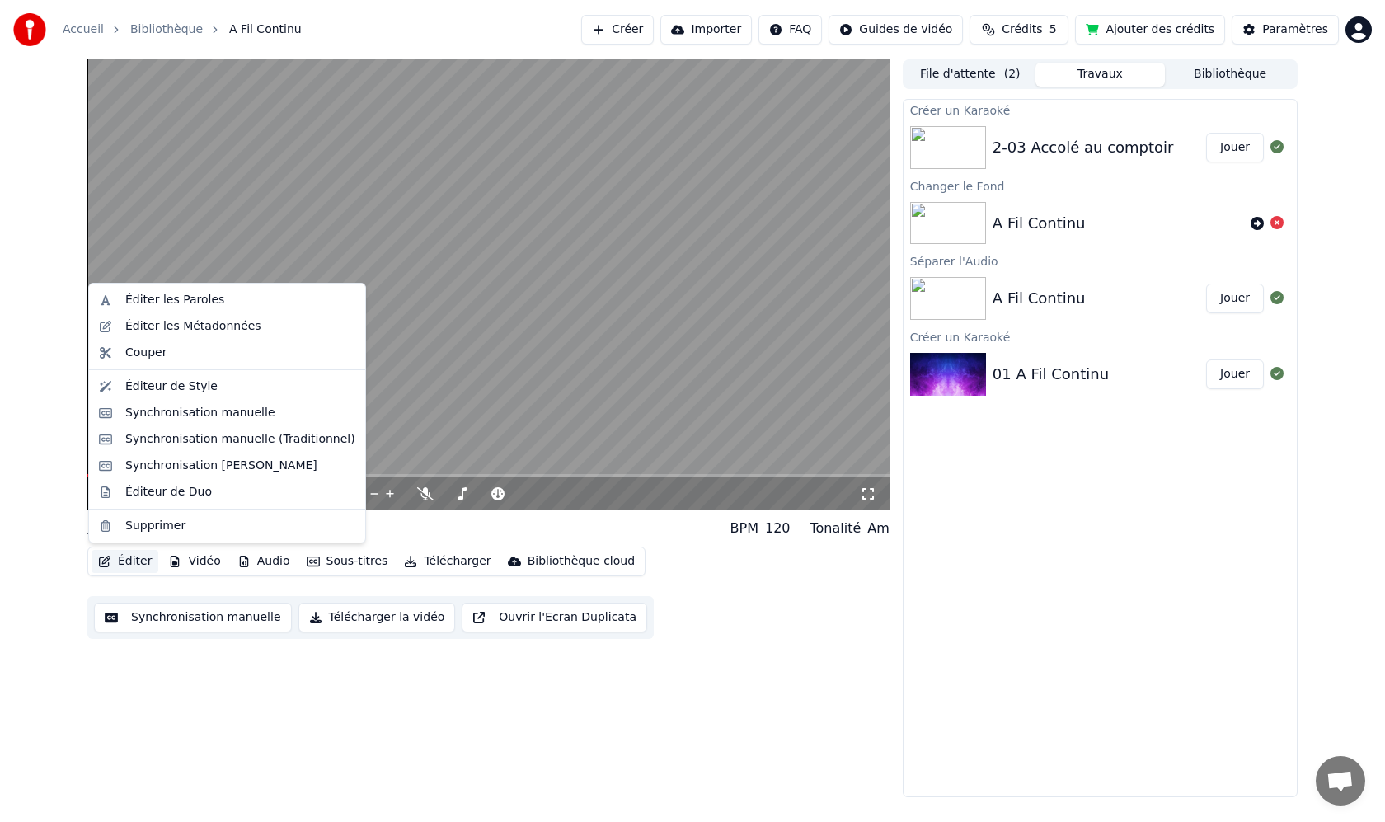
click at [1168, 233] on div "A Fil Continu" at bounding box center [1118, 223] width 251 height 23
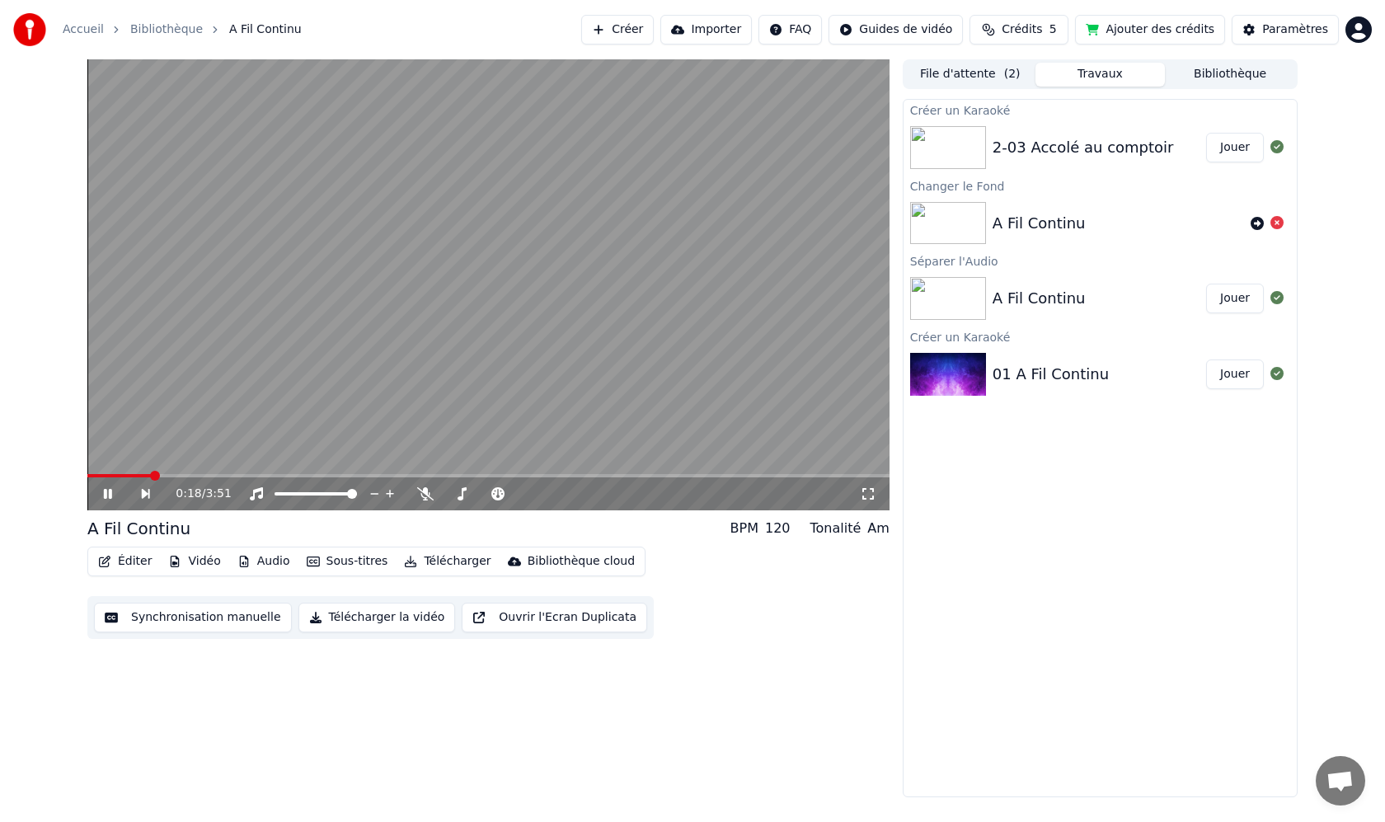
click at [1168, 218] on div "A Fil Continu" at bounding box center [1118, 223] width 251 height 23
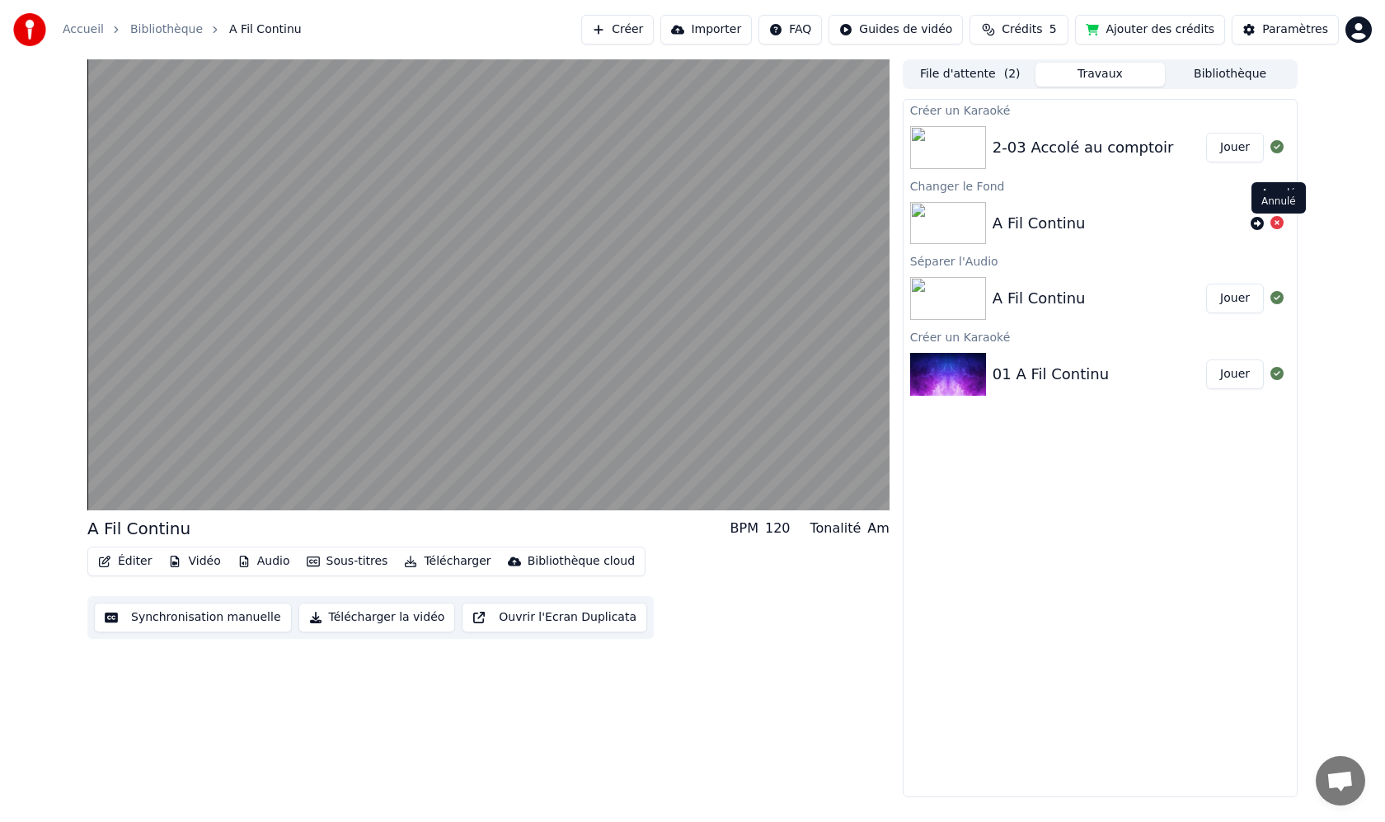
click at [1276, 220] on icon at bounding box center [1277, 222] width 13 height 13
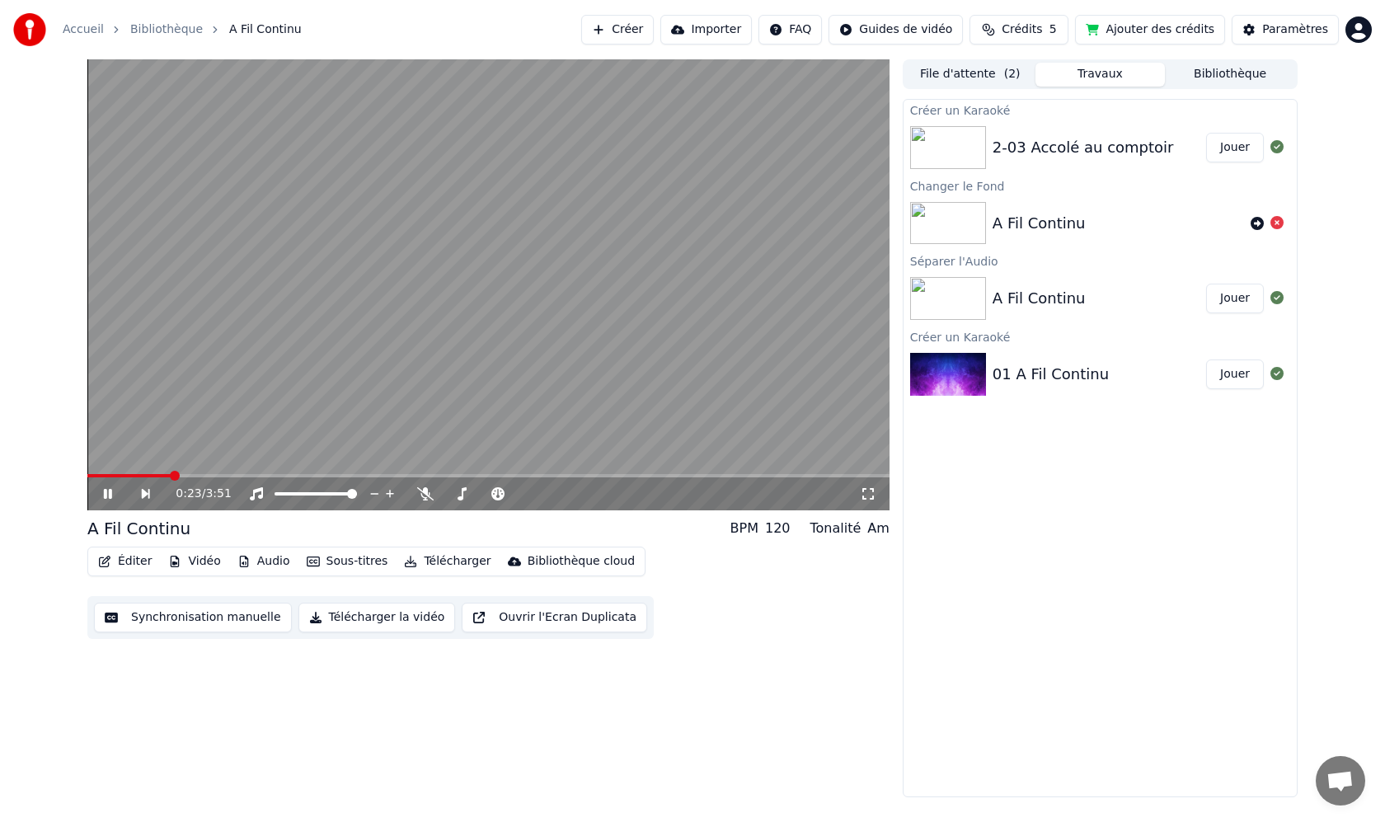
click at [139, 557] on button "Éditer" at bounding box center [125, 561] width 67 height 23
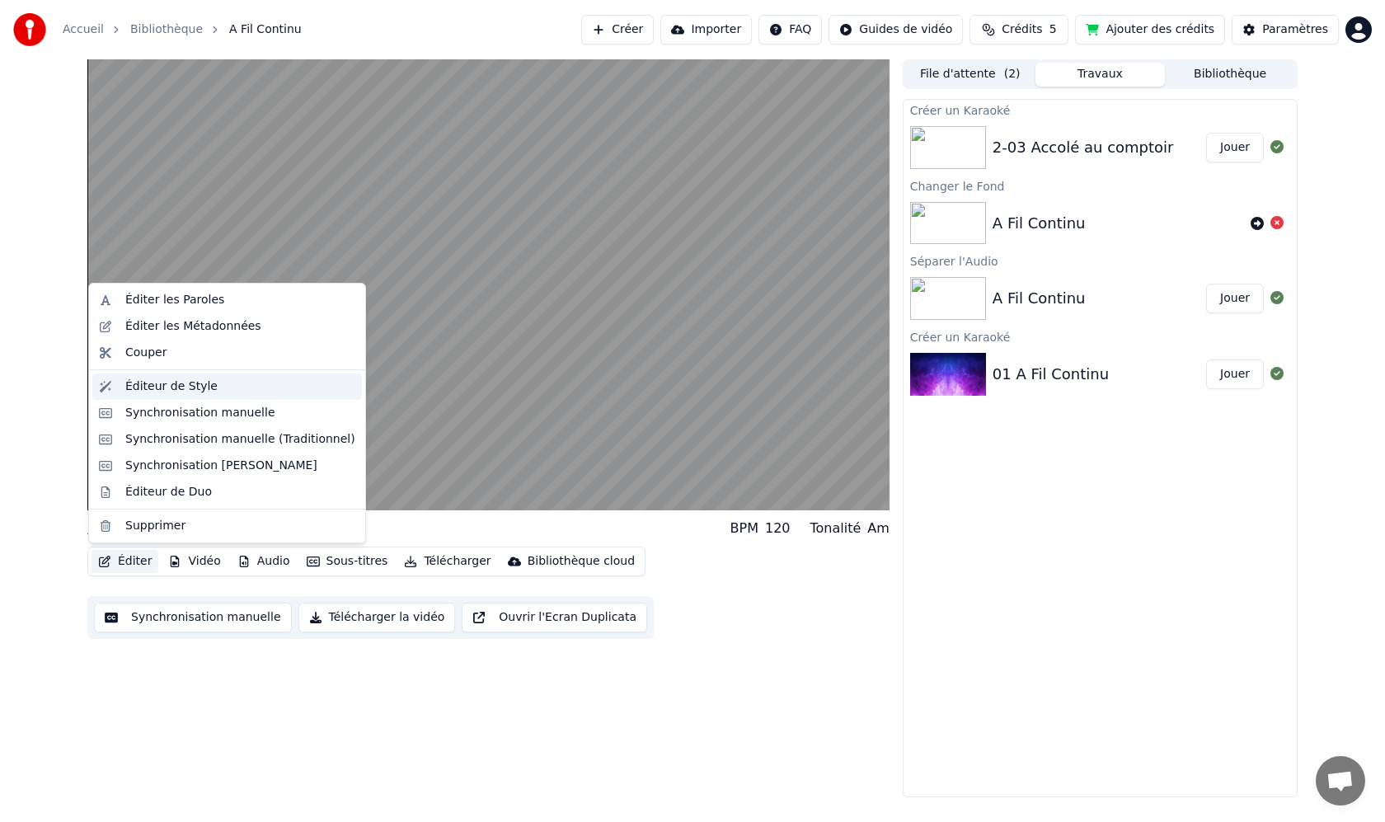
click at [207, 382] on div "Éditeur de Style" at bounding box center [171, 386] width 92 height 16
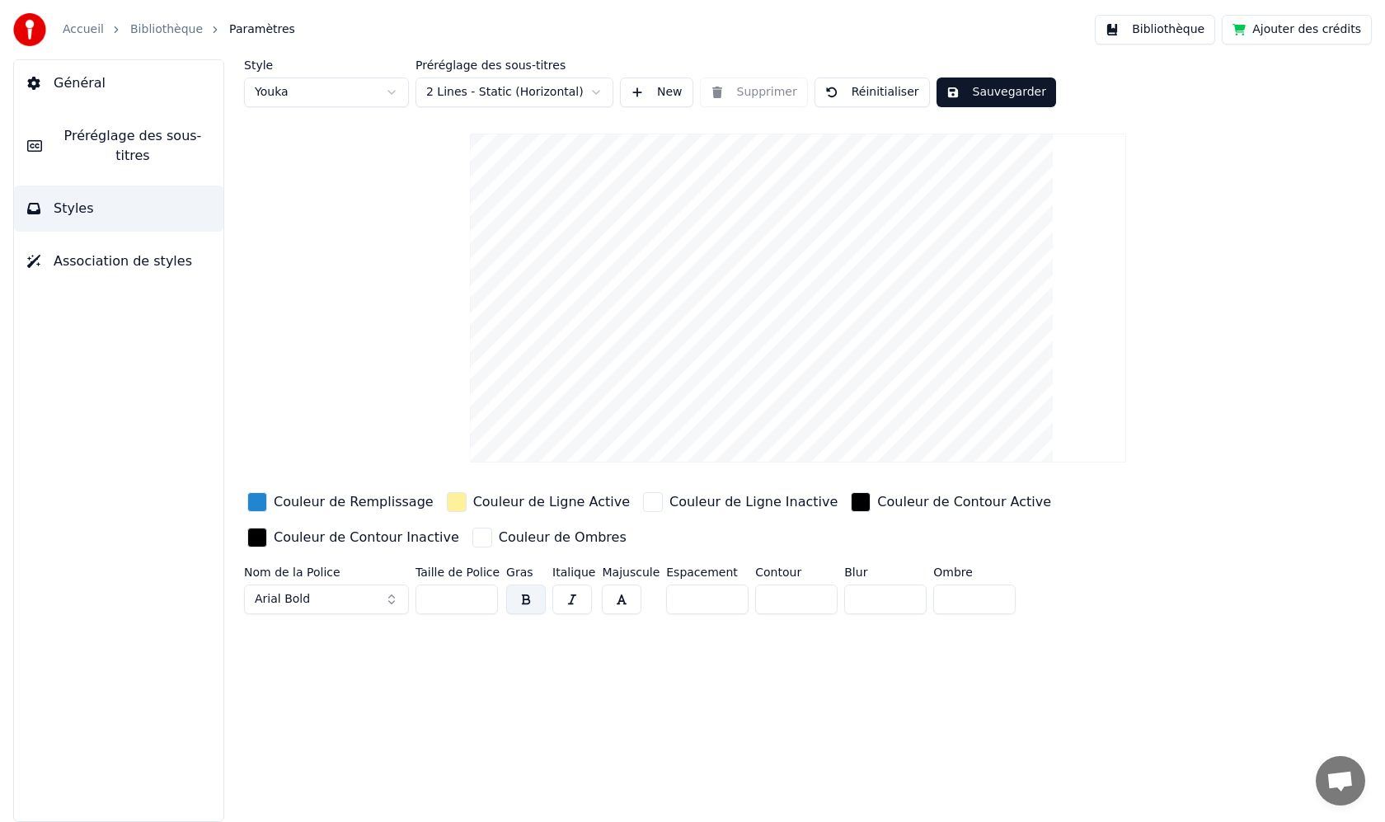
click at [655, 289] on video at bounding box center [798, 298] width 656 height 329
click at [726, 214] on video at bounding box center [798, 298] width 656 height 329
click at [513, 98] on html "Accueil Bibliothèque Paramètres Bibliothèque Ajouter des crédits Général Prérég…" at bounding box center [692, 411] width 1385 height 822
click at [289, 200] on html "Accueil Bibliothèque Paramètres Bibliothèque Ajouter des crédits Général Prérég…" at bounding box center [692, 411] width 1385 height 822
click at [511, 91] on html "Accueil Bibliothèque Paramètres Bibliothèque Ajouter des crédits Général Prérég…" at bounding box center [692, 411] width 1385 height 822
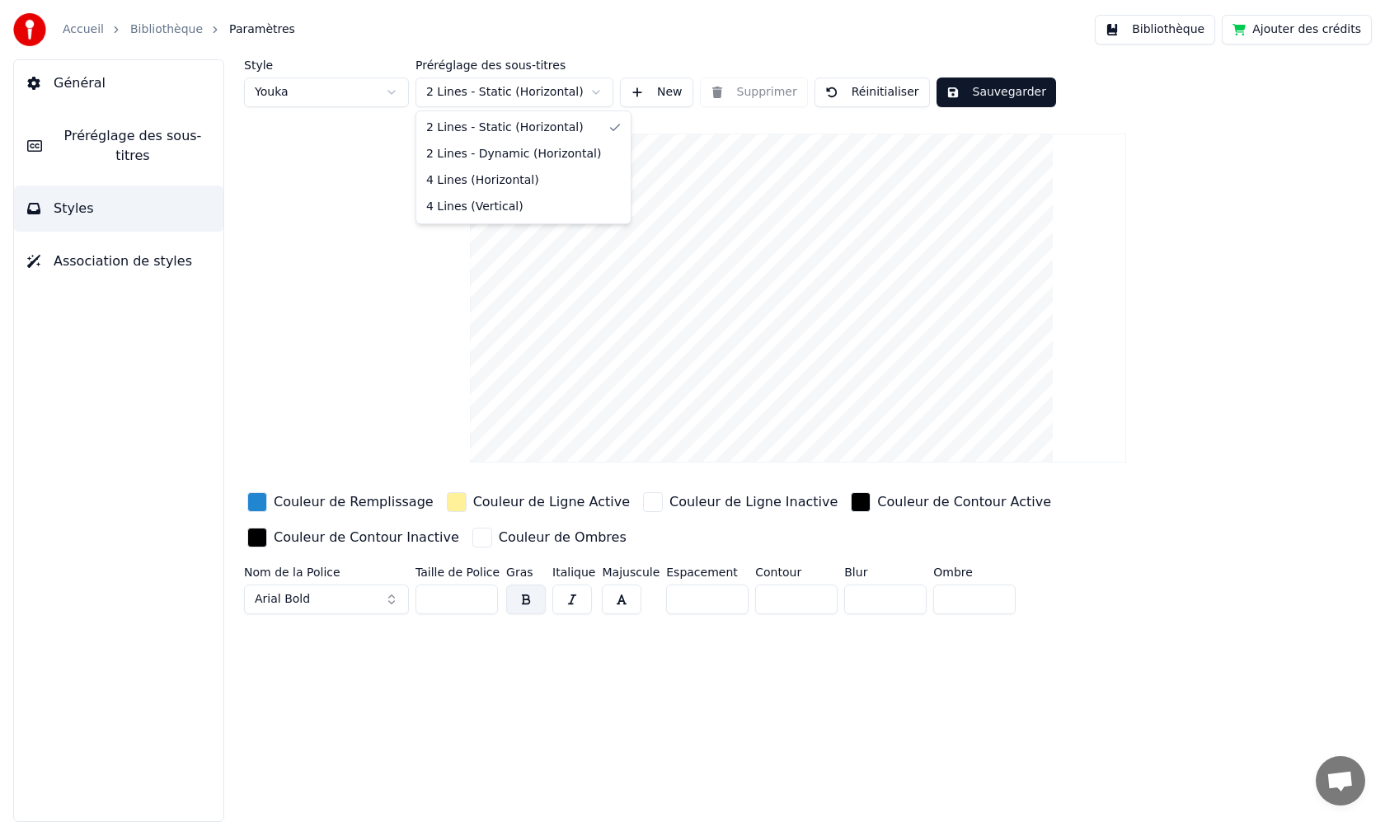
click at [361, 109] on html "Accueil Bibliothèque Paramètres Bibliothèque Ajouter des crédits Général Prérég…" at bounding box center [692, 411] width 1385 height 822
click at [410, 318] on div "Style Youka Préréglage des sous-titres 2 Lines - Static (Horizontal) New Suppri…" at bounding box center [798, 340] width 1108 height 562
click at [546, 92] on html "Accueil Bibliothèque Paramètres Bibliothèque Ajouter des crédits Général Prérég…" at bounding box center [692, 411] width 1385 height 822
click at [278, 258] on html "Accueil Bibliothèque Paramètres Bibliothèque Ajouter des crédits Général Prérég…" at bounding box center [692, 411] width 1385 height 822
click at [57, 80] on span "Général" at bounding box center [80, 83] width 52 height 20
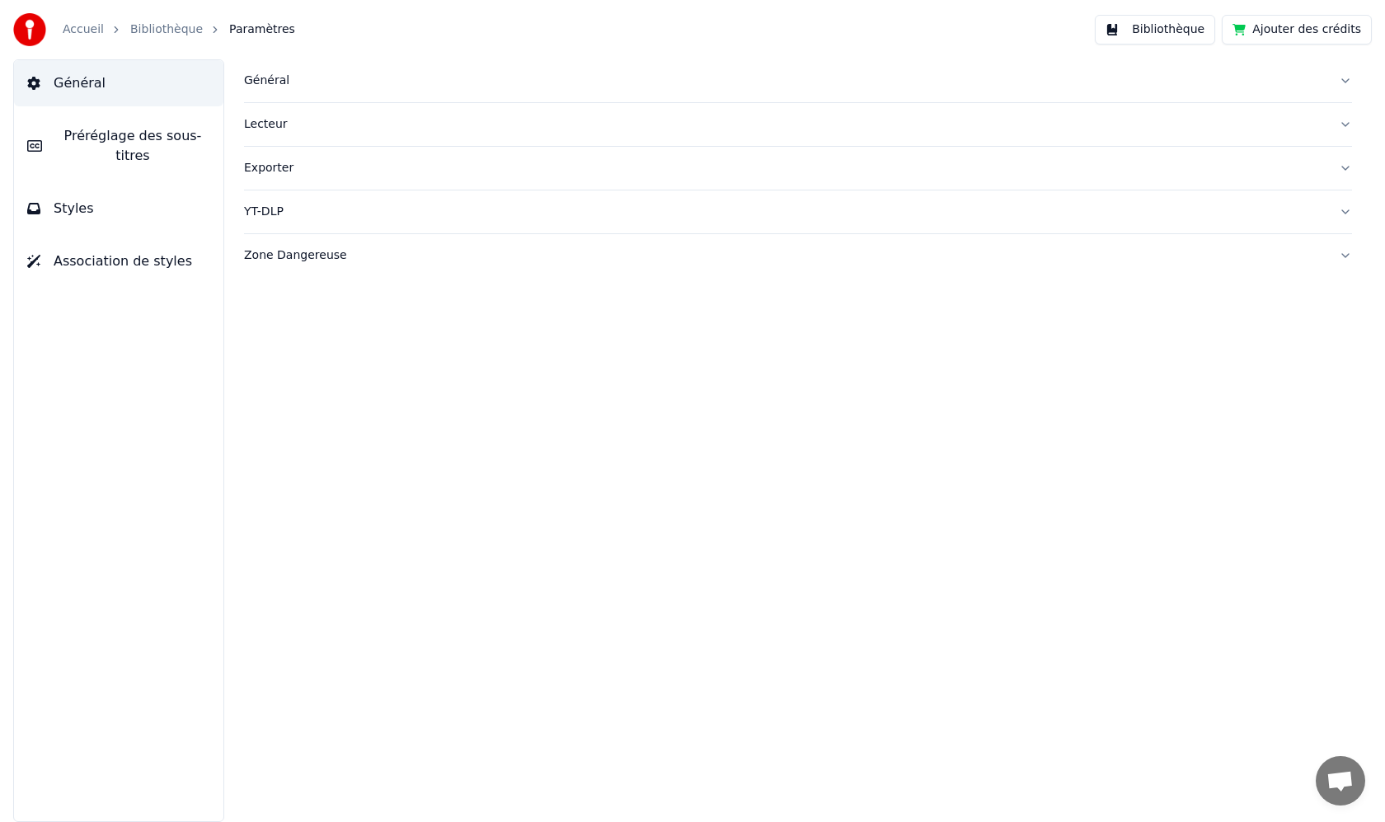
click at [106, 214] on button "Styles" at bounding box center [118, 209] width 209 height 46
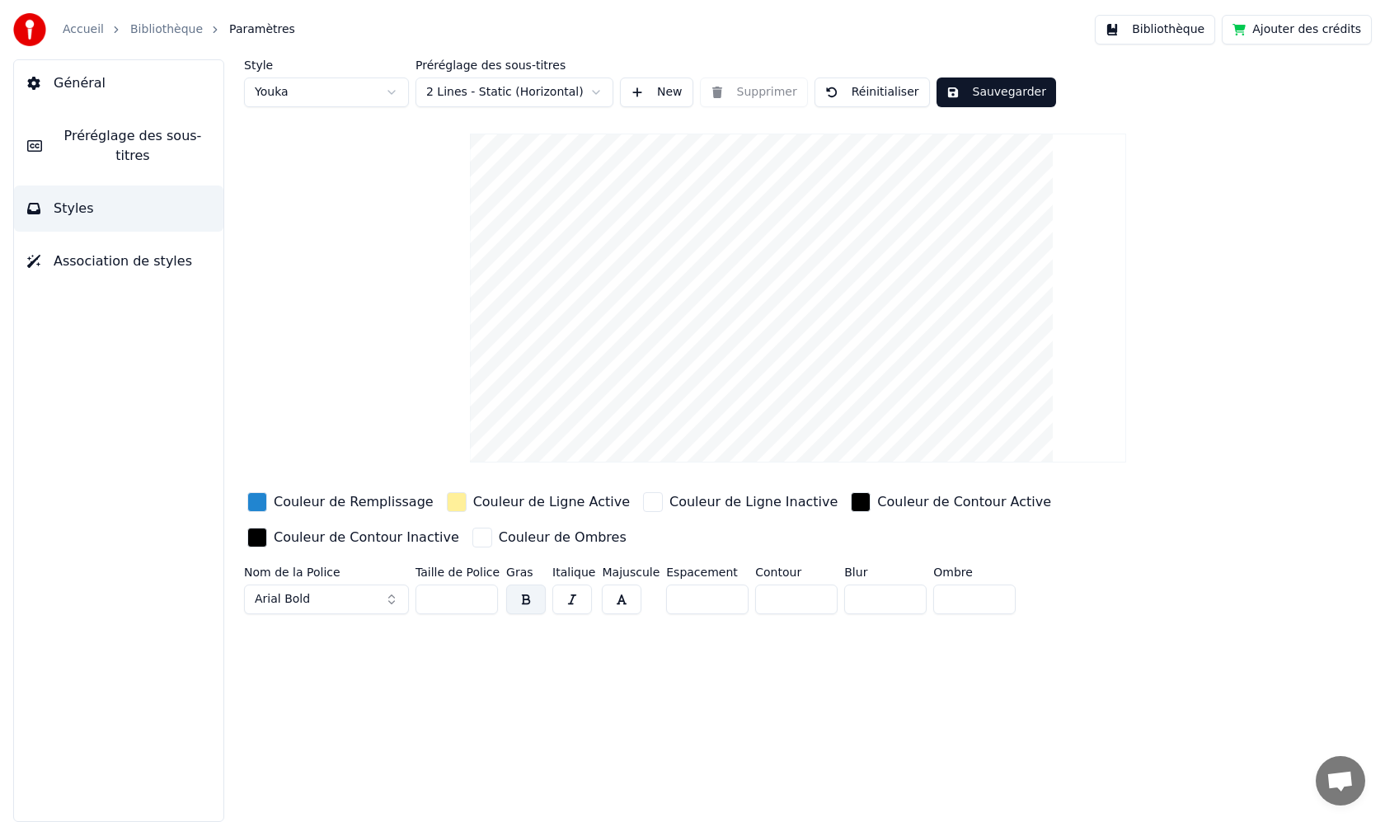
click at [1266, 98] on div "Style Youka Préréglage des sous-titres 2 Lines - Static (Horizontal) New Suppri…" at bounding box center [798, 83] width 1108 height 48
click at [385, 398] on div "Style Youka Préréglage des sous-titres 2 Lines - Static (Horizontal) New Suppri…" at bounding box center [798, 340] width 1108 height 562
click at [126, 147] on span "Préréglage des sous-titres" at bounding box center [132, 146] width 155 height 40
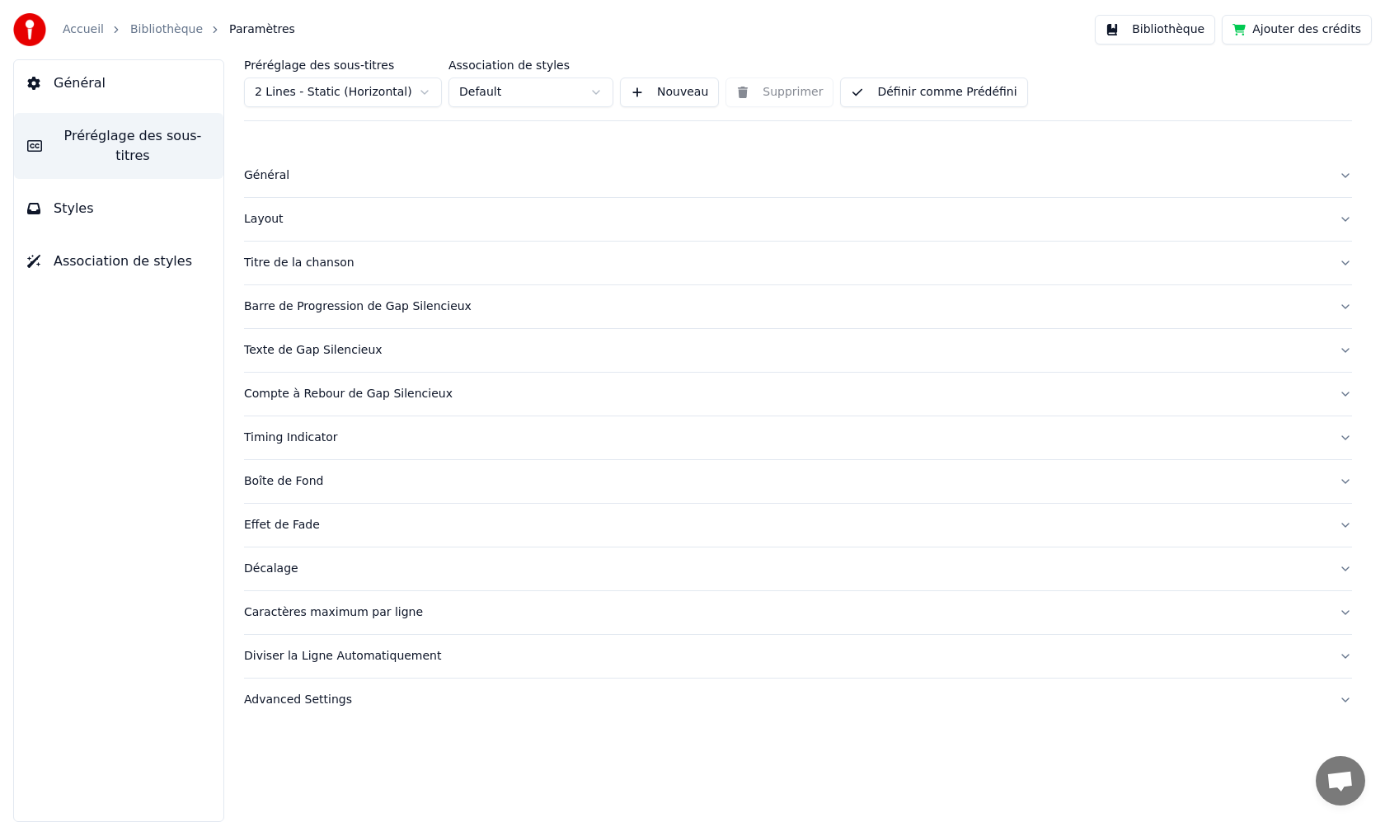
click at [877, 30] on div "Accueil Bibliothèque Paramètres Bibliothèque Ajouter des crédits" at bounding box center [692, 29] width 1385 height 59
click at [1309, 31] on button "Ajouter des crédits" at bounding box center [1297, 30] width 150 height 30
click at [151, 27] on link "Bibliothèque" at bounding box center [166, 29] width 73 height 16
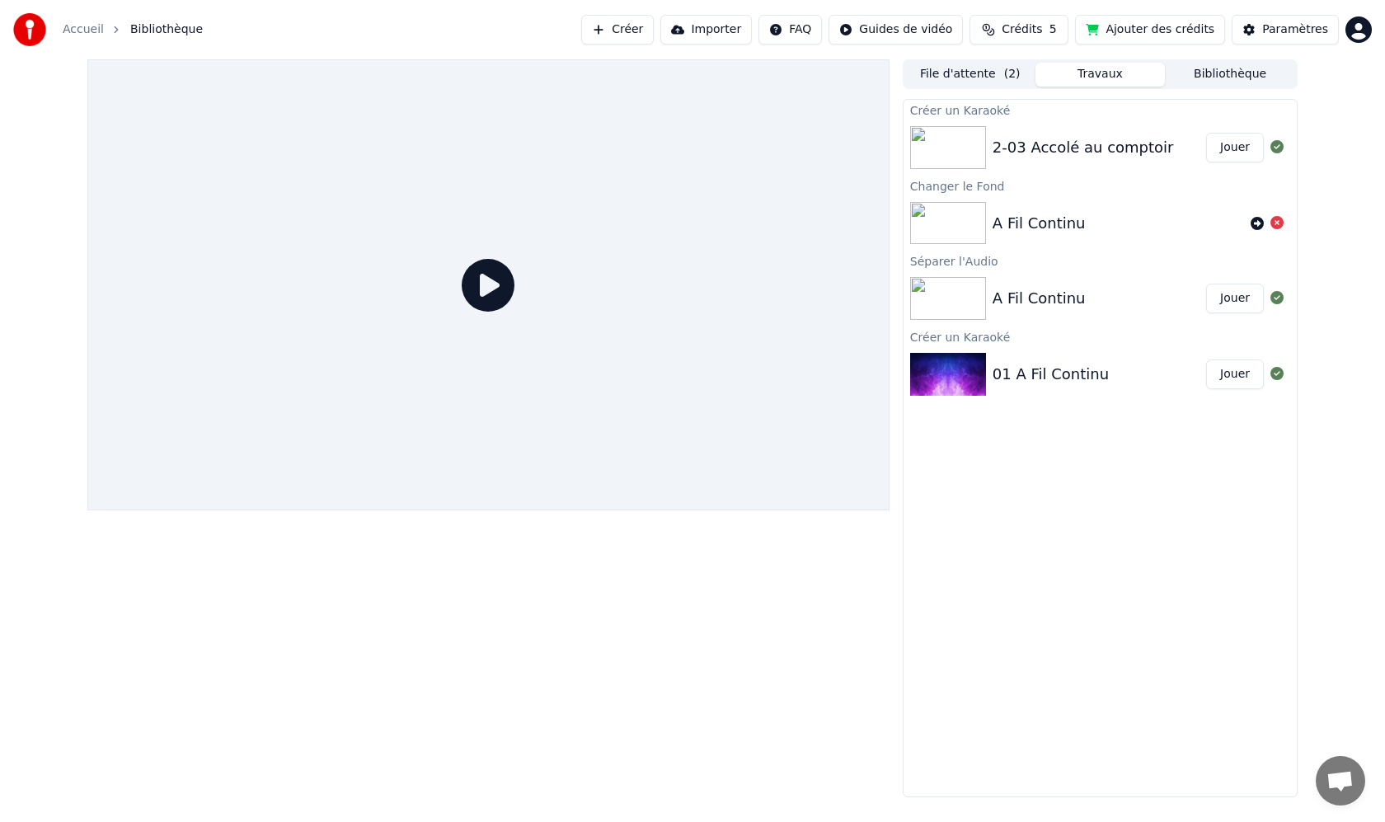
click at [1105, 145] on div "2-03 Accolé au comptoir" at bounding box center [1083, 147] width 181 height 23
click at [1248, 146] on button "Jouer" at bounding box center [1235, 148] width 58 height 30
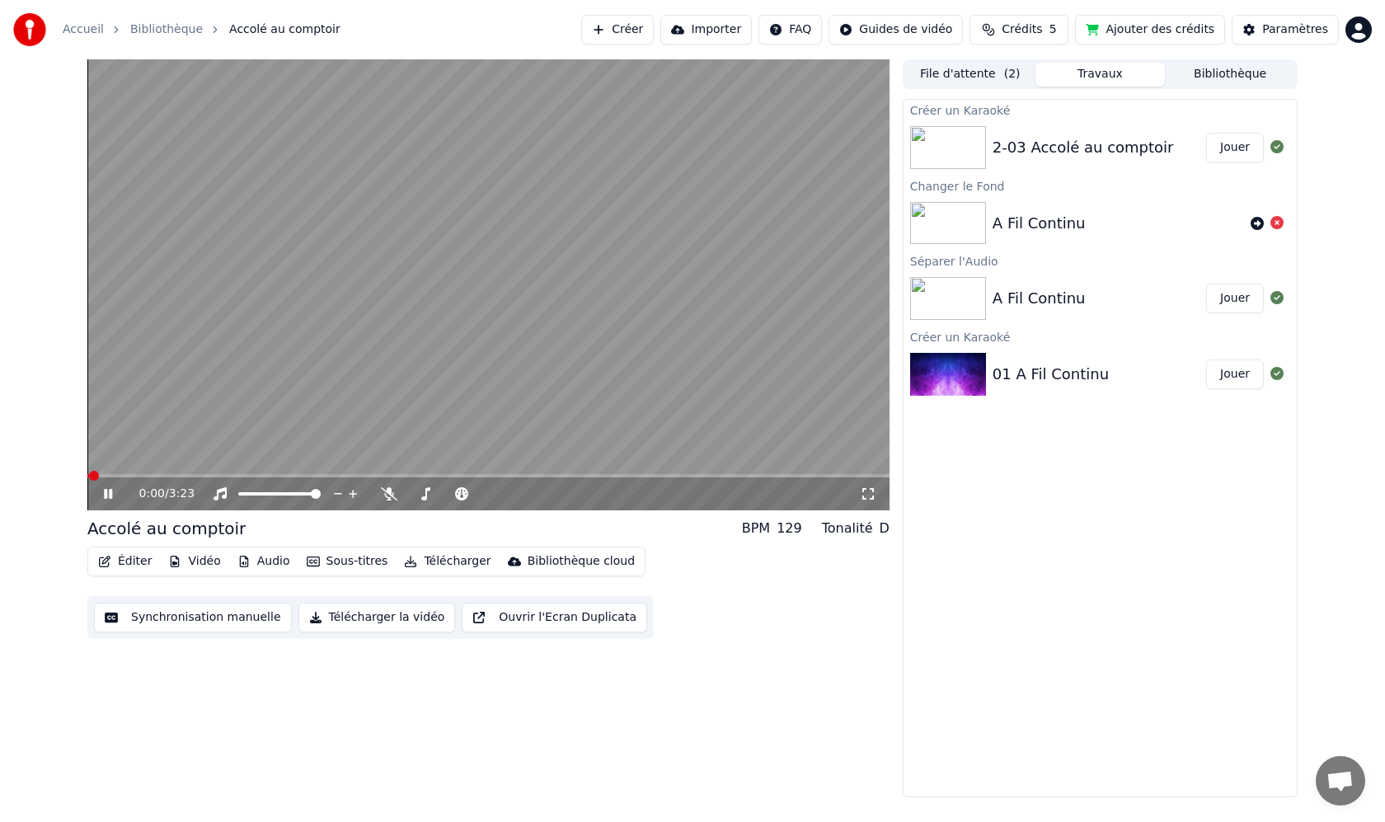
click at [459, 562] on button "Télécharger" at bounding box center [447, 561] width 100 height 23
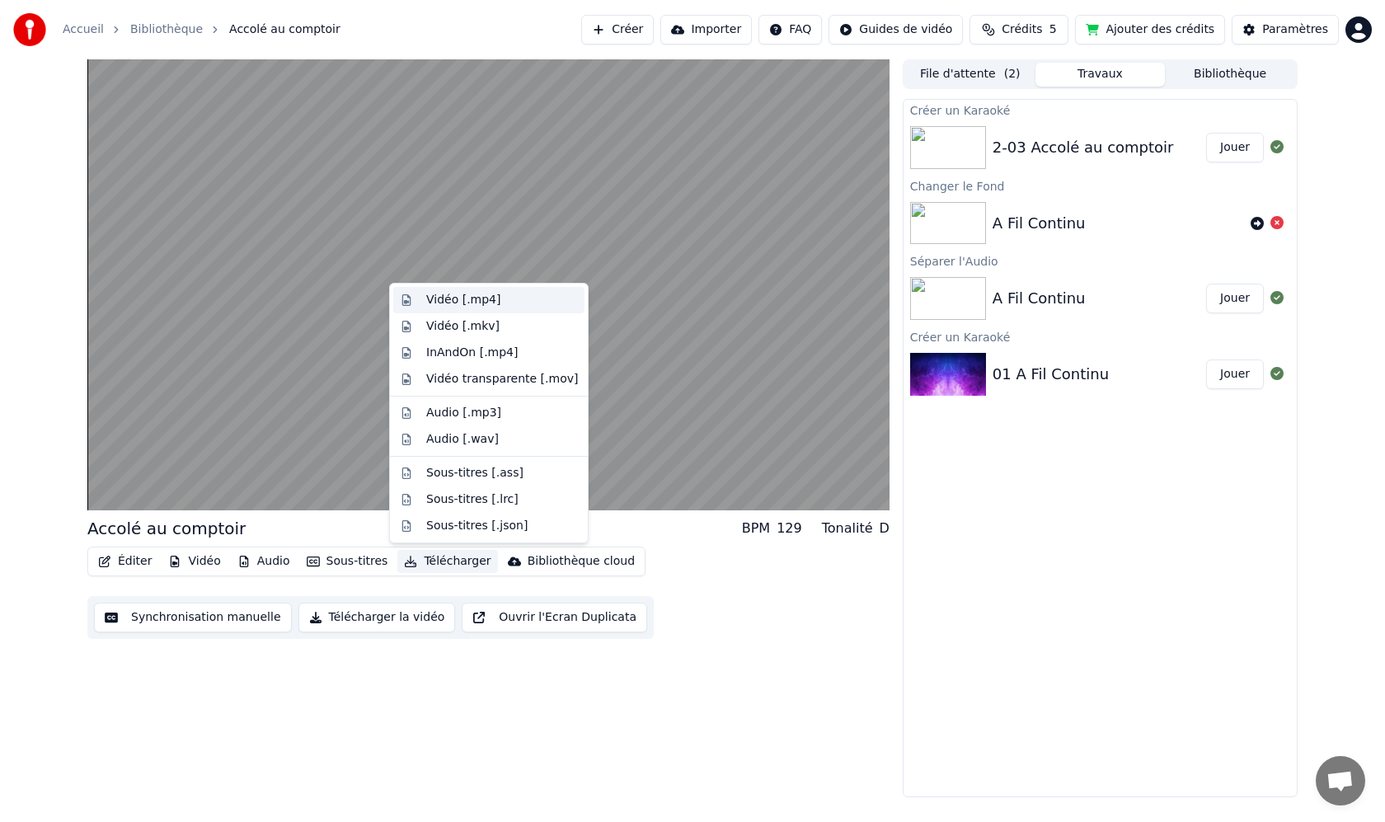
click at [458, 299] on div "Vidéo [.mp4]" at bounding box center [463, 300] width 74 height 16
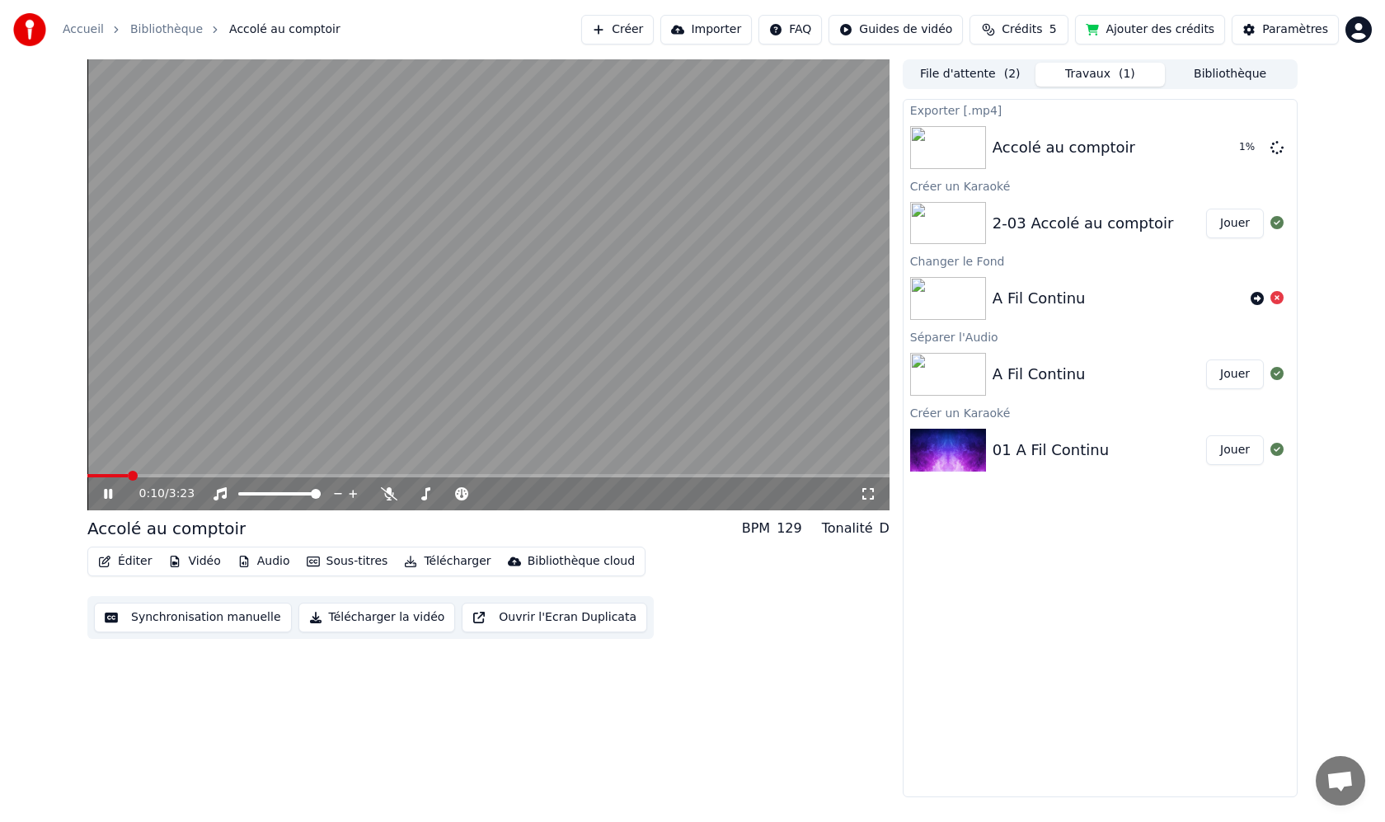
click at [121, 491] on icon at bounding box center [120, 493] width 39 height 13
click at [830, 614] on div "Éditer Vidéo Audio Sous-titres Télécharger Bibliothèque cloud Synchronisation m…" at bounding box center [488, 593] width 802 height 92
click at [390, 496] on icon at bounding box center [389, 493] width 16 height 13
click at [321, 494] on span at bounding box center [279, 493] width 82 height 3
click at [394, 496] on icon at bounding box center [389, 493] width 16 height 13
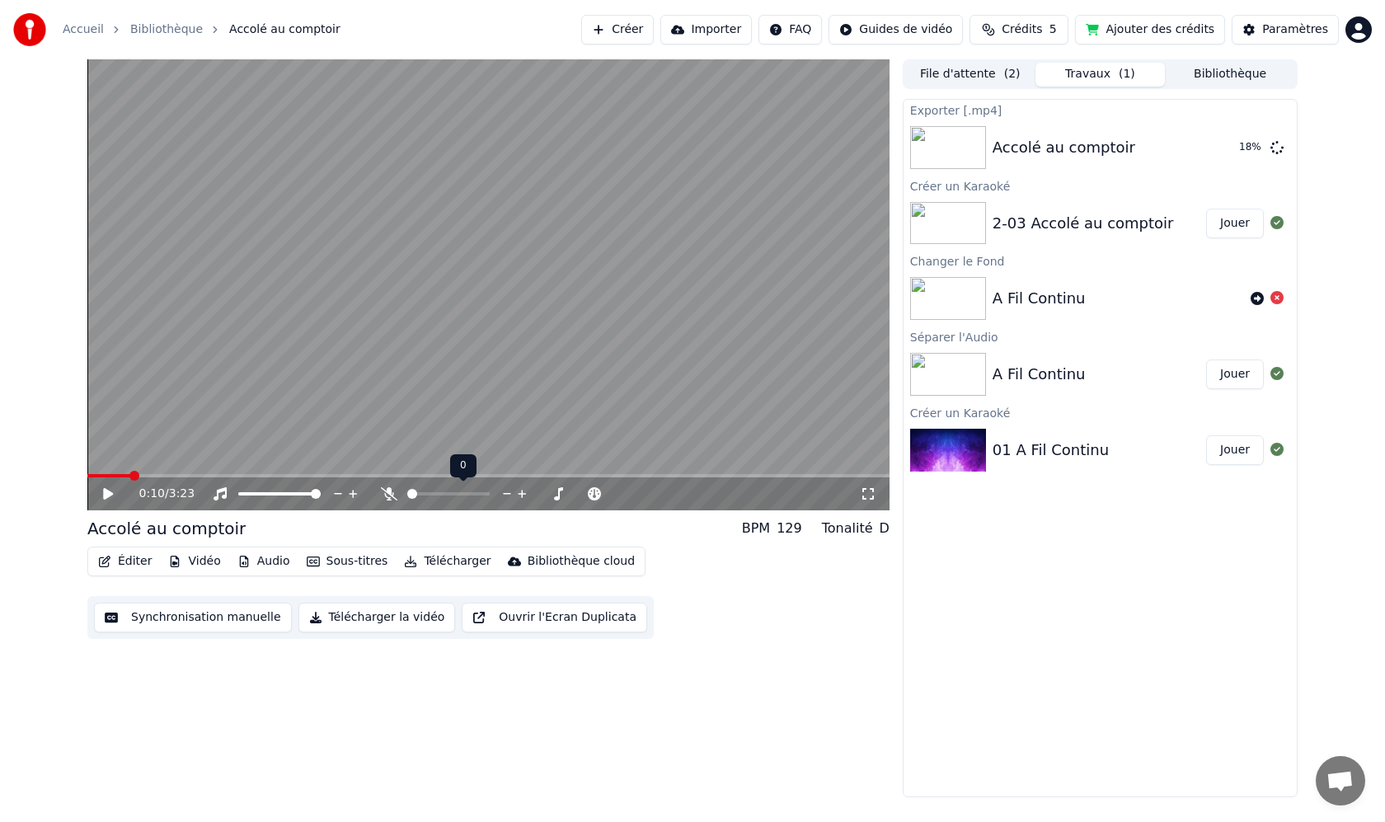
click at [394, 496] on icon at bounding box center [389, 493] width 16 height 13
click at [535, 496] on span at bounding box center [521, 493] width 82 height 3
click at [105, 494] on icon at bounding box center [108, 494] width 10 height 12
click at [182, 472] on video at bounding box center [488, 284] width 802 height 451
click at [193, 474] on span at bounding box center [488, 475] width 802 height 3
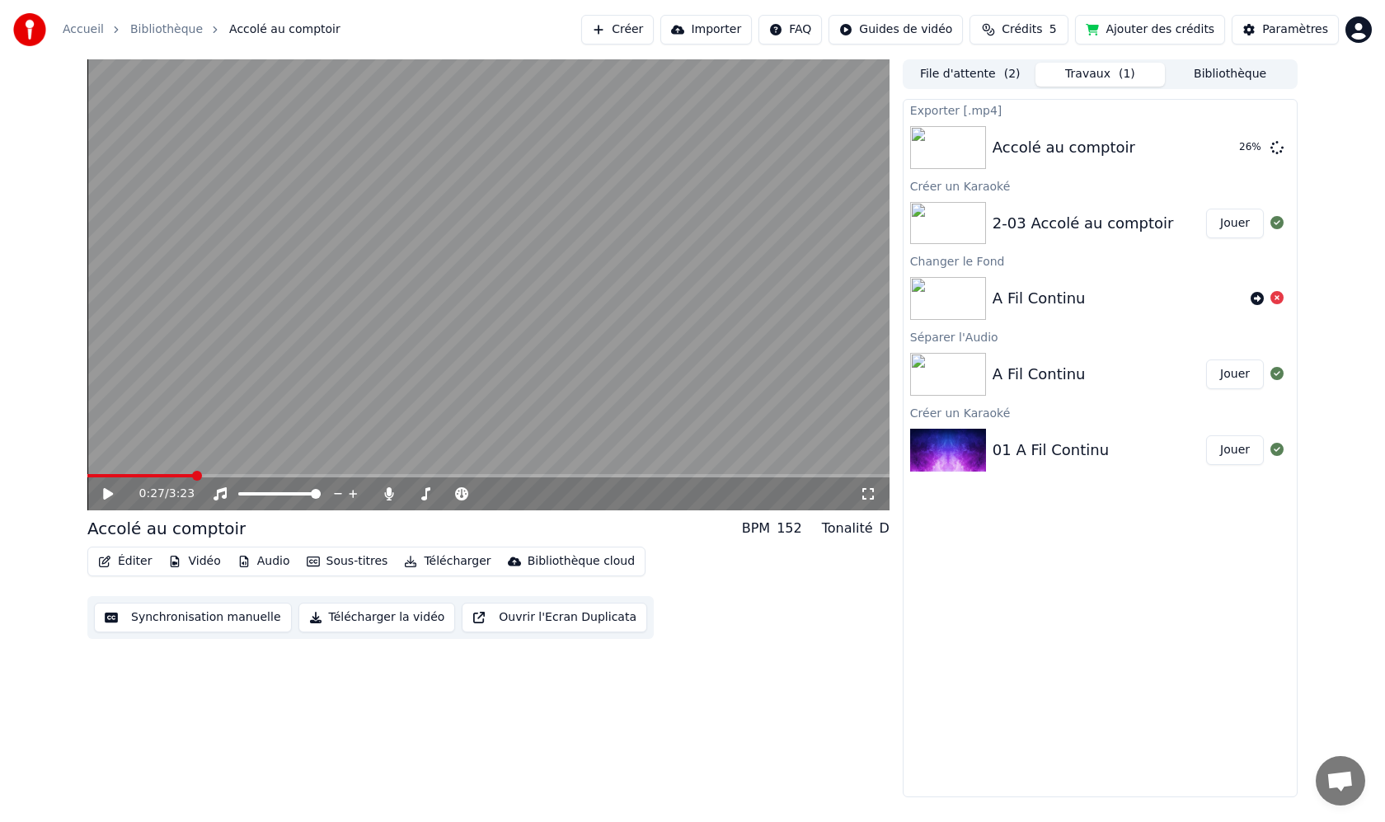
click at [112, 493] on icon at bounding box center [120, 493] width 39 height 13
click at [484, 496] on span at bounding box center [508, 493] width 56 height 3
click at [480, 496] on span at bounding box center [485, 494] width 10 height 10
click at [523, 492] on span at bounding box center [521, 493] width 82 height 3
click at [520, 492] on span at bounding box center [521, 494] width 10 height 10
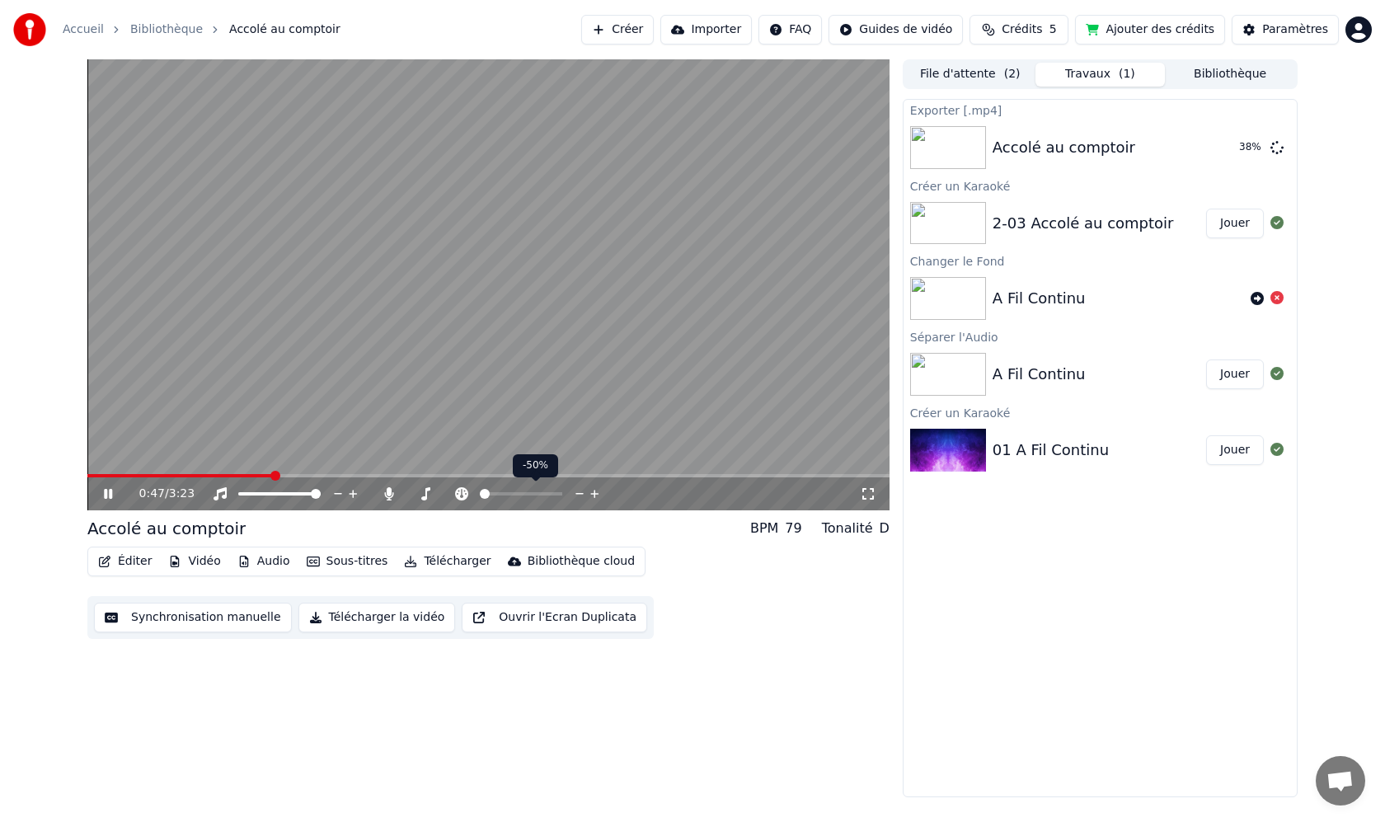
click at [480, 491] on span at bounding box center [485, 494] width 10 height 10
click at [514, 490] on div at bounding box center [536, 494] width 133 height 16
drag, startPoint x: 515, startPoint y: 491, endPoint x: 547, endPoint y: 492, distance: 32.2
click at [547, 492] on div at bounding box center [536, 494] width 133 height 16
click at [605, 493] on div "0:51 / 3:23" at bounding box center [499, 494] width 721 height 16
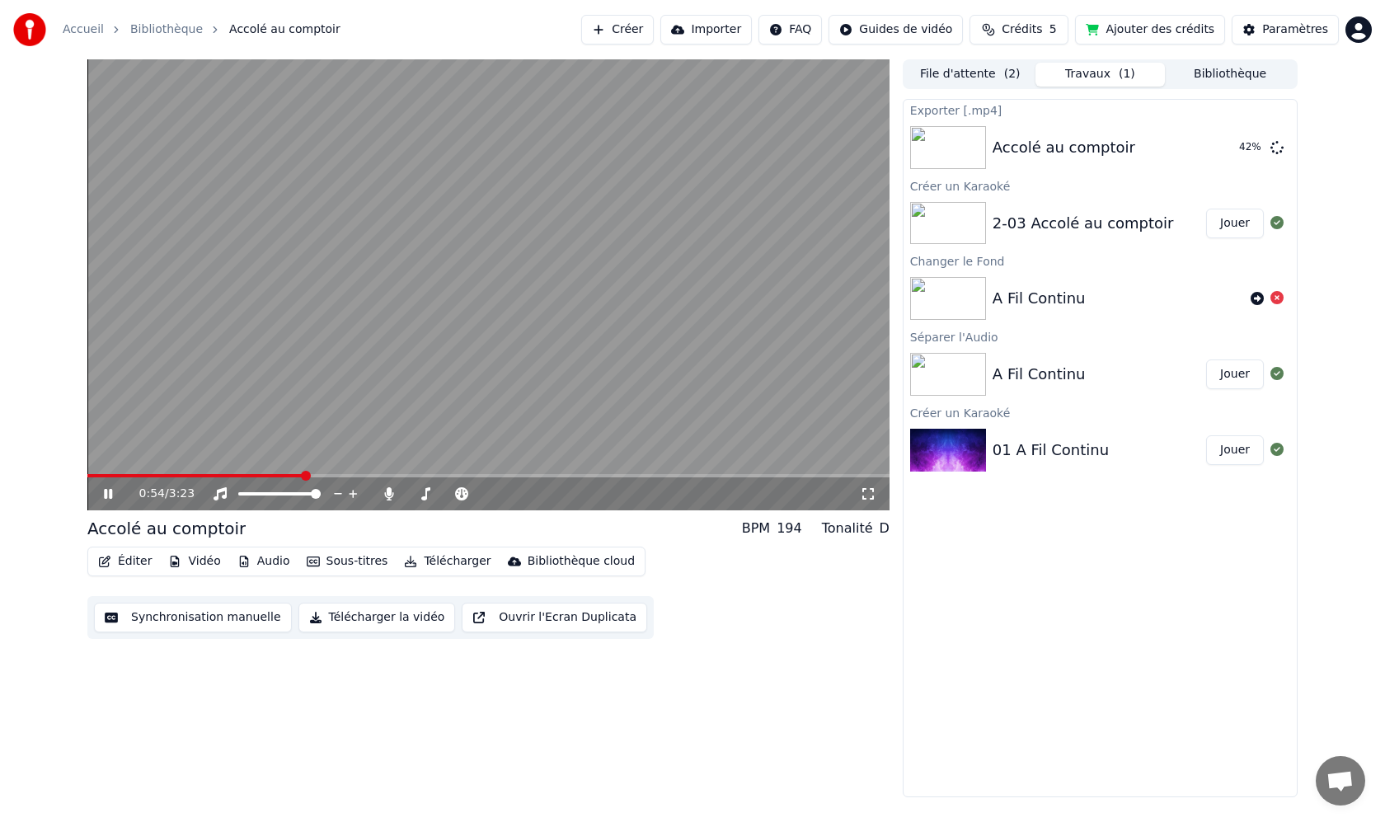
click at [458, 496] on icon at bounding box center [461, 493] width 13 height 13
click at [422, 497] on icon at bounding box center [425, 493] width 9 height 13
click at [424, 496] on icon at bounding box center [425, 493] width 16 height 13
click at [556, 493] on icon at bounding box center [558, 494] width 8 height 8
click at [546, 493] on icon at bounding box center [544, 494] width 16 height 16
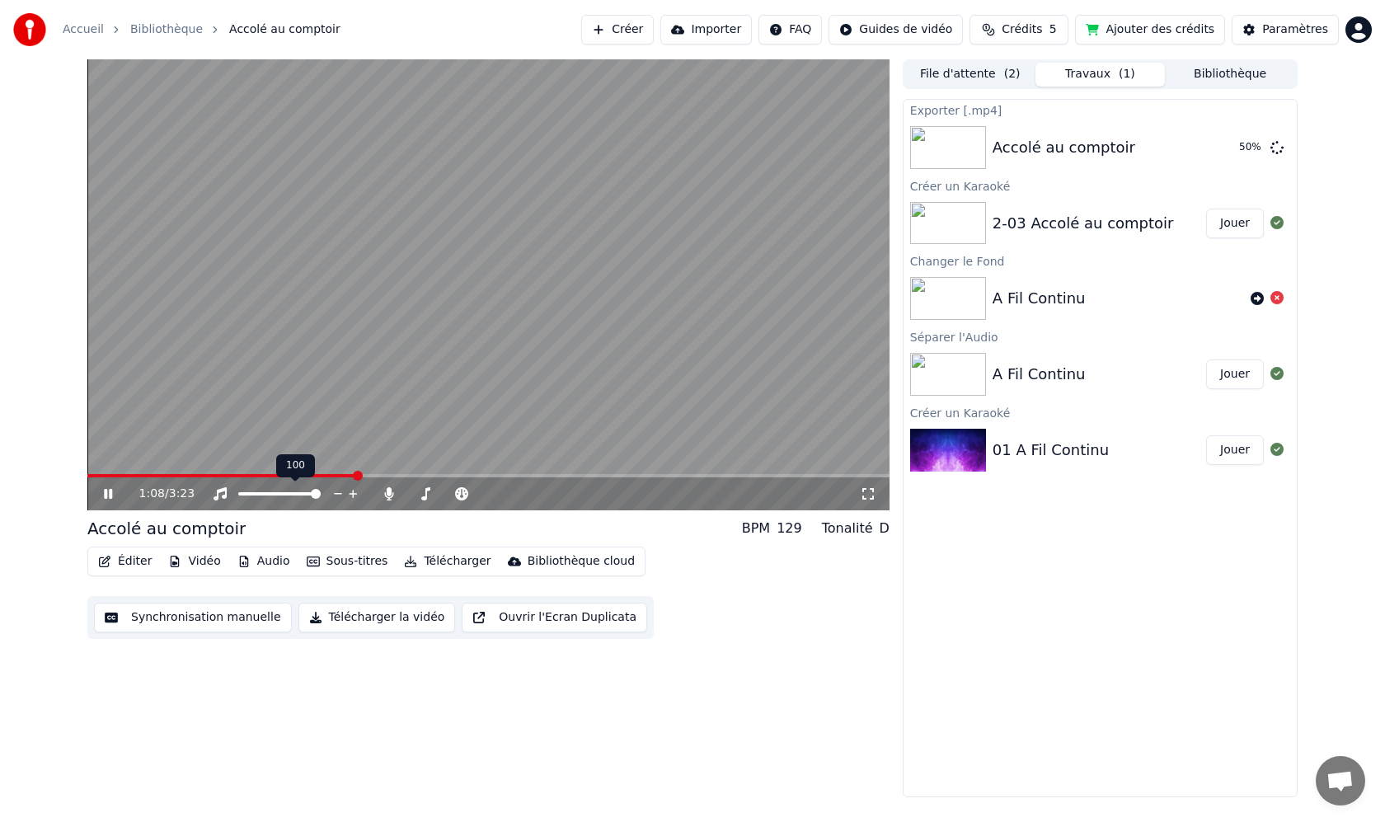
click at [336, 493] on icon at bounding box center [339, 494] width 16 height 16
click at [359, 492] on icon at bounding box center [353, 494] width 16 height 16
click at [388, 491] on icon at bounding box center [388, 493] width 9 height 13
click at [428, 496] on icon at bounding box center [425, 493] width 16 height 13
click at [422, 496] on icon at bounding box center [425, 493] width 16 height 13
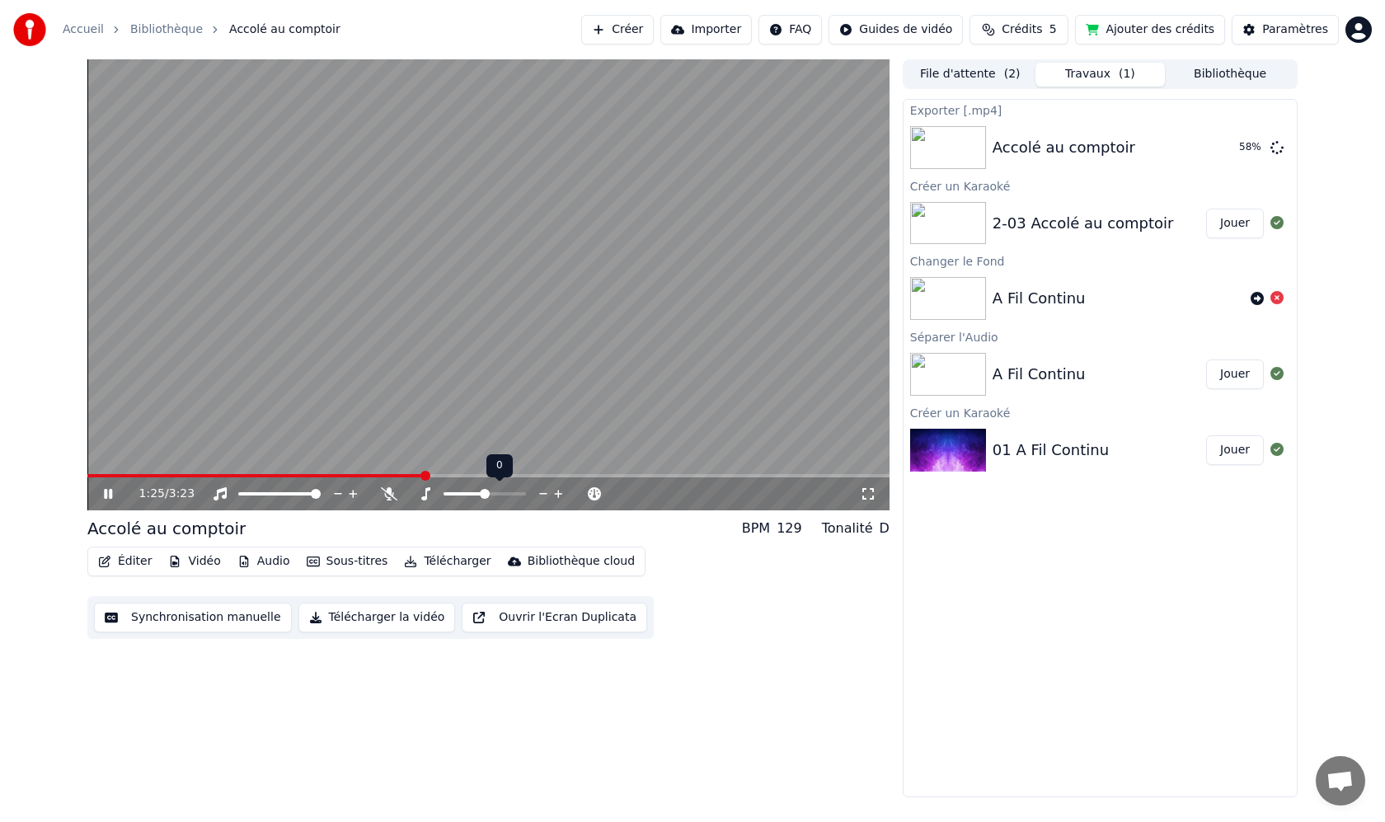
click at [555, 492] on icon at bounding box center [559, 494] width 16 height 16
click at [547, 492] on icon at bounding box center [544, 494] width 16 height 16
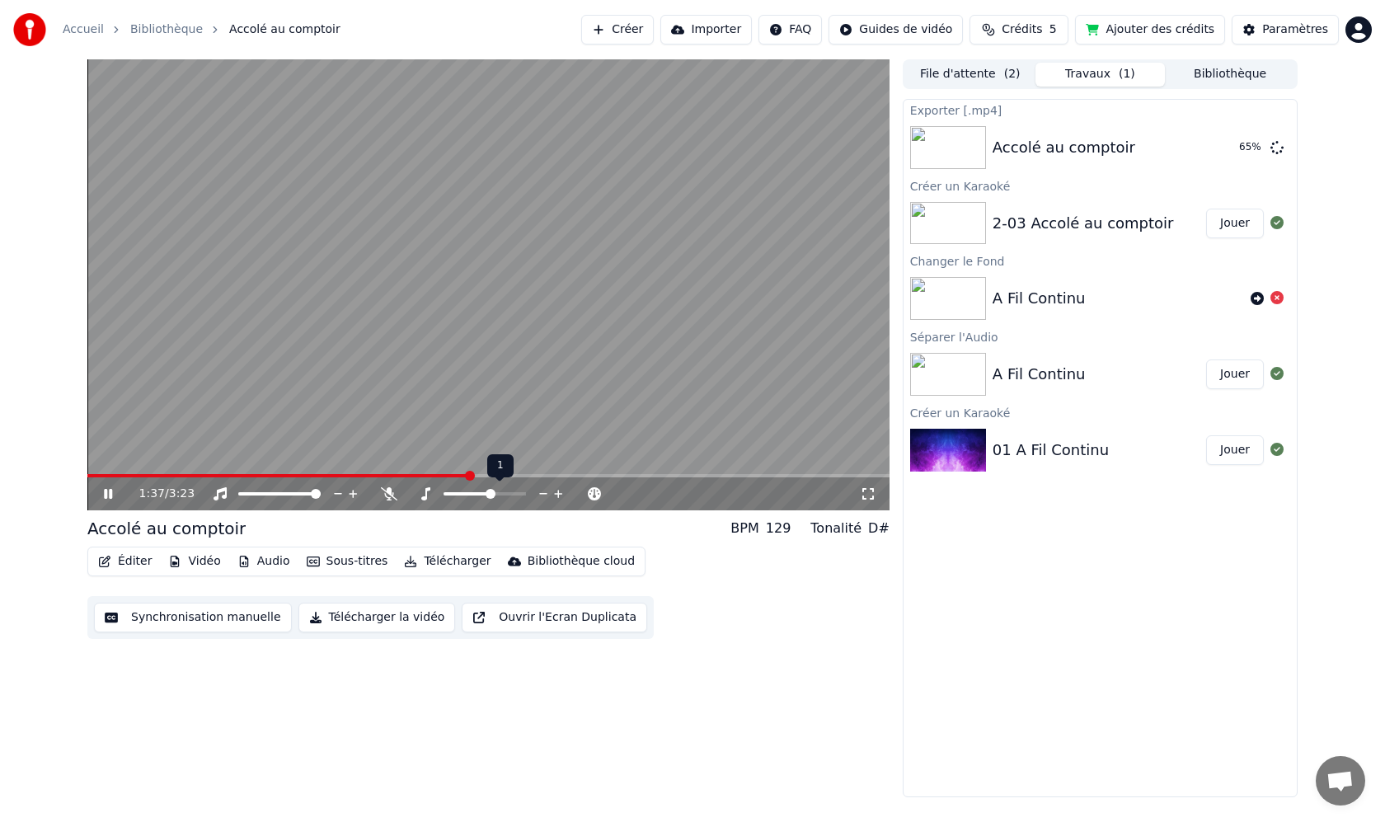
click at [547, 492] on icon at bounding box center [544, 494] width 16 height 16
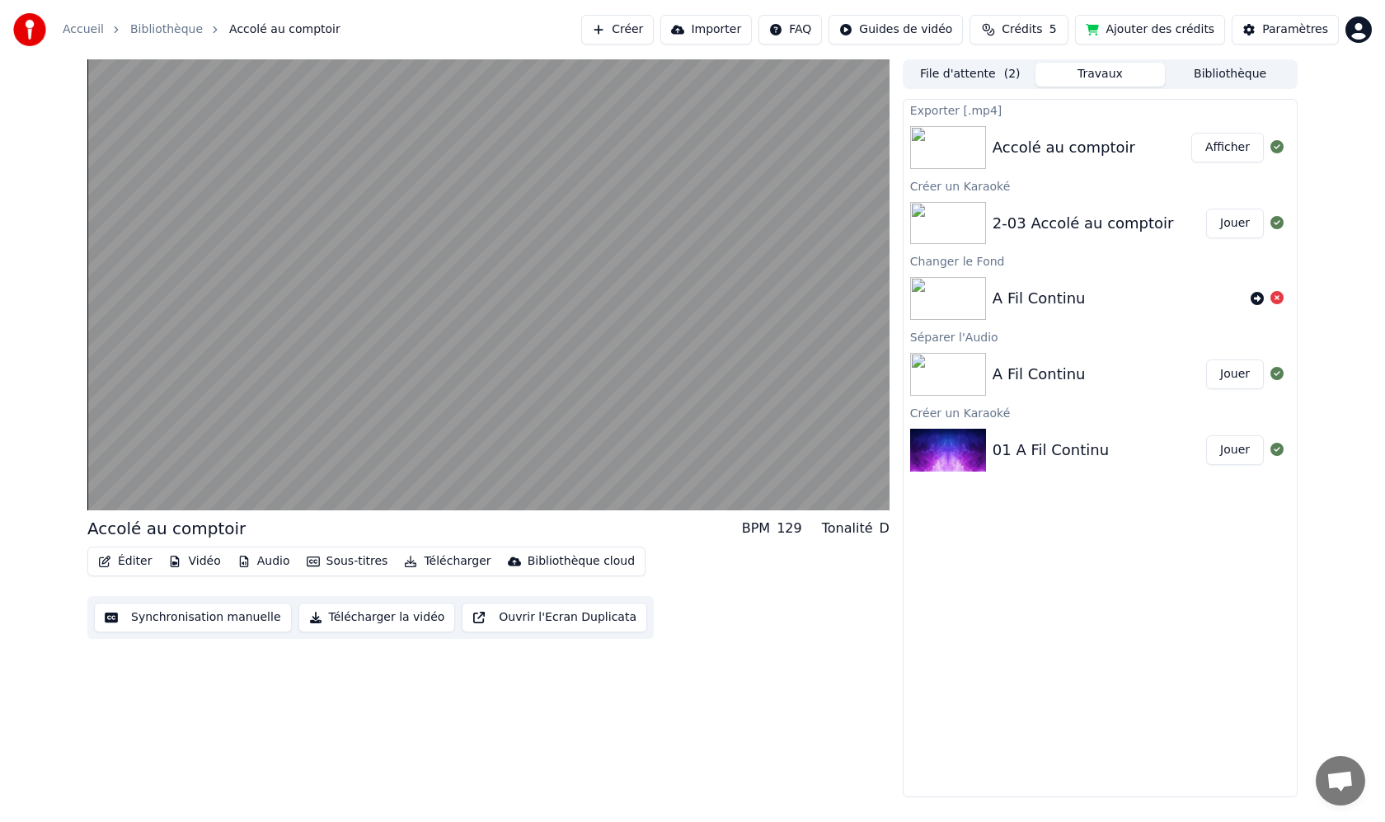
click at [569, 558] on div "Bibliothèque cloud" at bounding box center [581, 561] width 107 height 16
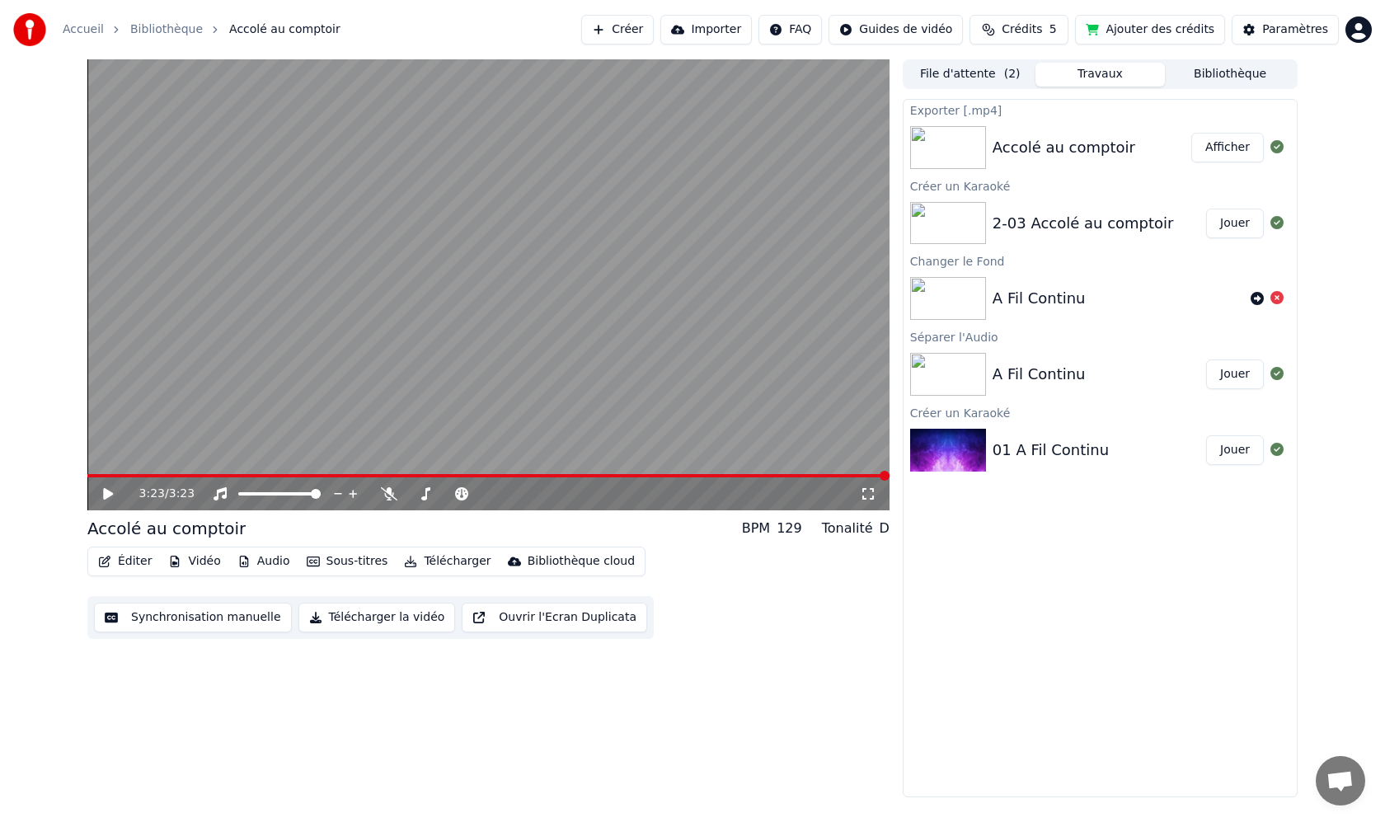
click at [414, 620] on button "Télécharger la vidéo" at bounding box center [376, 618] width 157 height 30
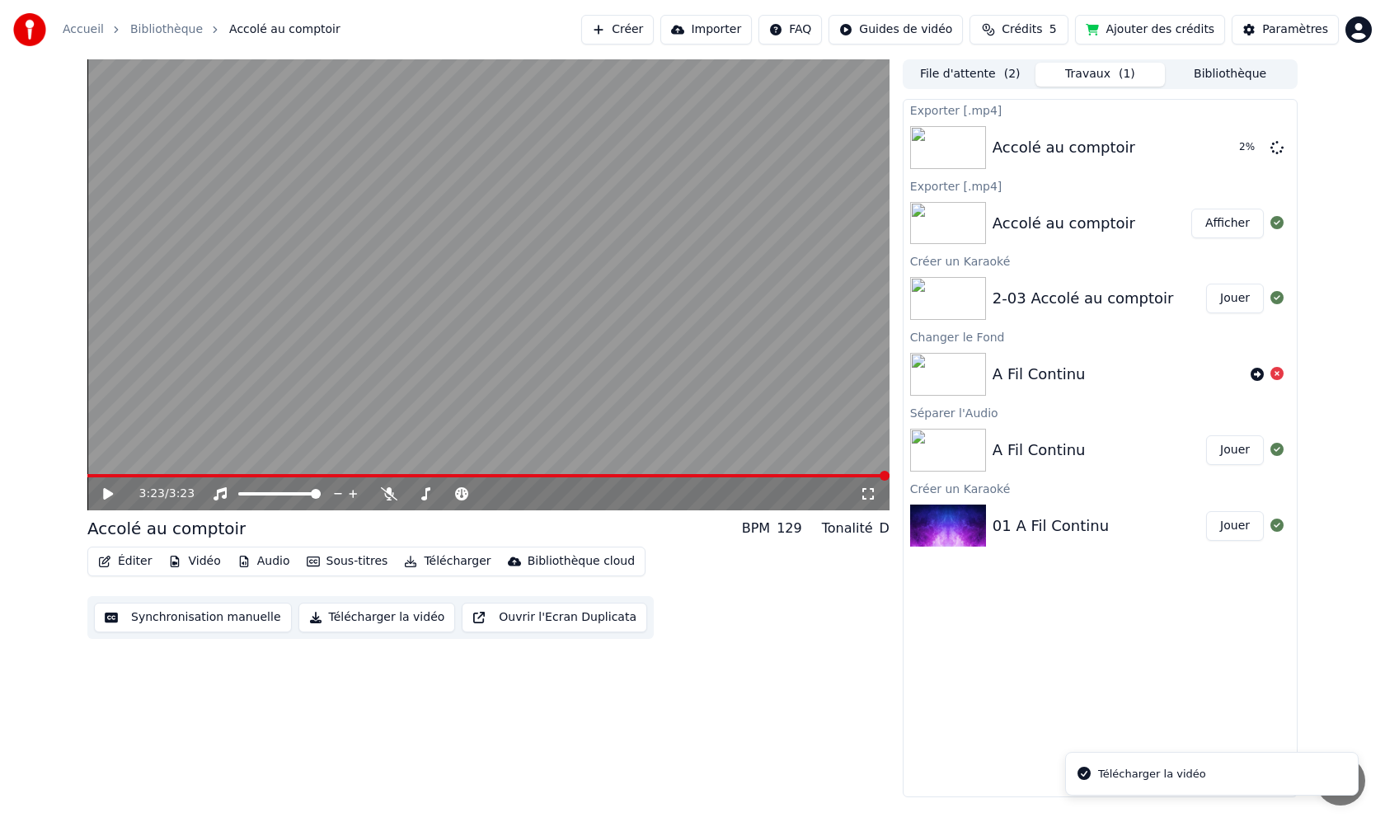
click at [1172, 773] on div "Télécharger la vidéo" at bounding box center [1152, 774] width 108 height 16
drag, startPoint x: 1245, startPoint y: 766, endPoint x: 1274, endPoint y: 768, distance: 29.0
click at [1245, 766] on li "Télécharger la vidéo" at bounding box center [1212, 774] width 294 height 45
click at [1274, 768] on li "Télécharger la vidéo" at bounding box center [1212, 774] width 294 height 45
click at [1221, 529] on button "Jouer" at bounding box center [1235, 526] width 58 height 30
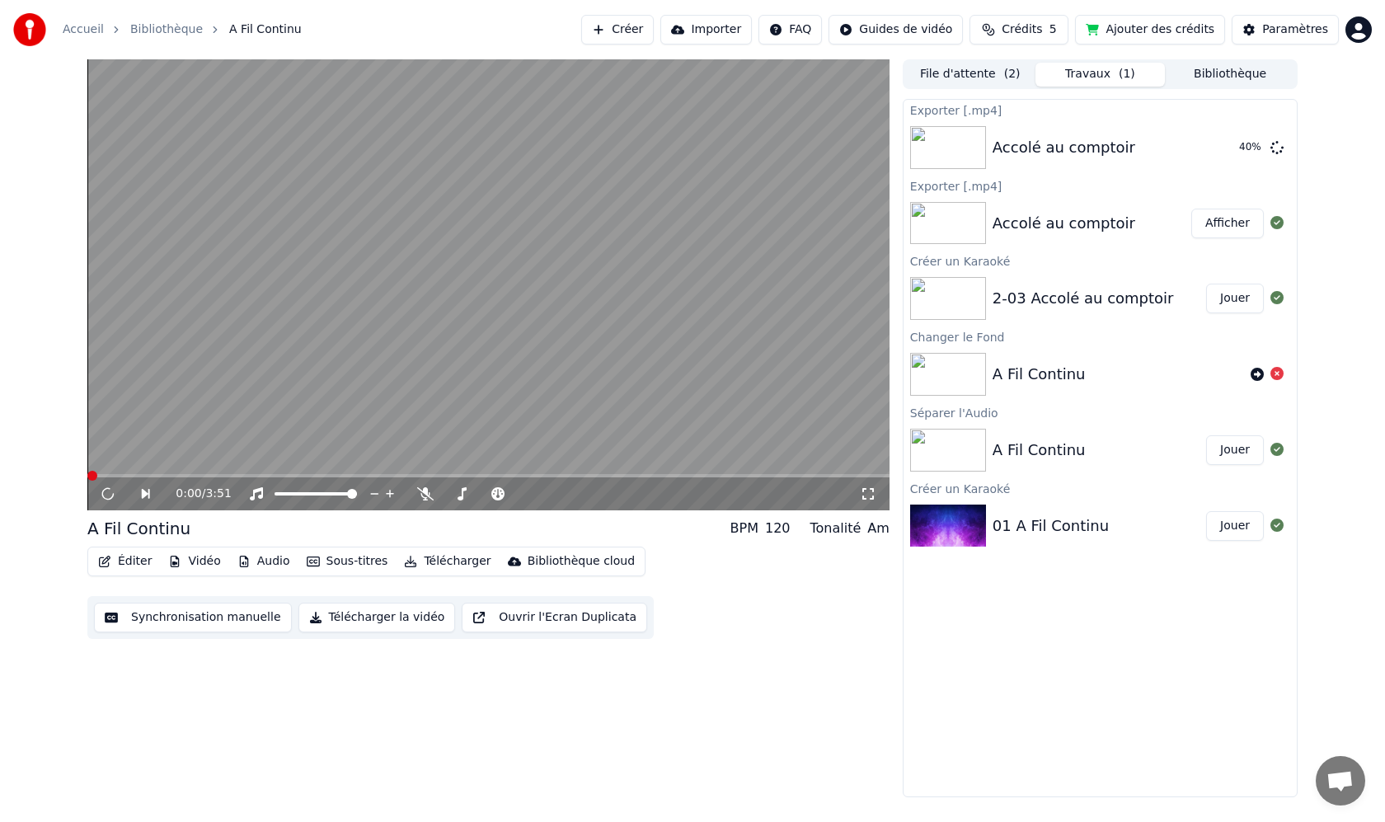
click at [383, 619] on button "Télécharger la vidéo" at bounding box center [376, 618] width 157 height 30
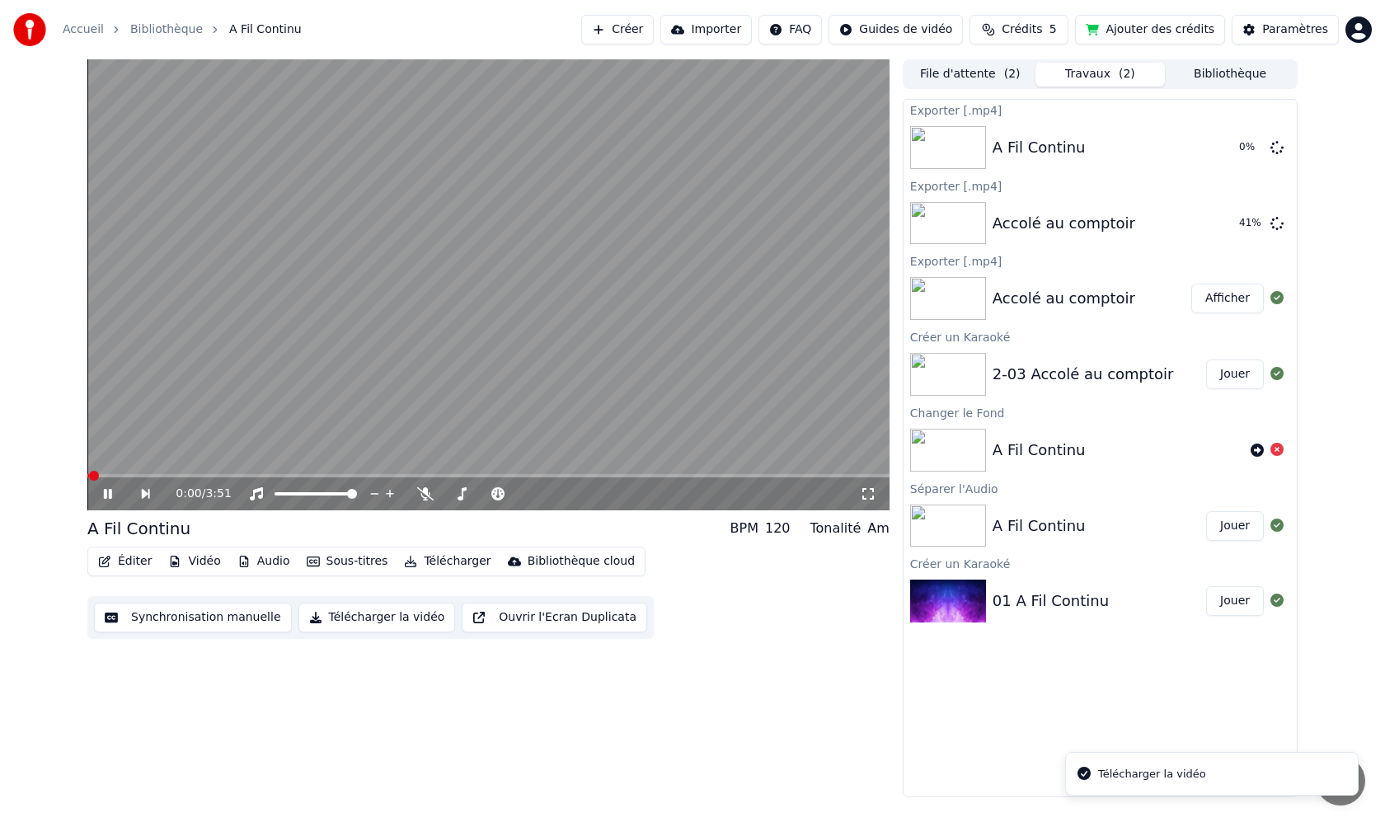
click at [139, 420] on video at bounding box center [488, 284] width 802 height 451
click at [648, 27] on button "Créer" at bounding box center [617, 30] width 73 height 30
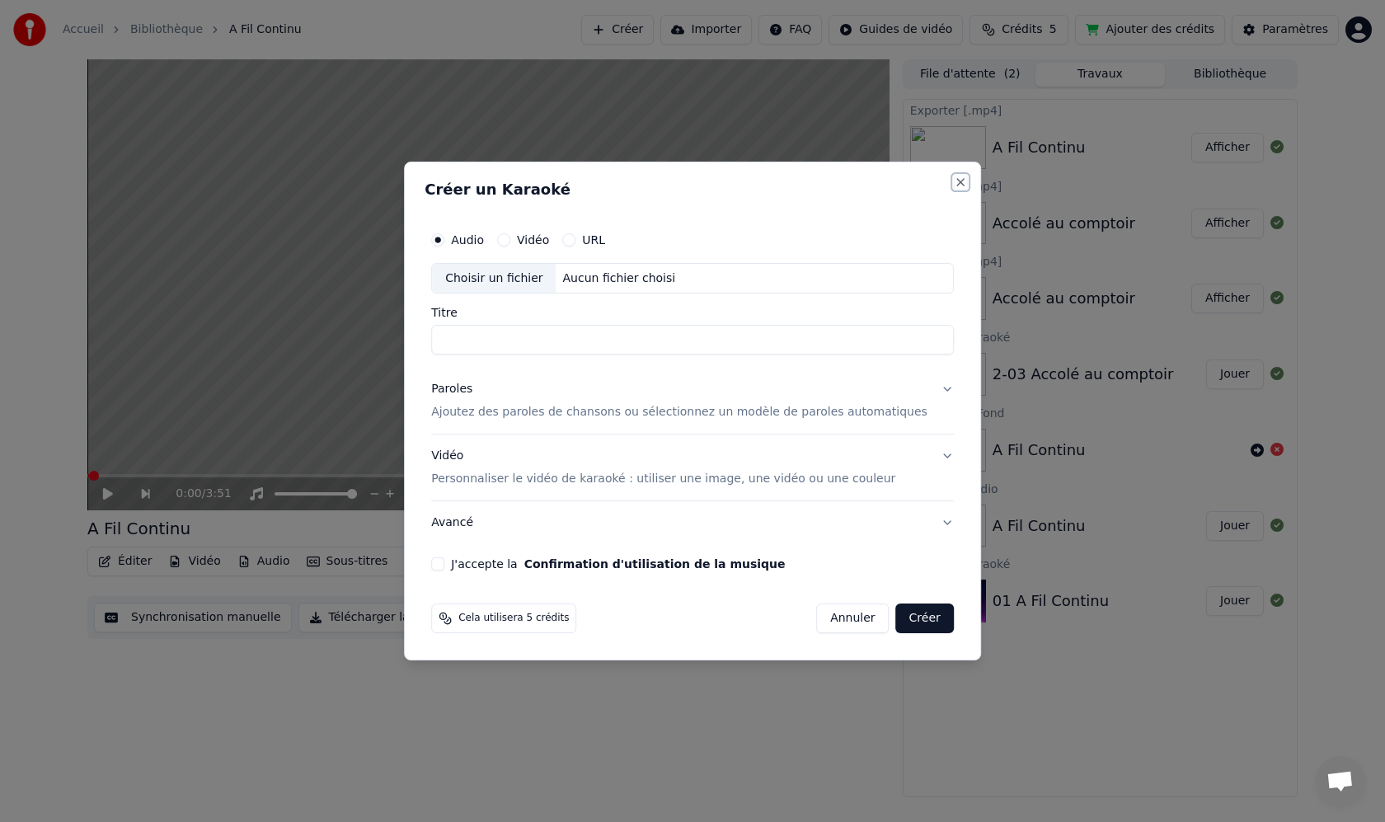
click at [954, 180] on button "Close" at bounding box center [960, 182] width 13 height 13
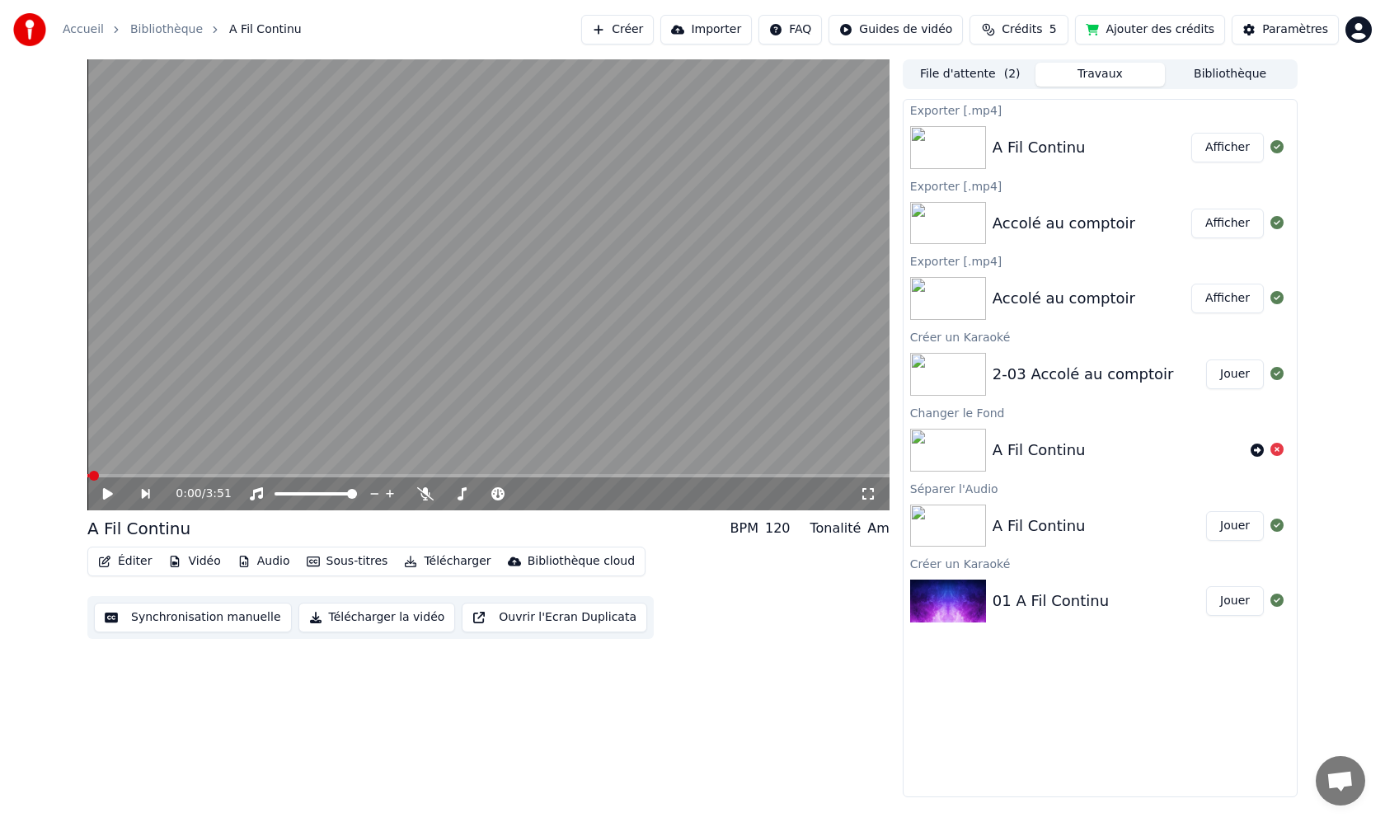
click at [247, 703] on div "0:00 / 3:51 A Fil Continu BPM 120 Tonalité Am Éditer Vidéo Audio Sous-titres Té…" at bounding box center [488, 428] width 802 height 738
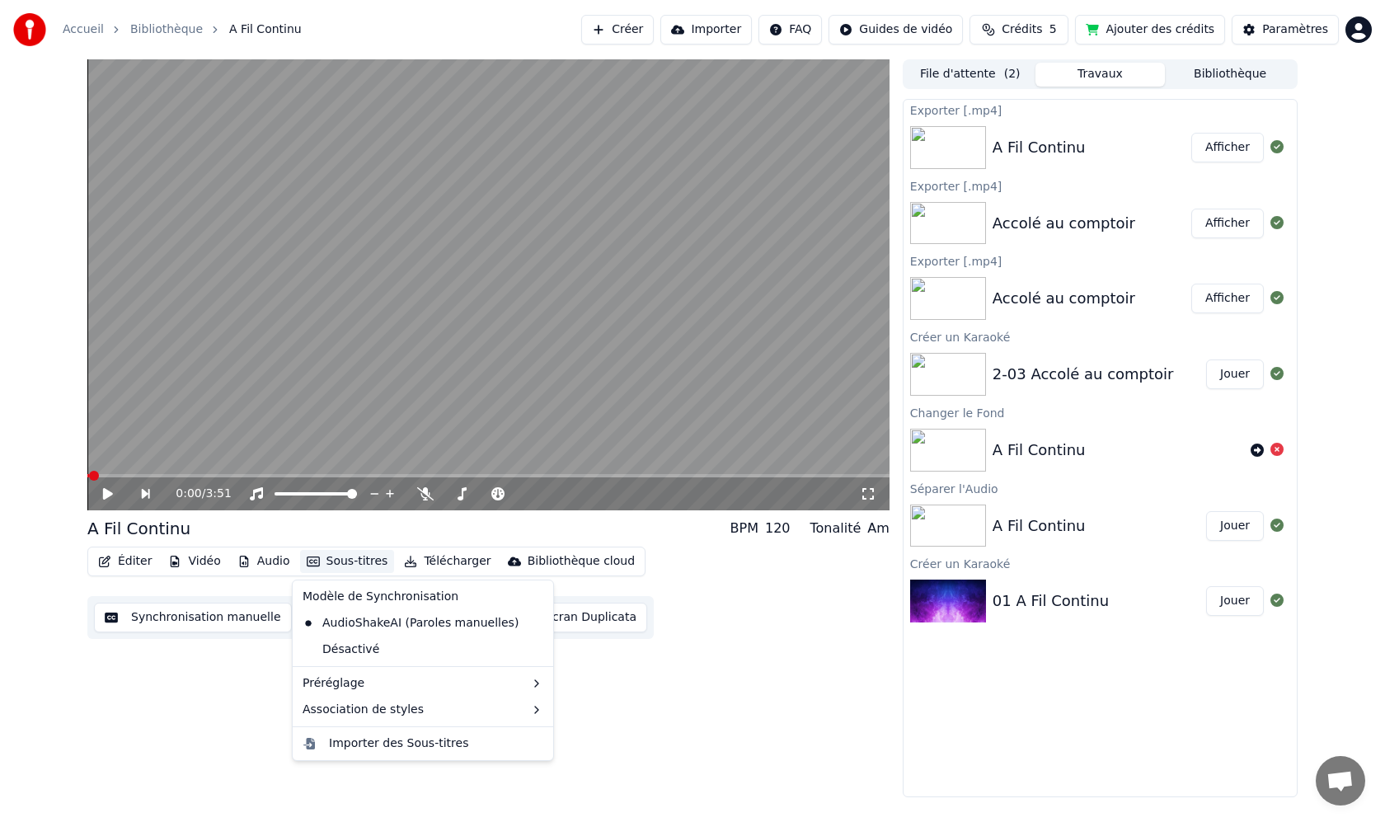
click at [361, 558] on button "Sous-titres" at bounding box center [347, 561] width 95 height 23
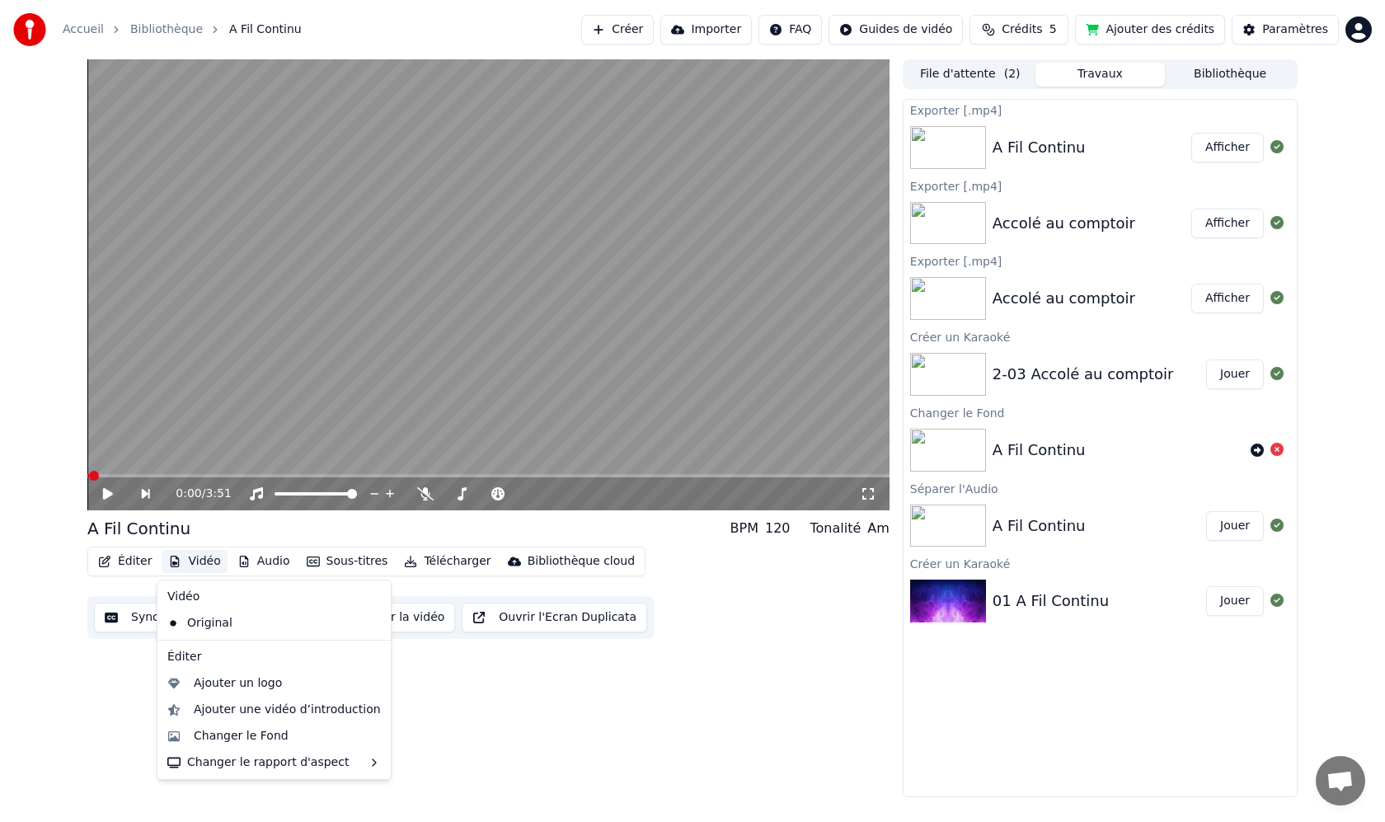
click at [199, 562] on button "Vidéo" at bounding box center [194, 561] width 65 height 23
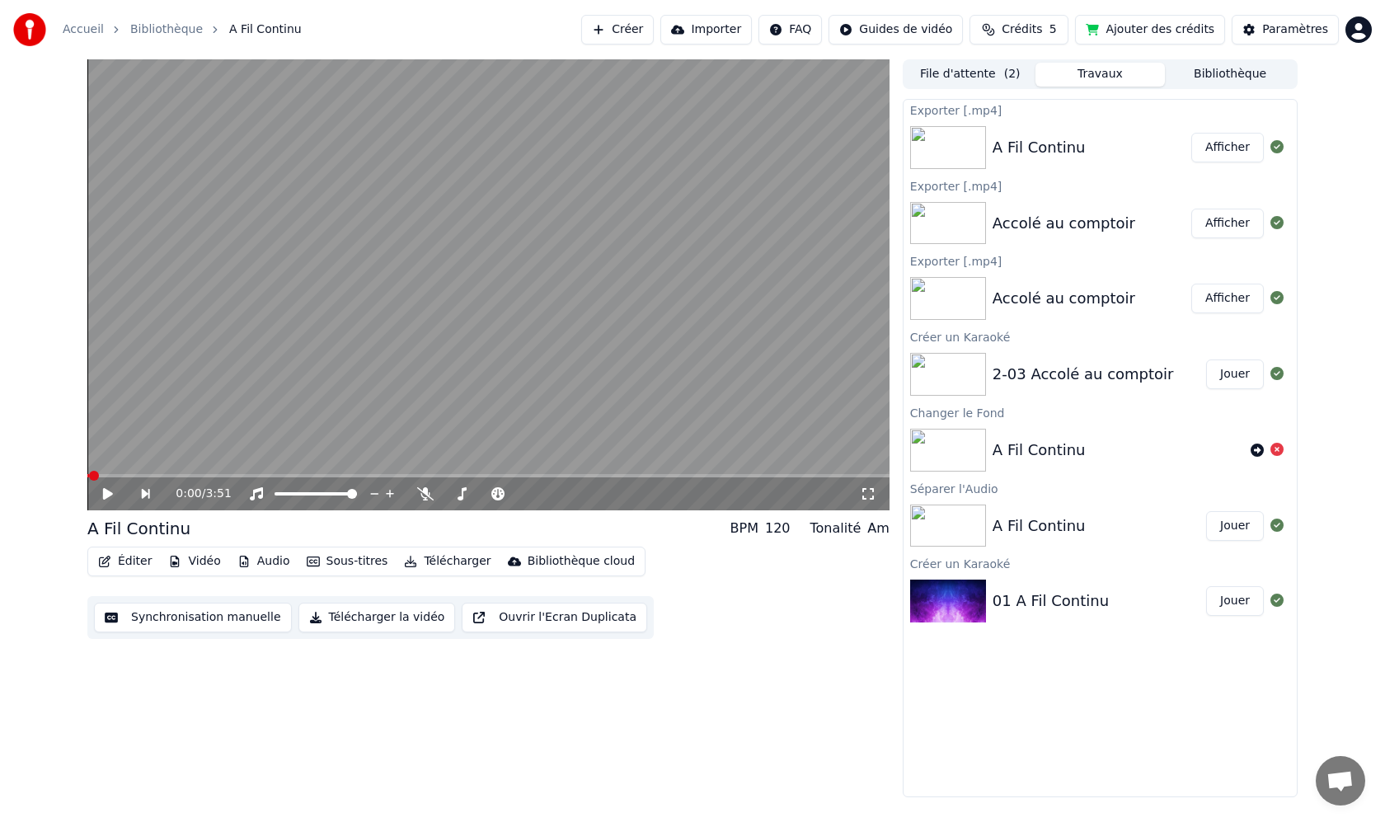
click at [199, 562] on button "Vidéo" at bounding box center [194, 561] width 65 height 23
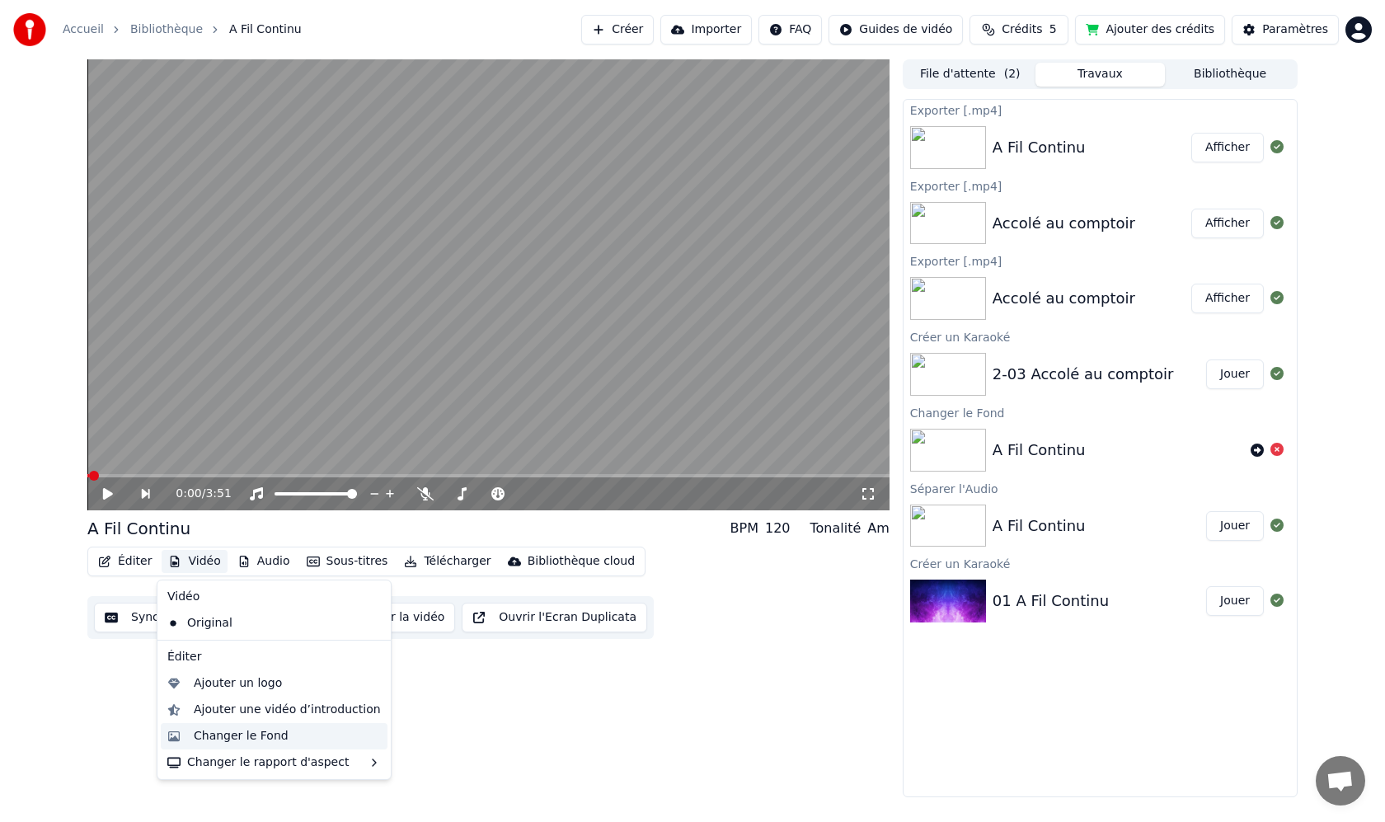
click at [254, 731] on div "Changer le Fond" at bounding box center [241, 736] width 95 height 16
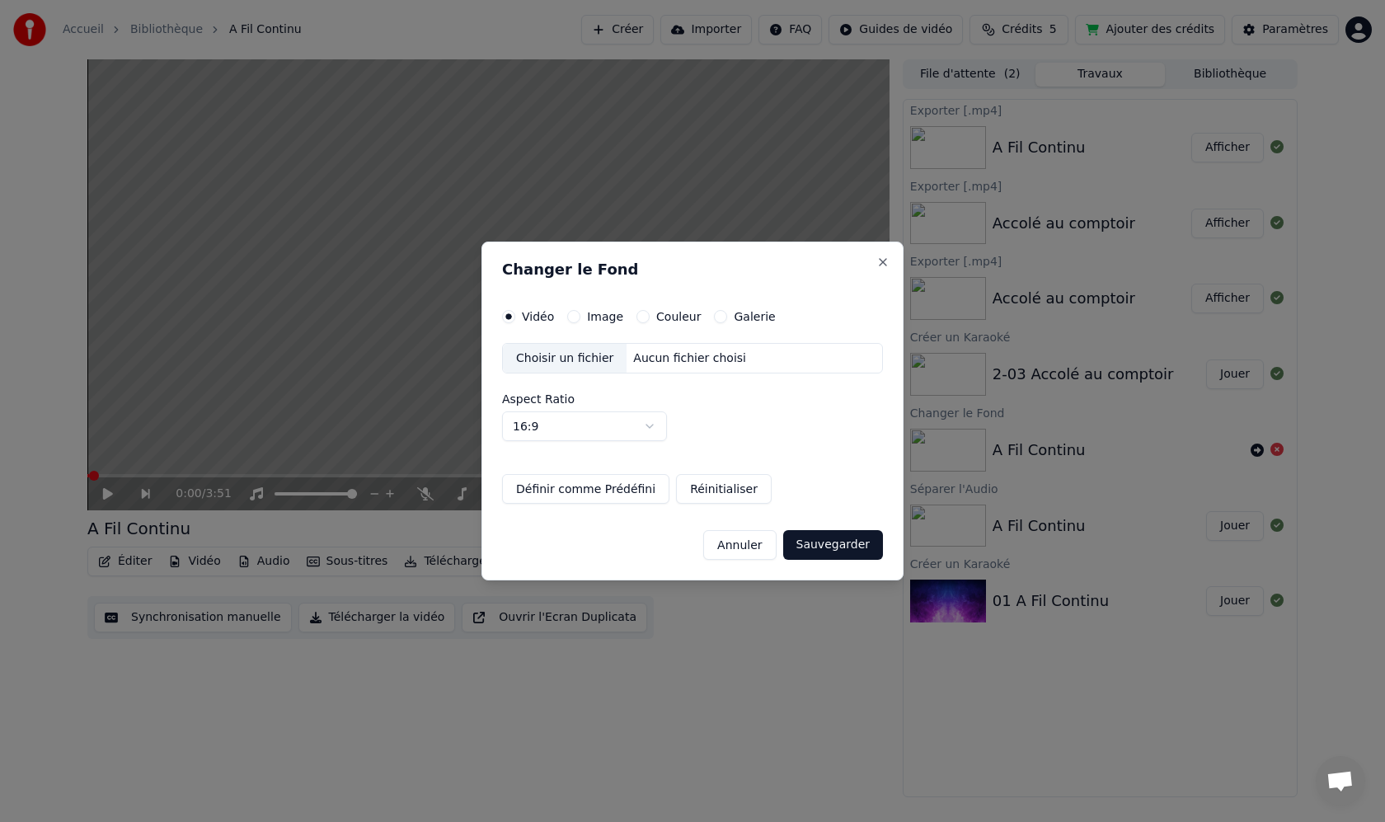
click at [580, 357] on div "Choisir un fichier" at bounding box center [565, 359] width 124 height 30
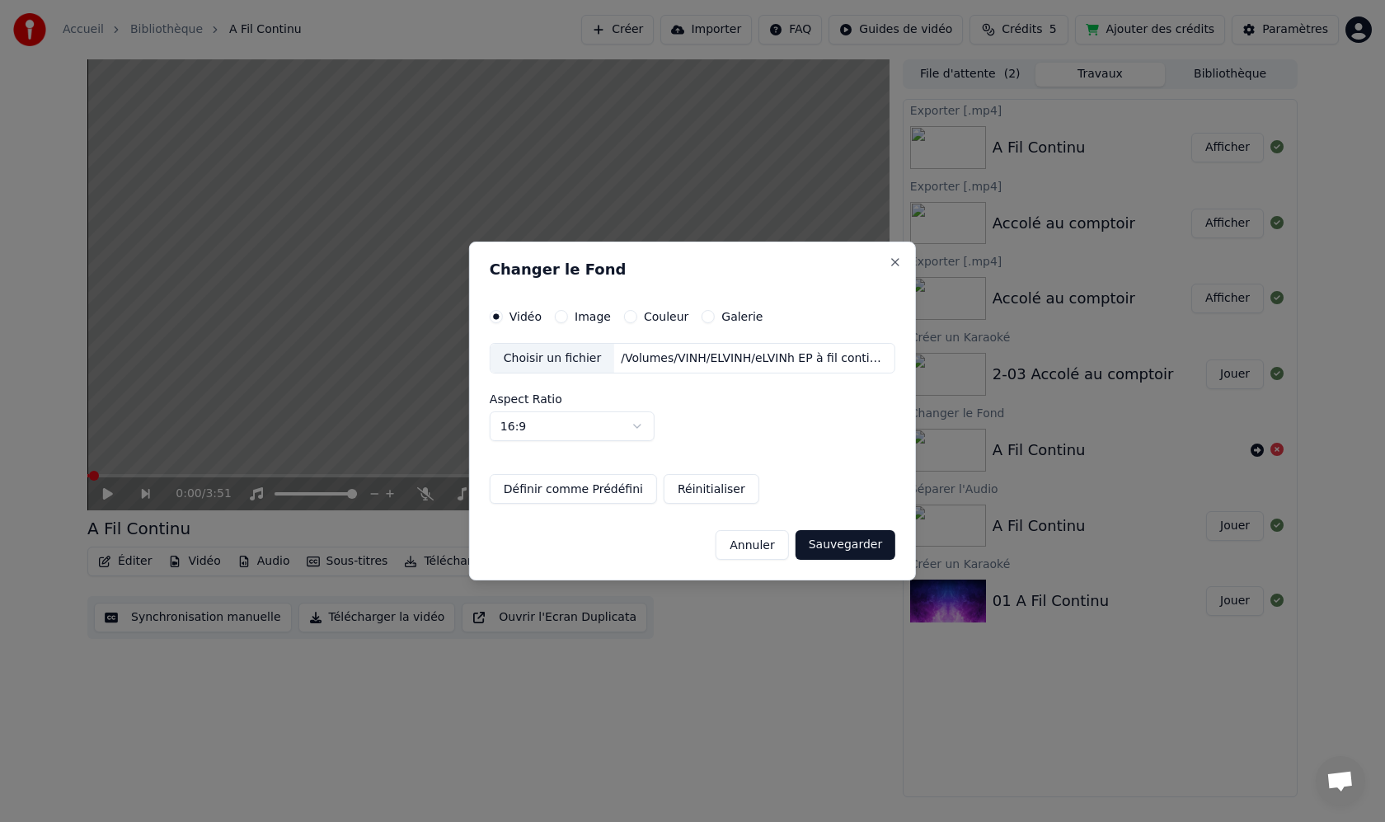
click at [856, 539] on button "Sauvegarder" at bounding box center [846, 545] width 100 height 30
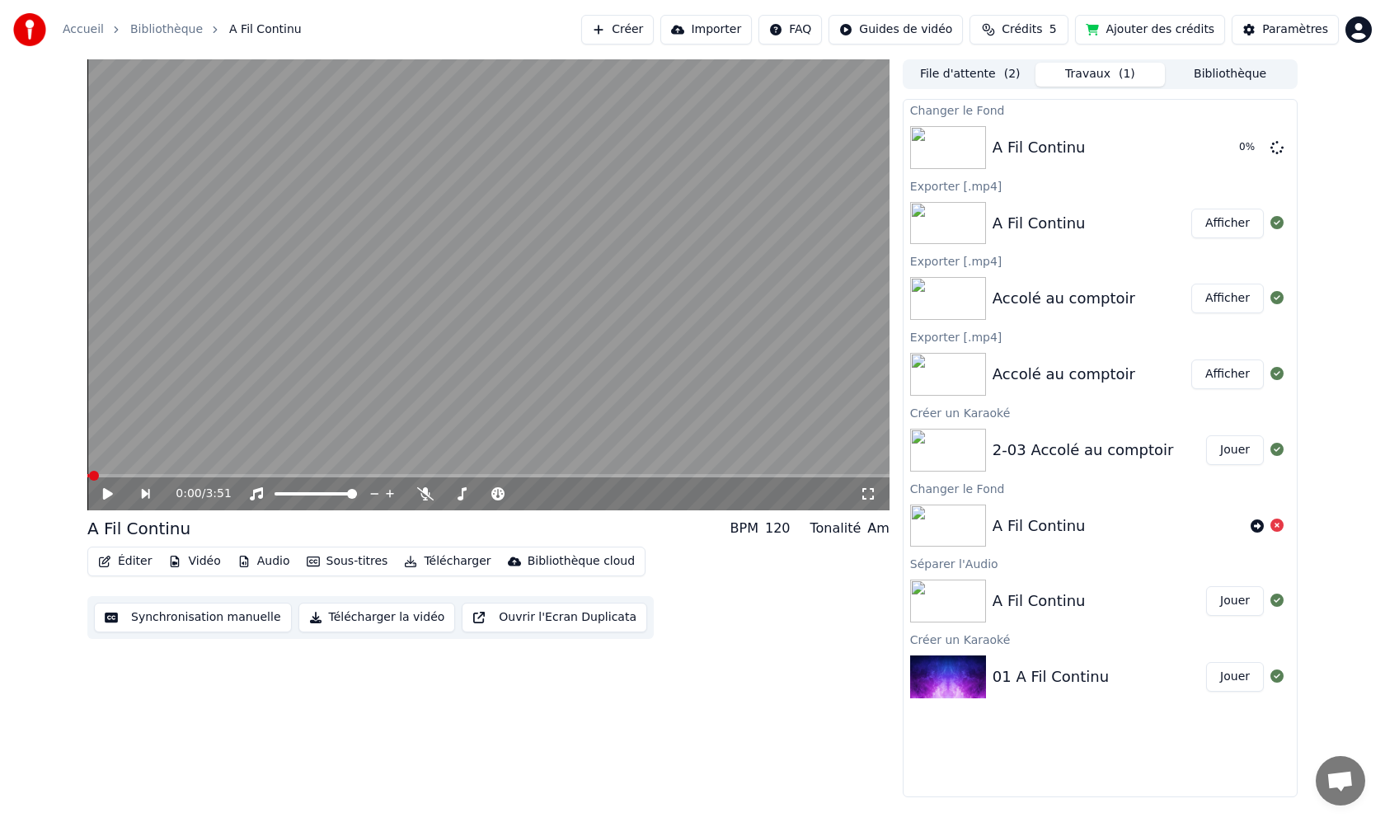
click at [203, 562] on button "Vidéo" at bounding box center [194, 561] width 65 height 23
click at [742, 557] on div "Éditer Vidéo Audio Sous-titres Télécharger Bibliothèque cloud Synchronisation m…" at bounding box center [488, 593] width 802 height 92
click at [120, 499] on icon at bounding box center [120, 493] width 38 height 13
click at [115, 497] on icon at bounding box center [120, 493] width 38 height 13
